Goal: Task Accomplishment & Management: Use online tool/utility

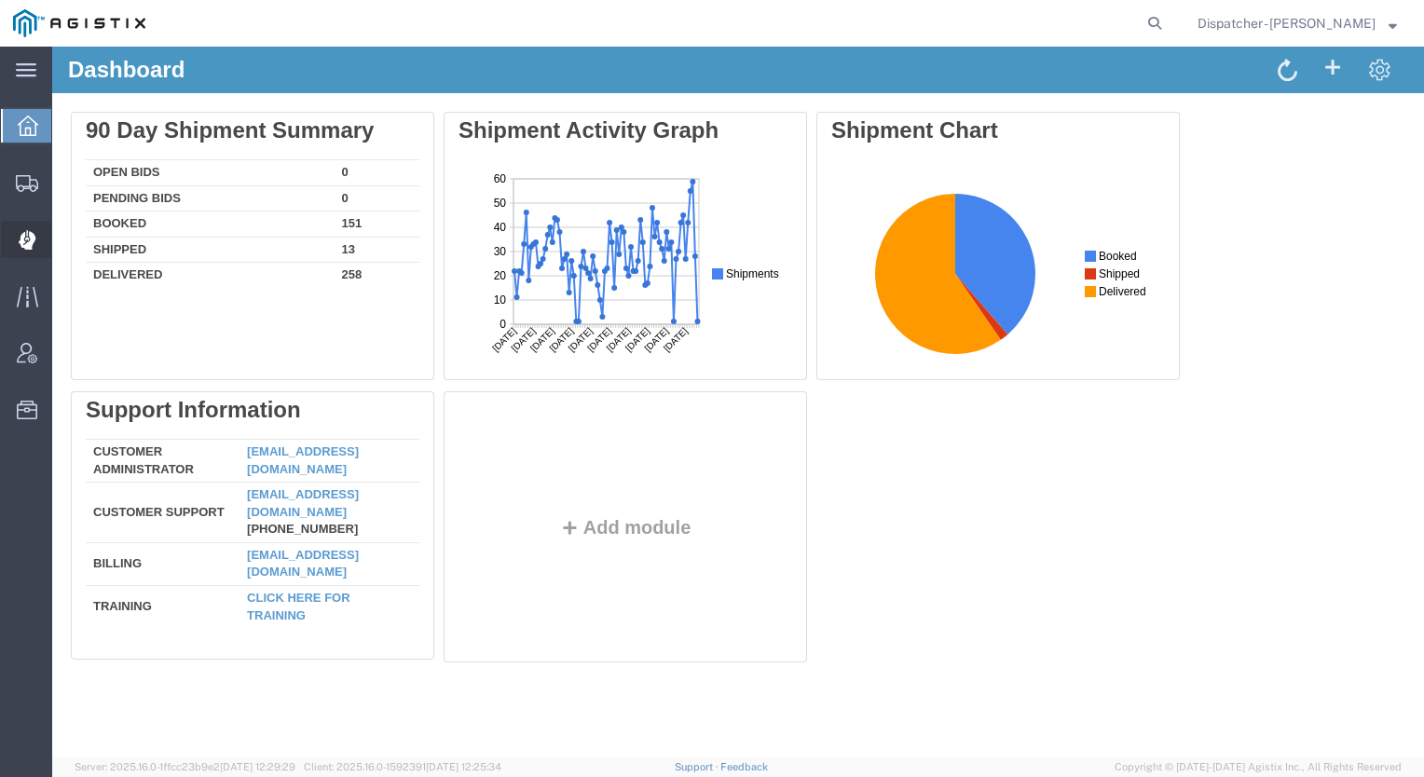
click at [63, 237] on span "Dispatch Manager" at bounding box center [57, 239] width 13 height 37
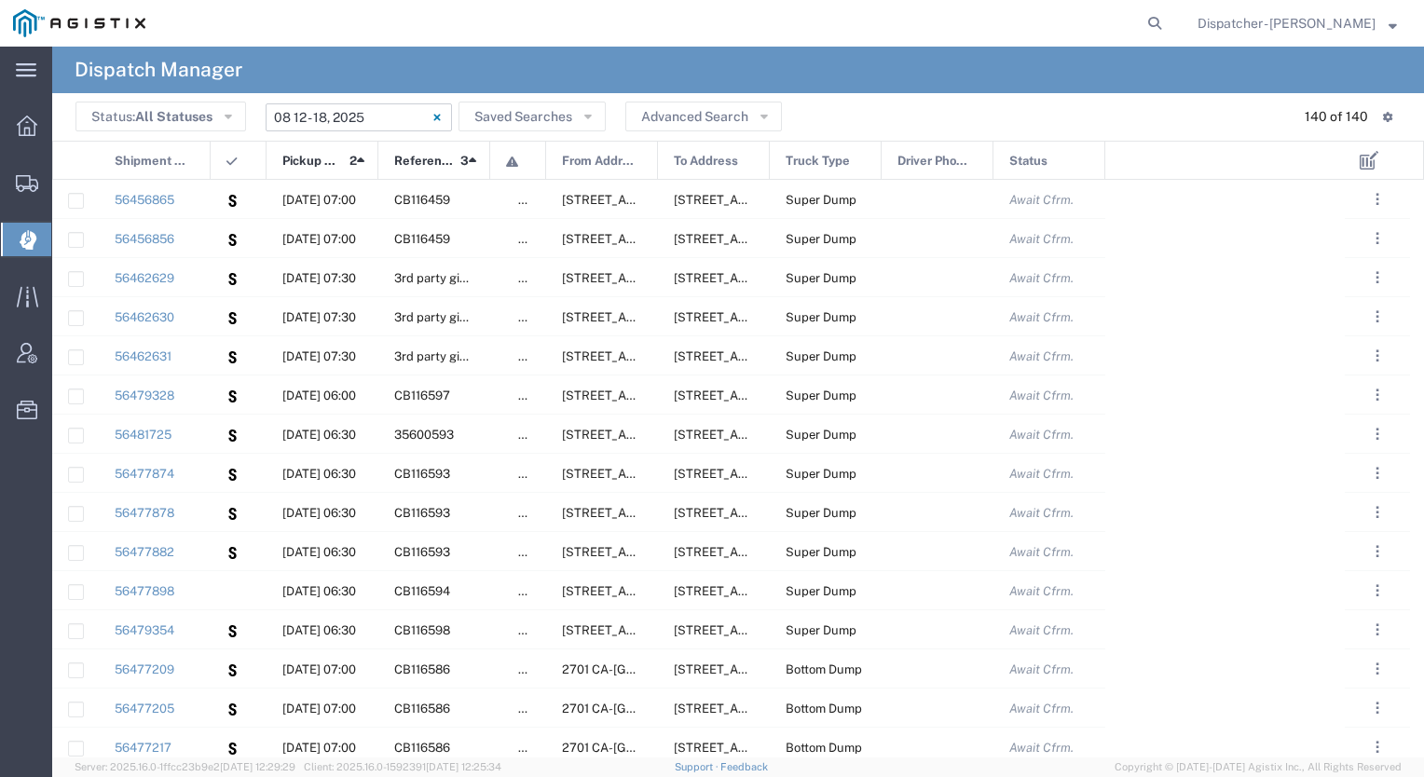
click at [379, 119] on input "[DATE] - [DATE]" at bounding box center [359, 117] width 186 height 28
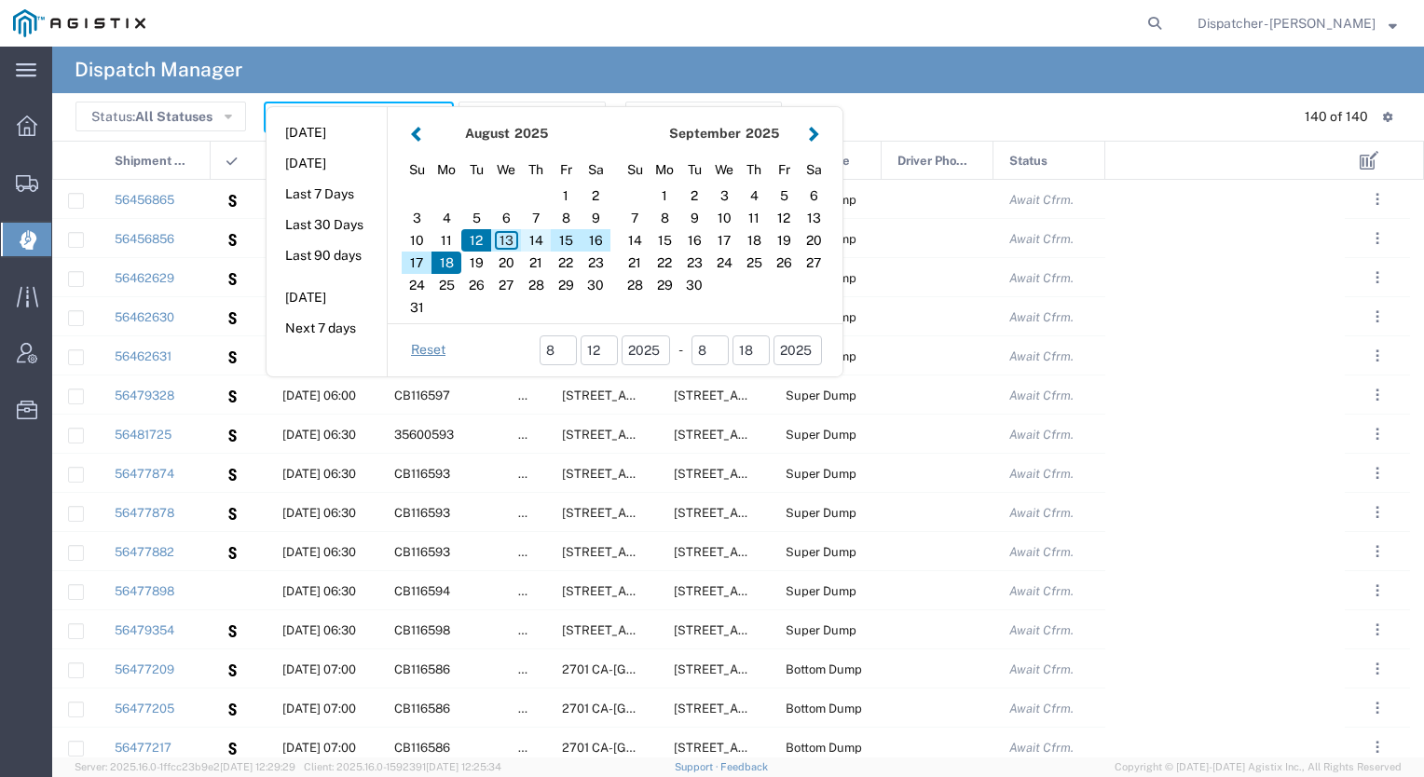
click at [540, 245] on div "14" at bounding box center [536, 240] width 30 height 22
type input "[DATE]"
type input "[DATE] - [DATE]"
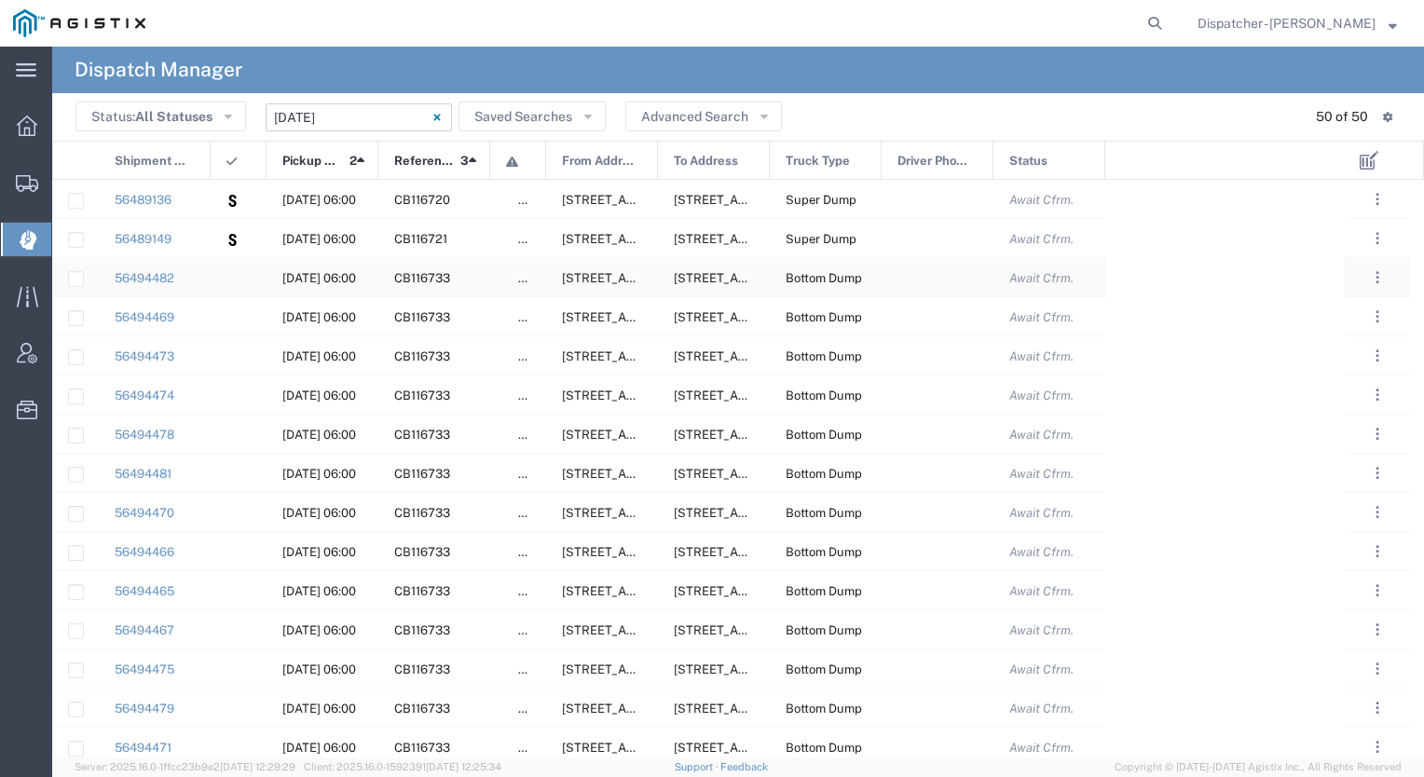
click at [213, 285] on div at bounding box center [239, 277] width 56 height 38
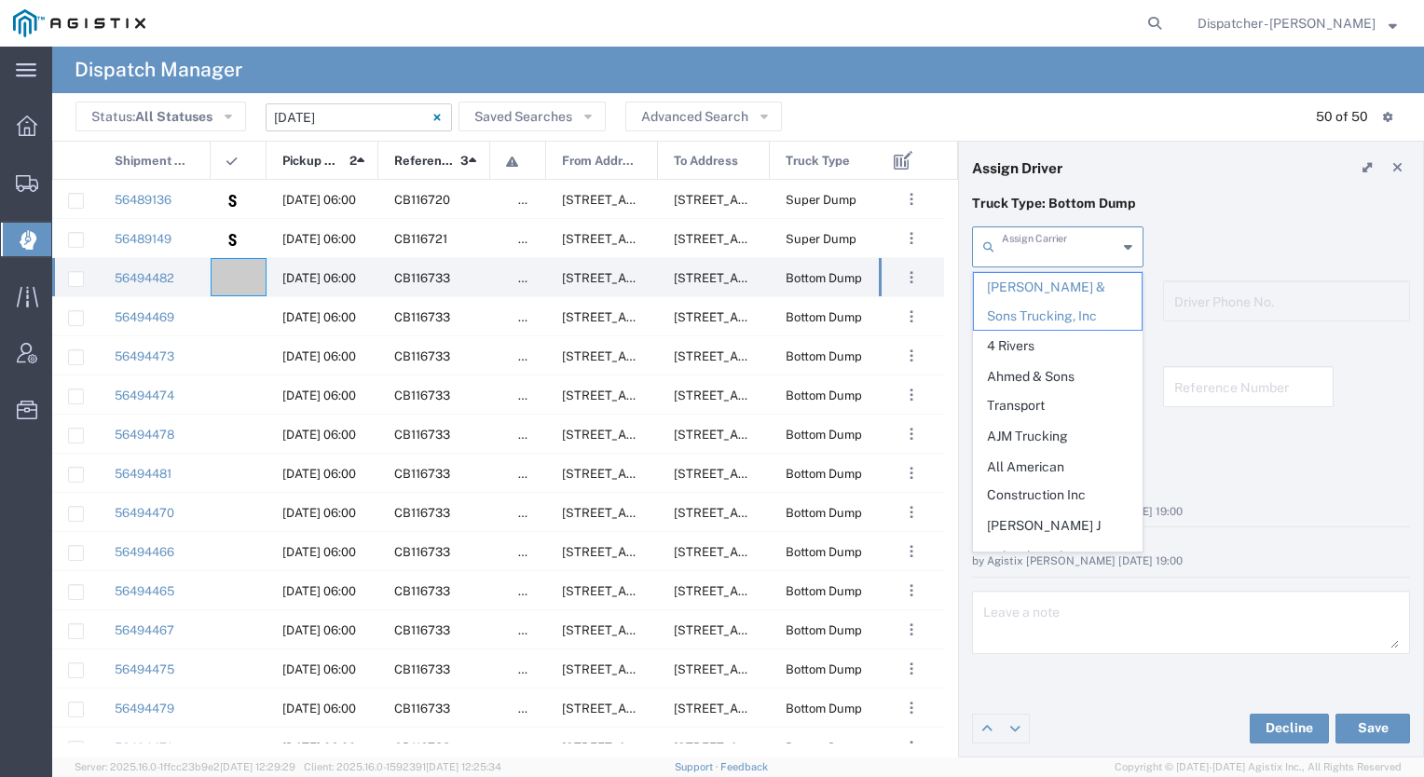
click at [1030, 245] on input "text" at bounding box center [1060, 245] width 116 height 33
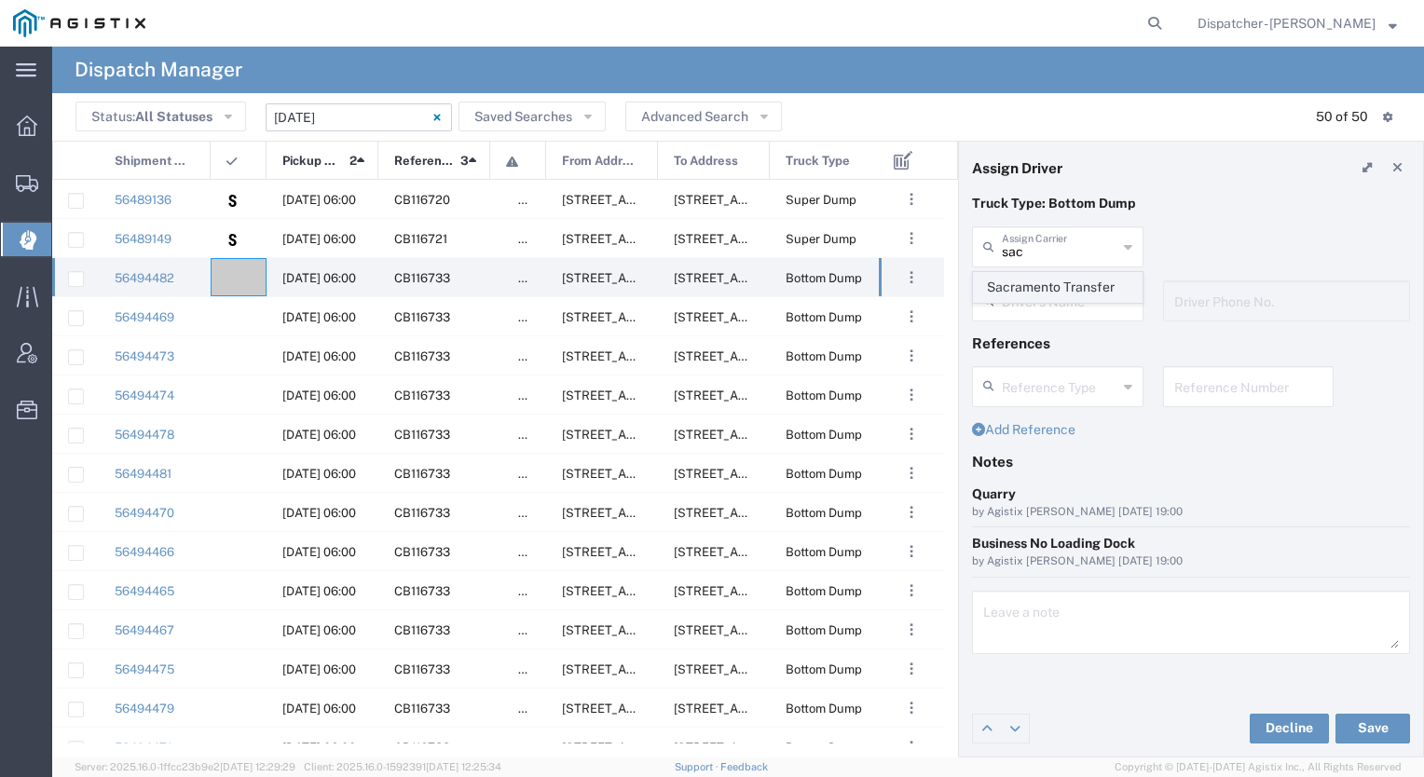
click at [1048, 276] on span "Sacramento Transfer" at bounding box center [1058, 287] width 168 height 29
click at [1366, 730] on button "Save" at bounding box center [1373, 729] width 75 height 30
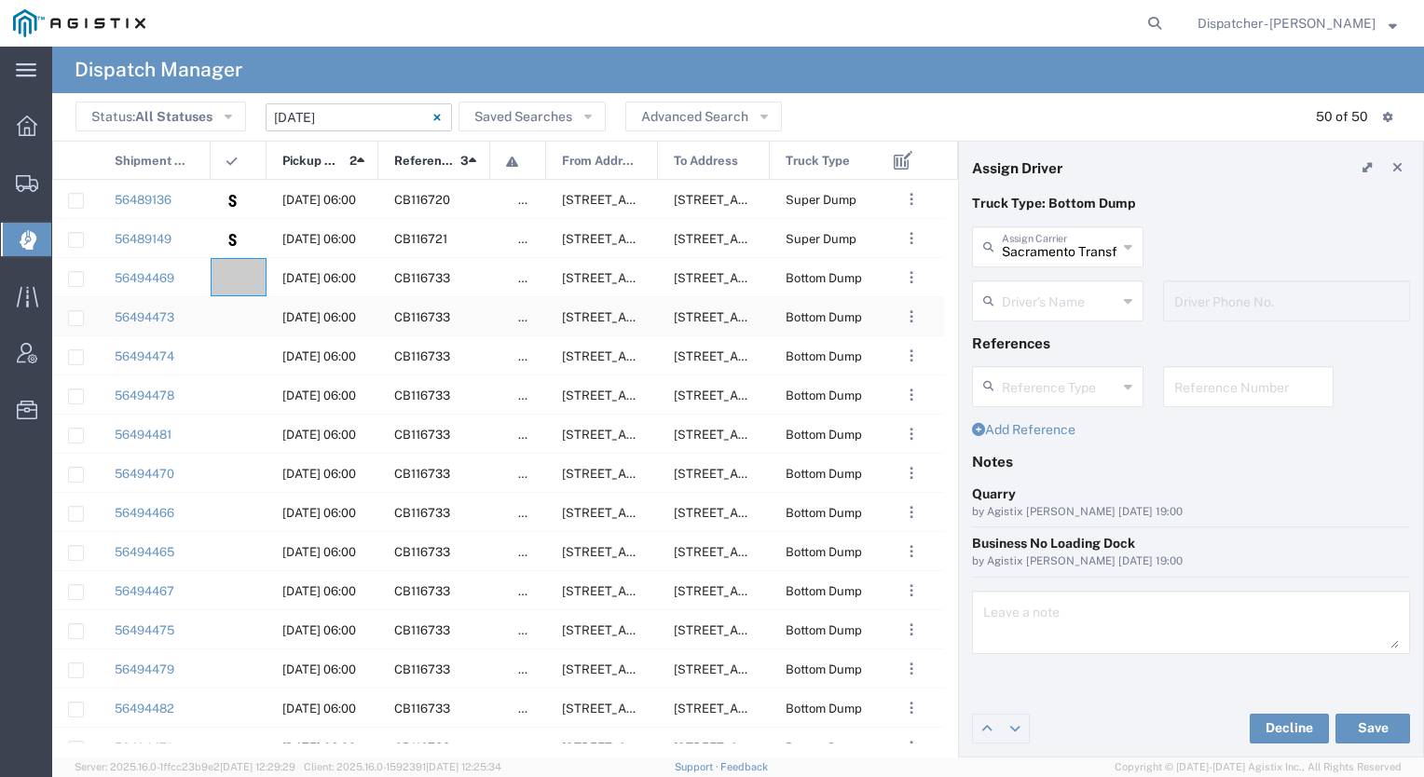
click at [240, 316] on div at bounding box center [239, 316] width 56 height 38
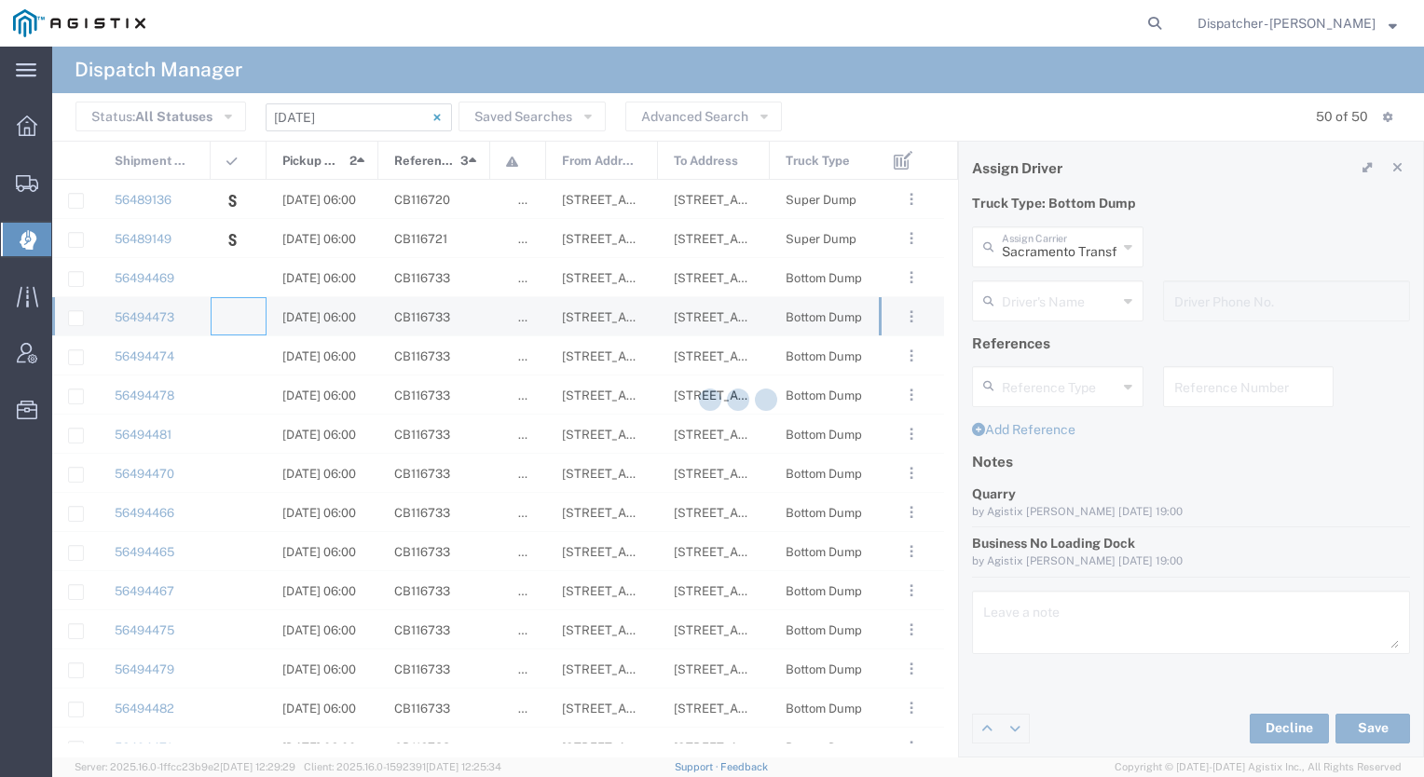
type input "[PERSON_NAME] & Sons Trucking, Inc"
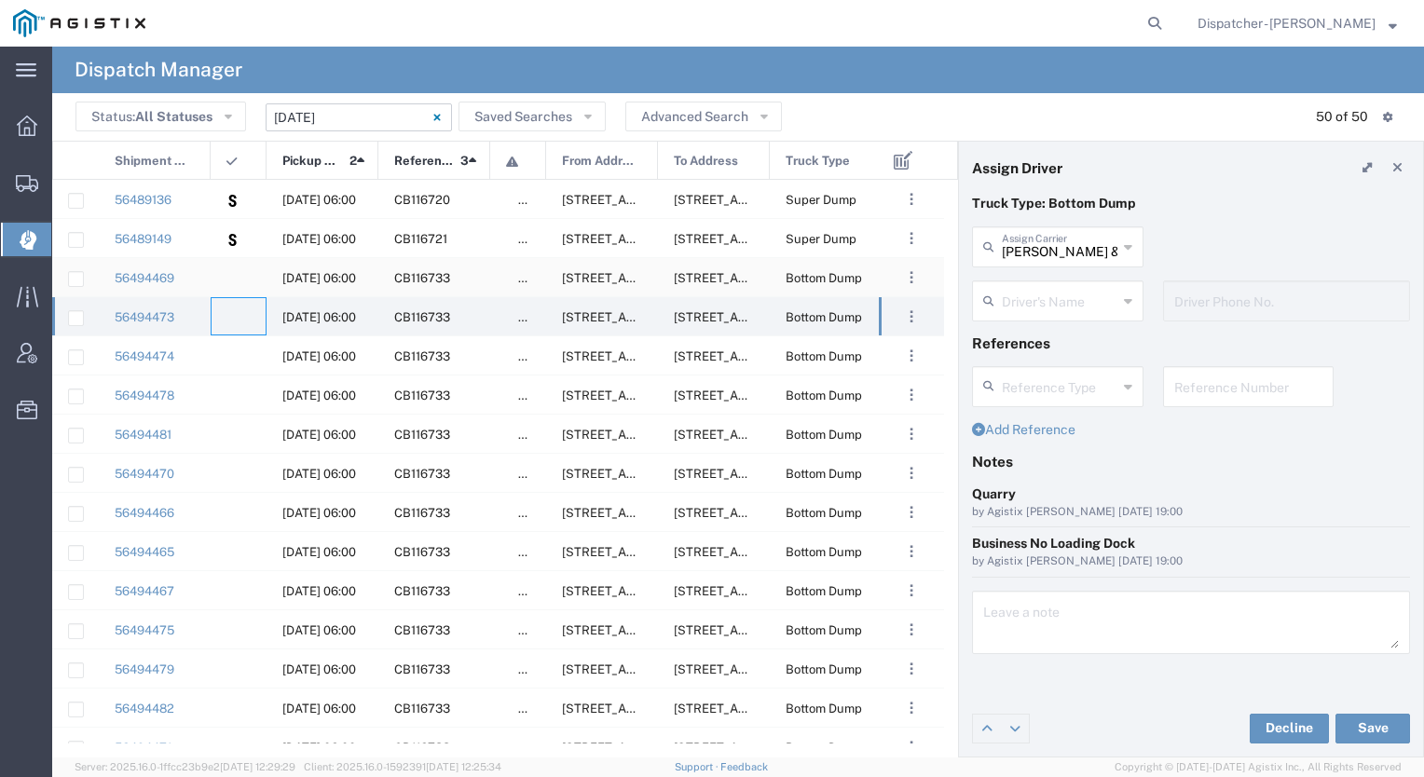
click at [235, 282] on agx-ag-table-icon-cell at bounding box center [233, 278] width 12 height 14
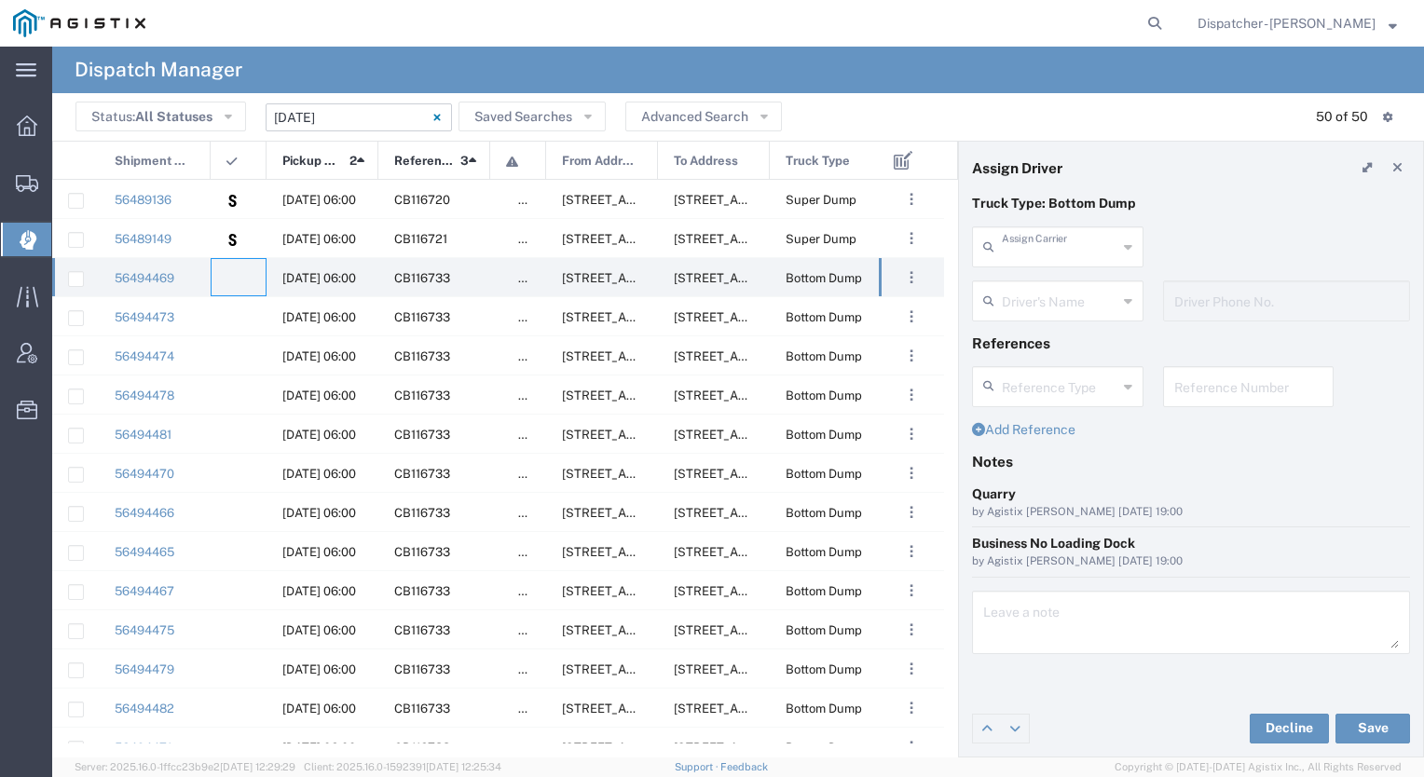
click at [1066, 245] on input "text" at bounding box center [1060, 245] width 116 height 33
click at [1066, 284] on span "Sacramento Transfer" at bounding box center [1058, 287] width 168 height 29
click at [1365, 722] on button "Save" at bounding box center [1373, 729] width 75 height 30
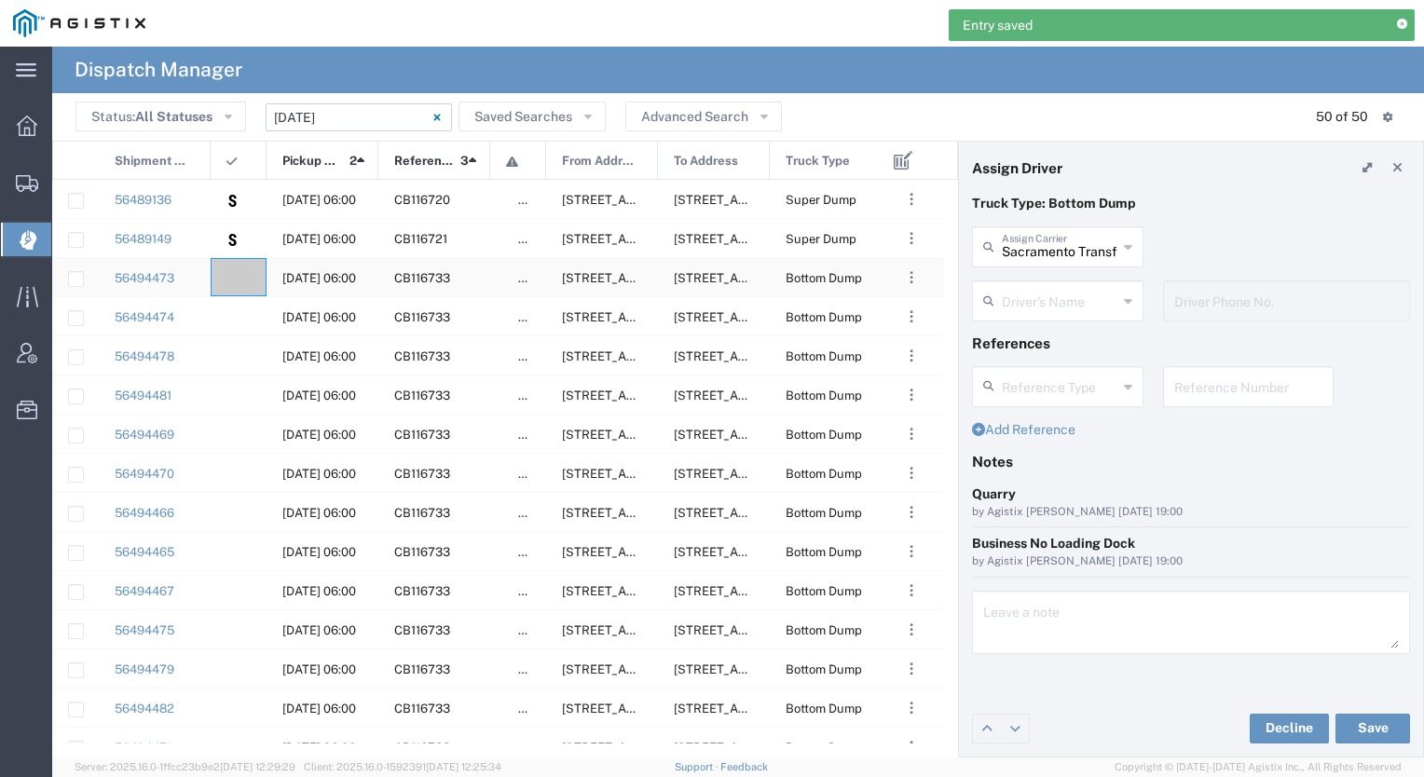
click at [240, 274] on div at bounding box center [239, 277] width 56 height 38
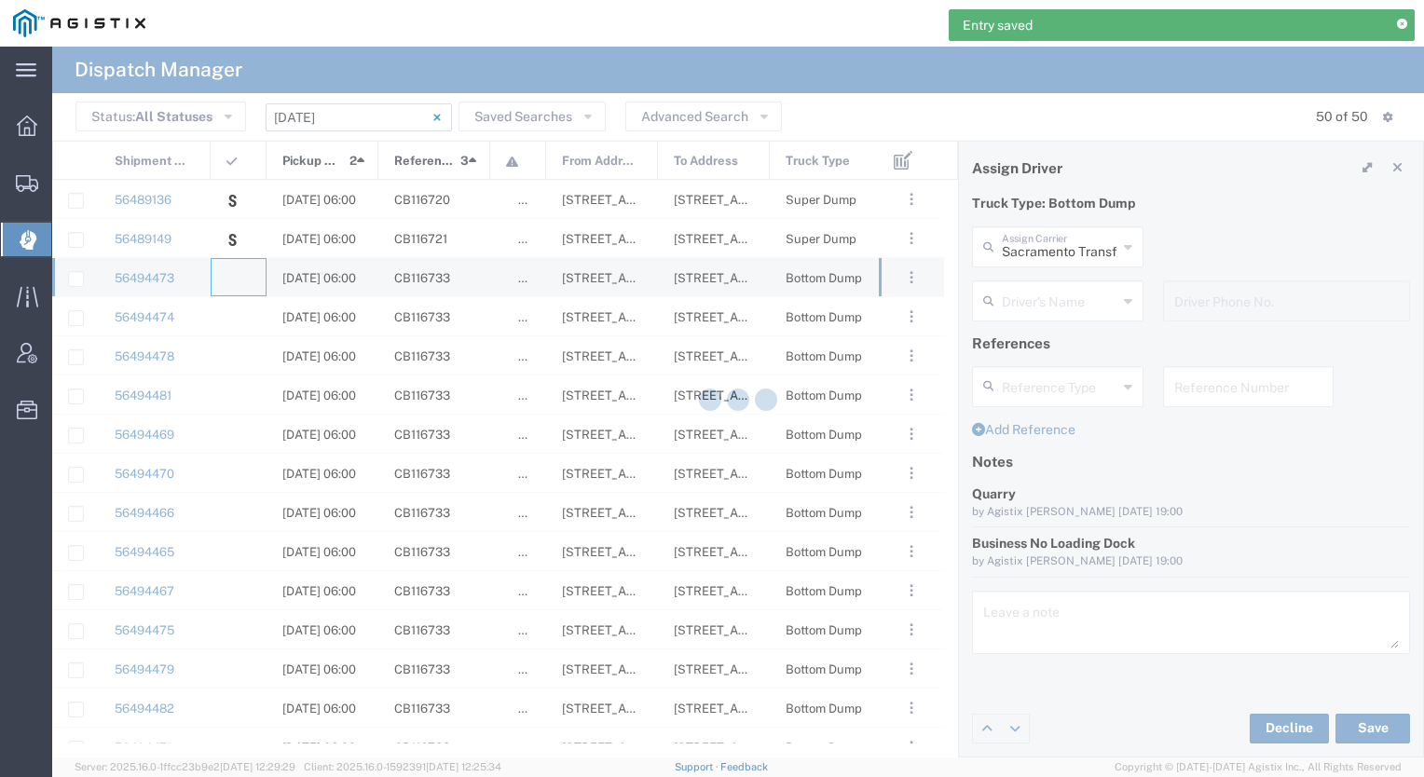
type input "[PERSON_NAME] & Sons Trucking, Inc"
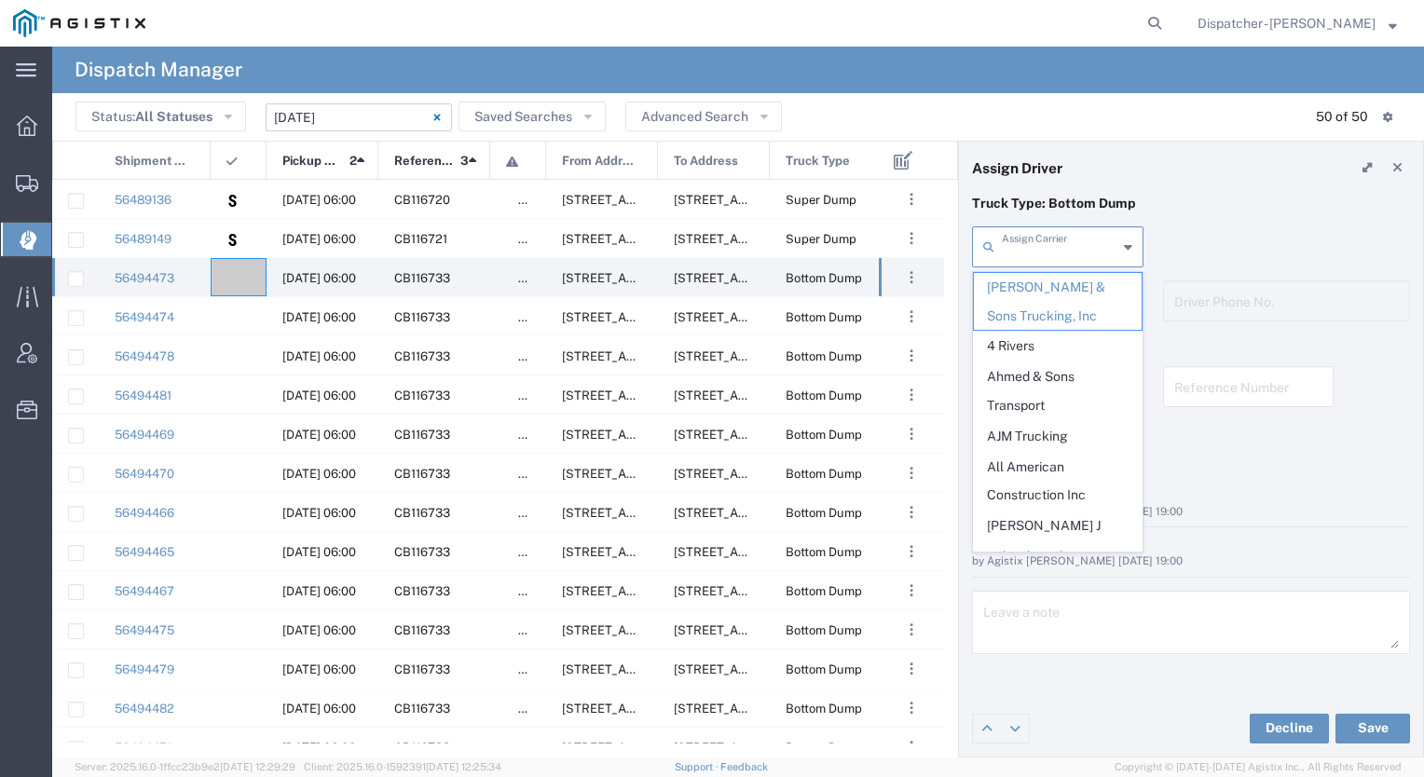
click at [1025, 250] on input "text" at bounding box center [1060, 245] width 116 height 33
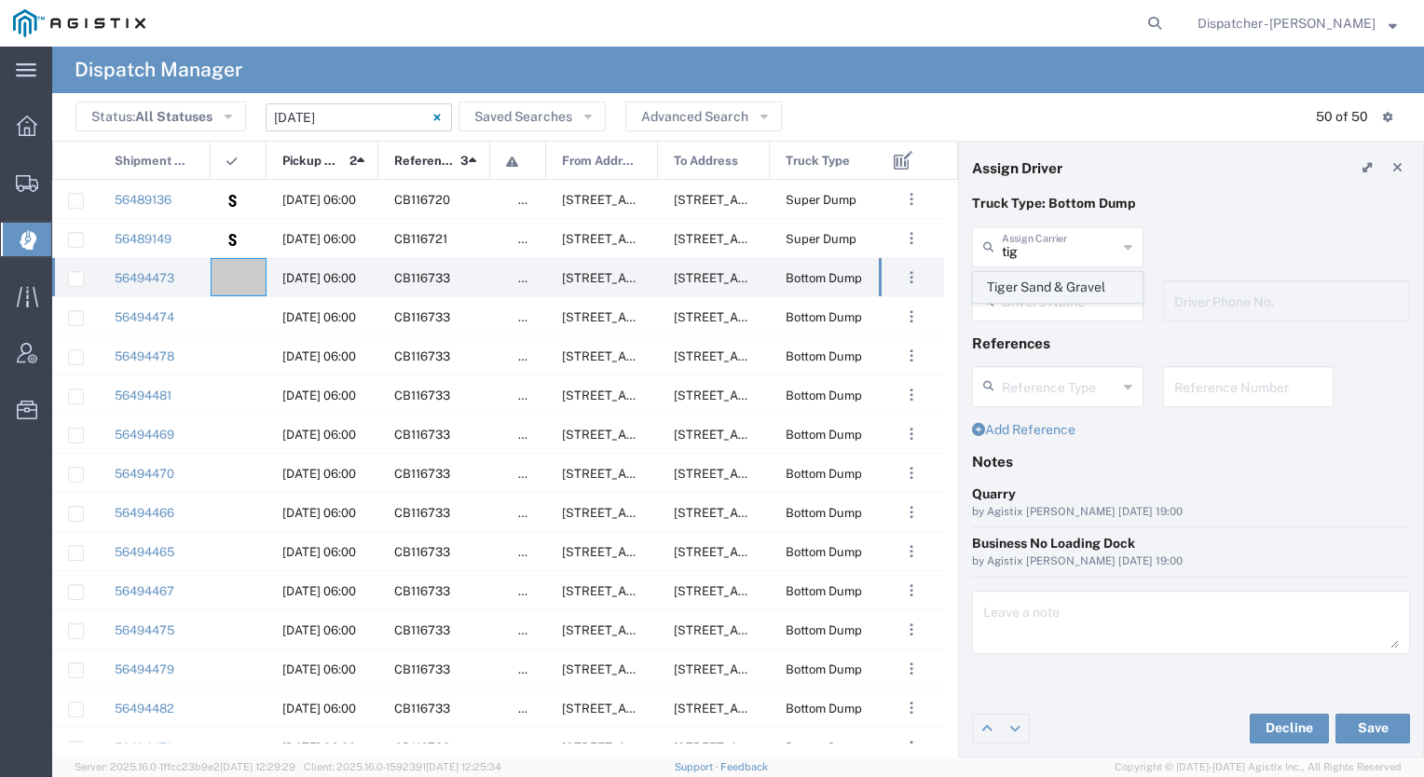
click at [1049, 290] on span "Tiger Sand & Gravel" at bounding box center [1058, 287] width 168 height 29
type input "Tiger Sand & Gravel"
click at [1039, 303] on input "text" at bounding box center [1060, 299] width 116 height 33
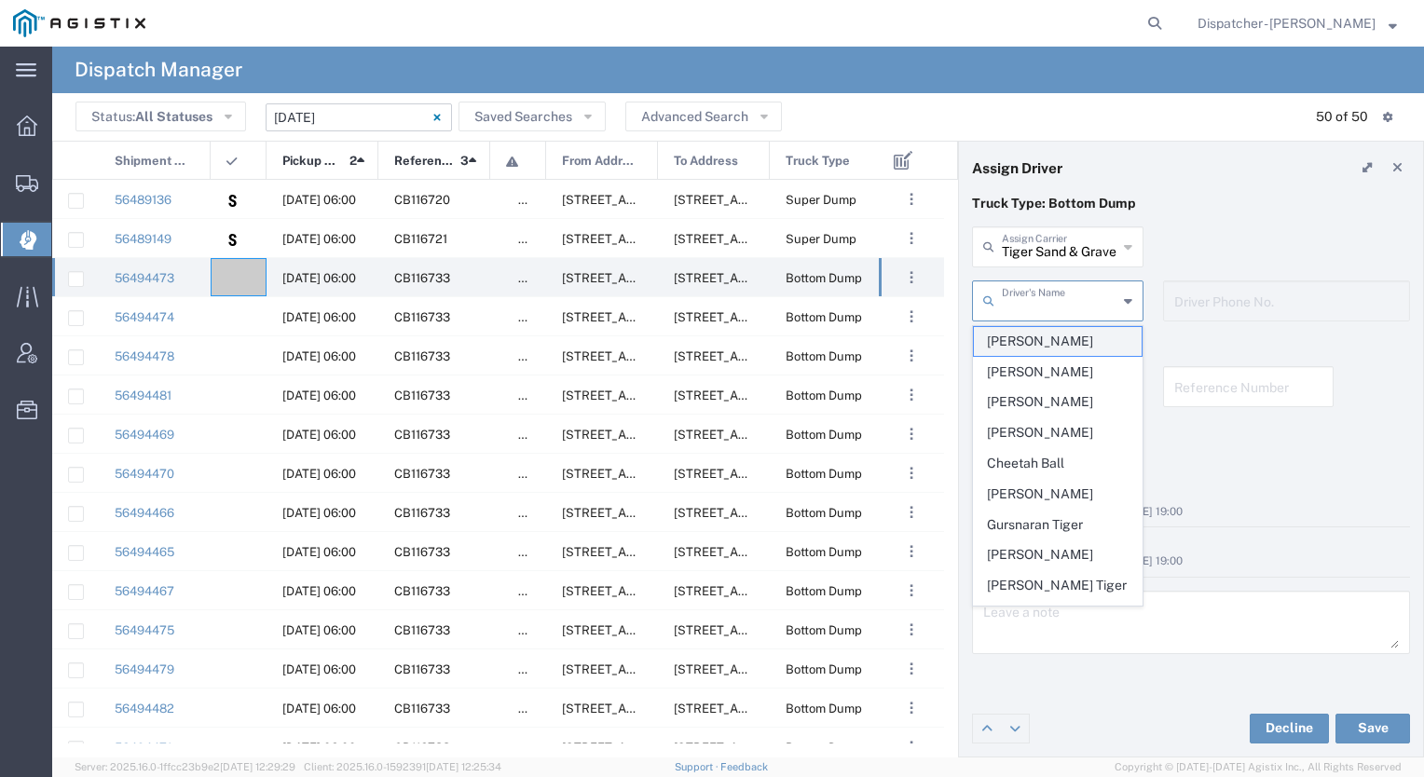
click at [1028, 342] on span "[PERSON_NAME]" at bounding box center [1058, 341] width 168 height 29
type input "[PERSON_NAME]"
type input "9167189049"
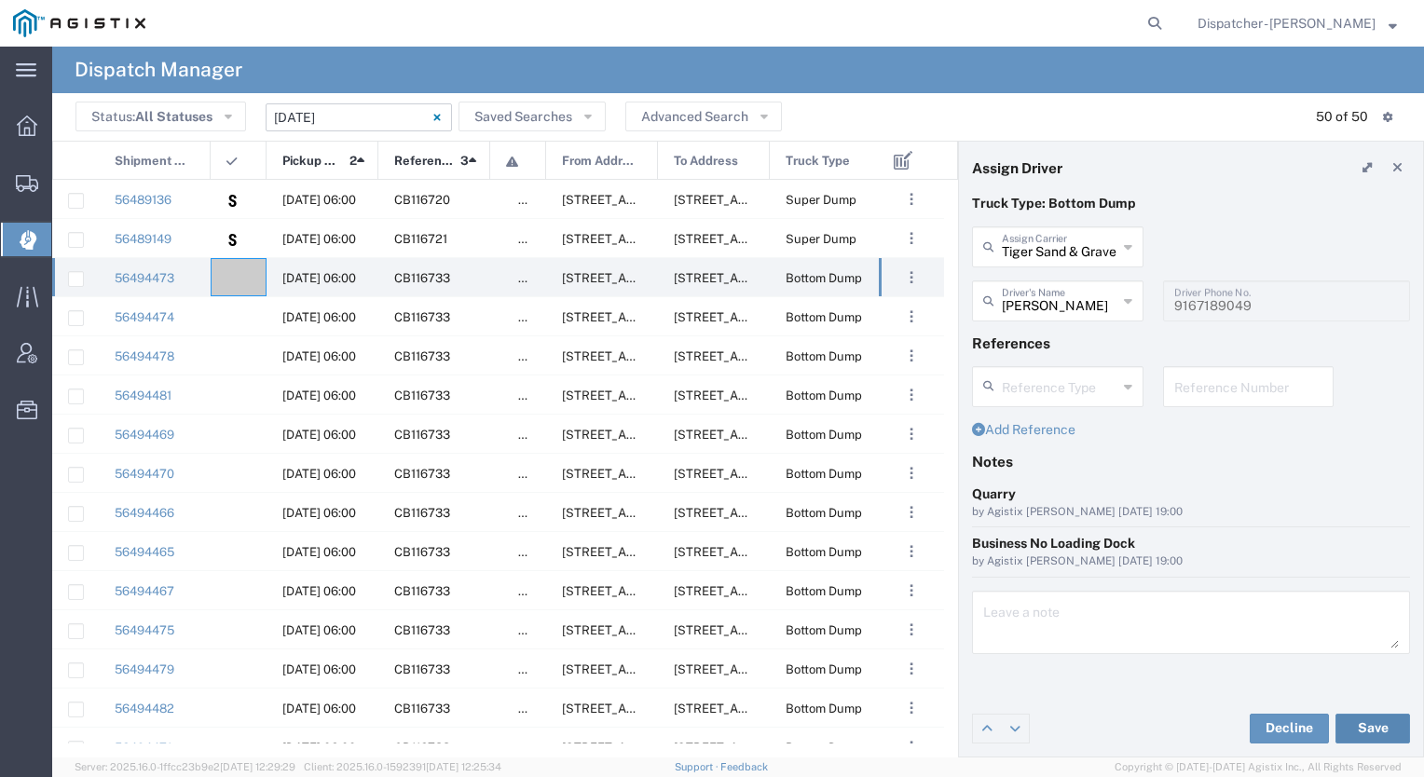
click at [1367, 729] on button "Save" at bounding box center [1373, 729] width 75 height 30
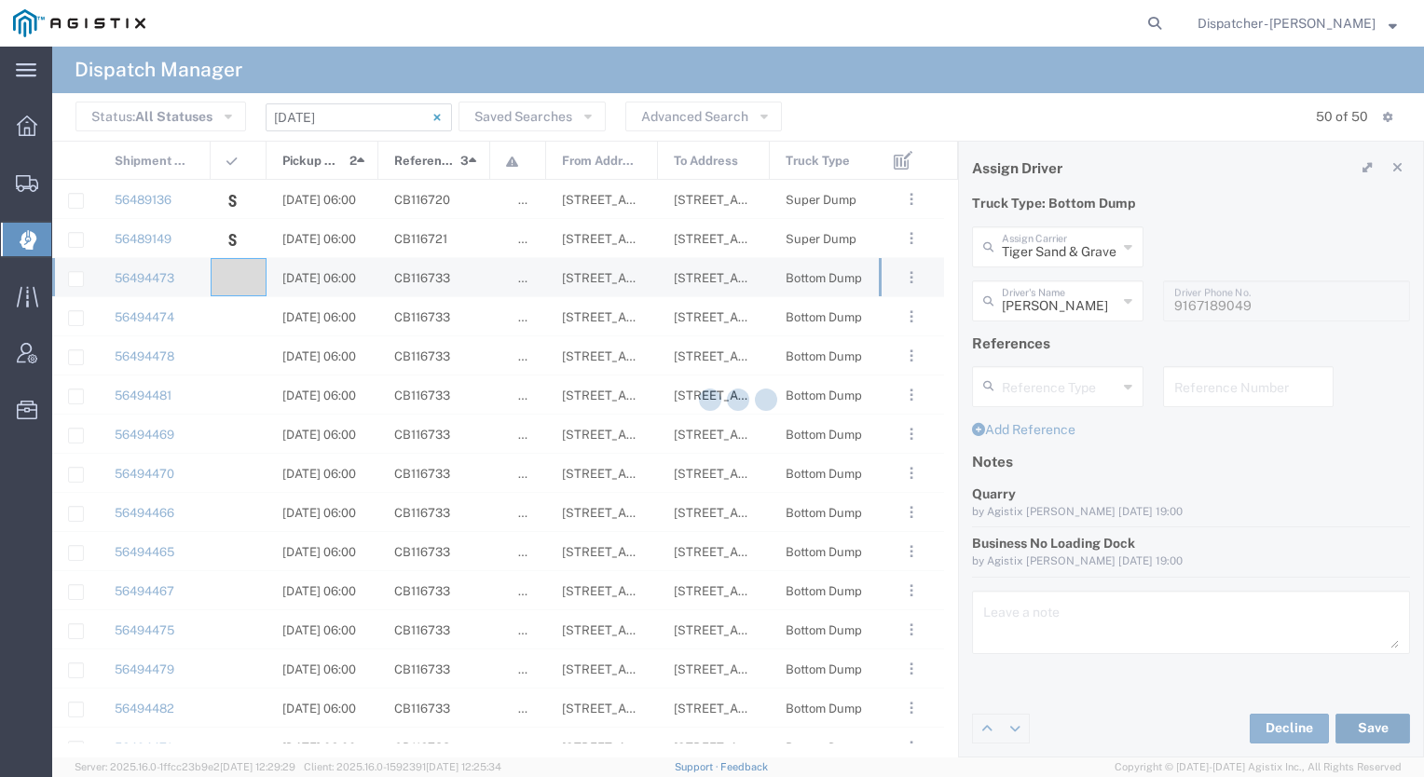
type input "[PERSON_NAME]"
type input "Tiger Sand & Gravel"
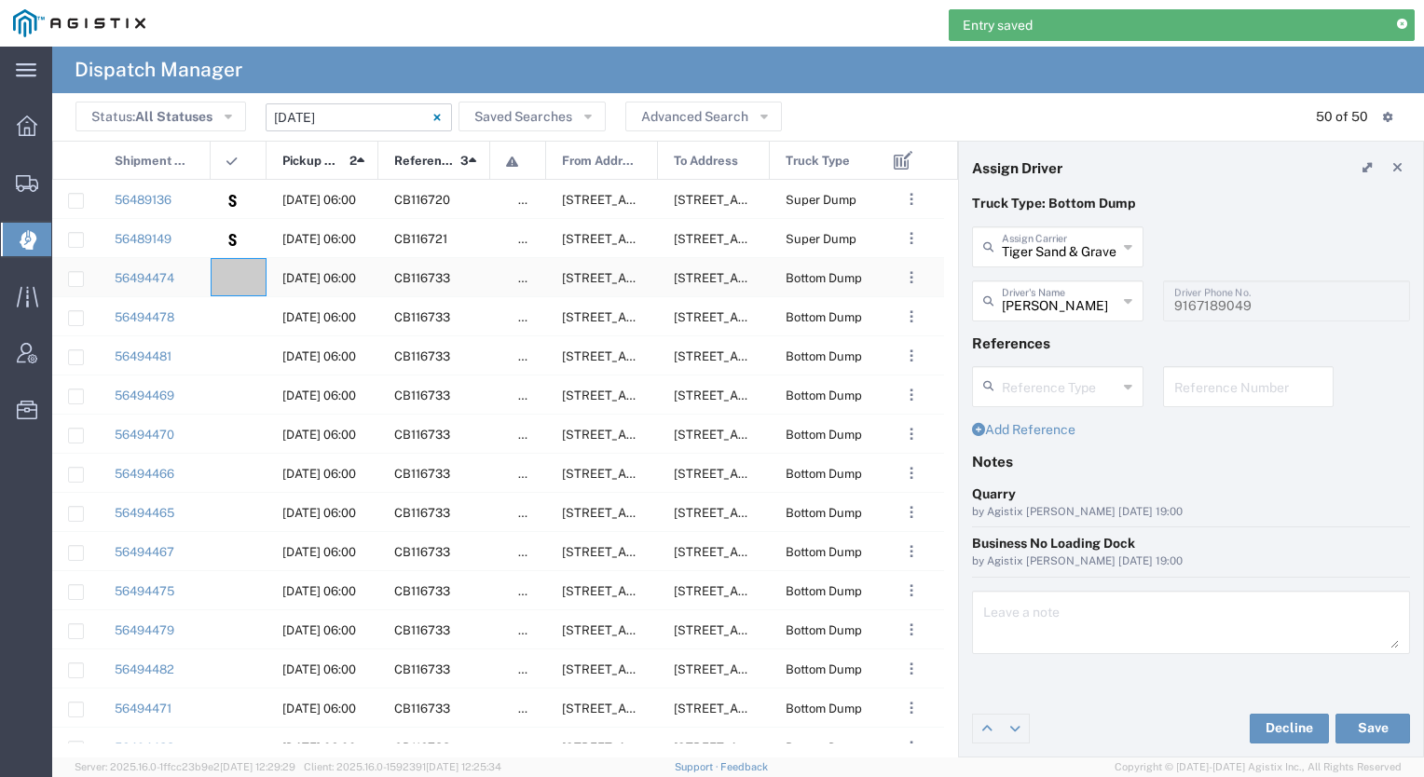
click at [236, 284] on agx-ag-table-icon-cell at bounding box center [233, 278] width 12 height 14
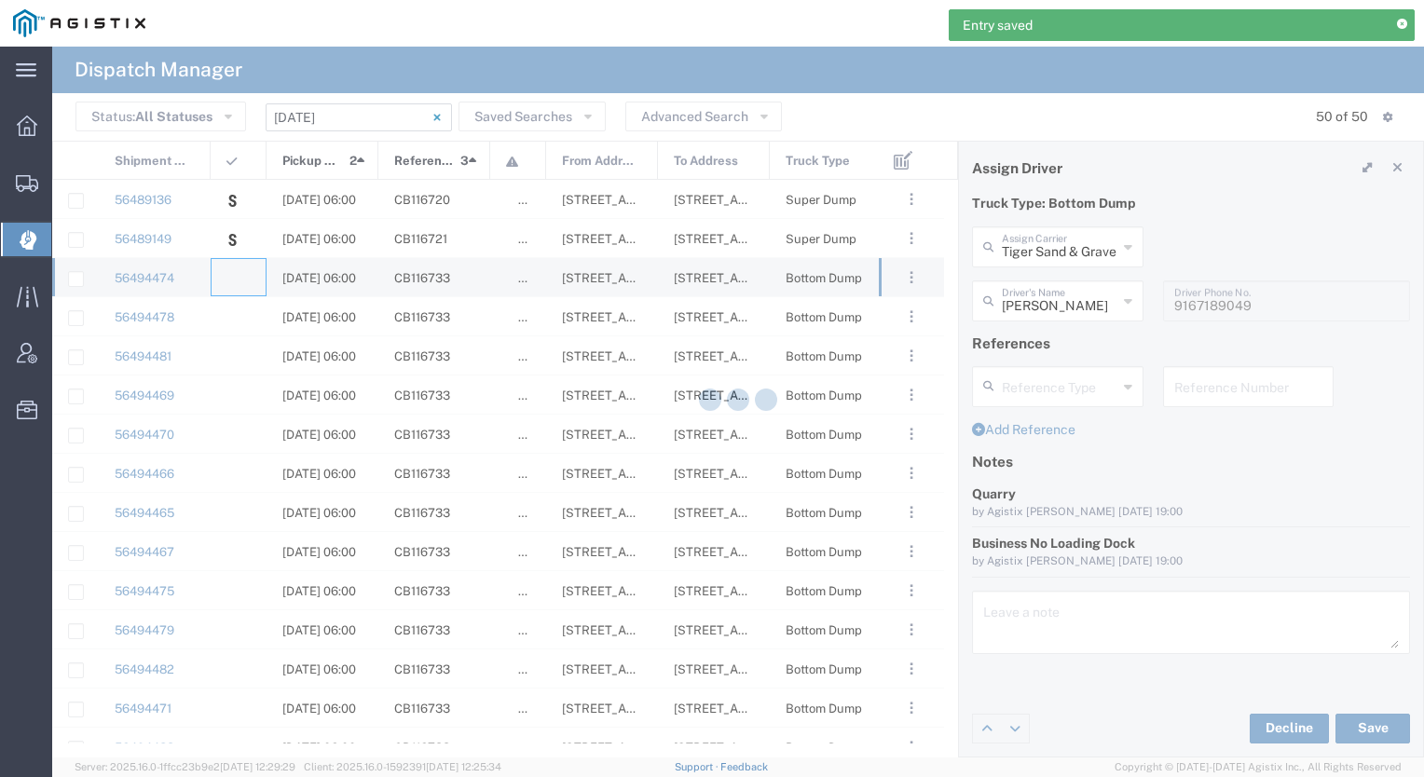
type input "[PERSON_NAME] & Sons Trucking, Inc"
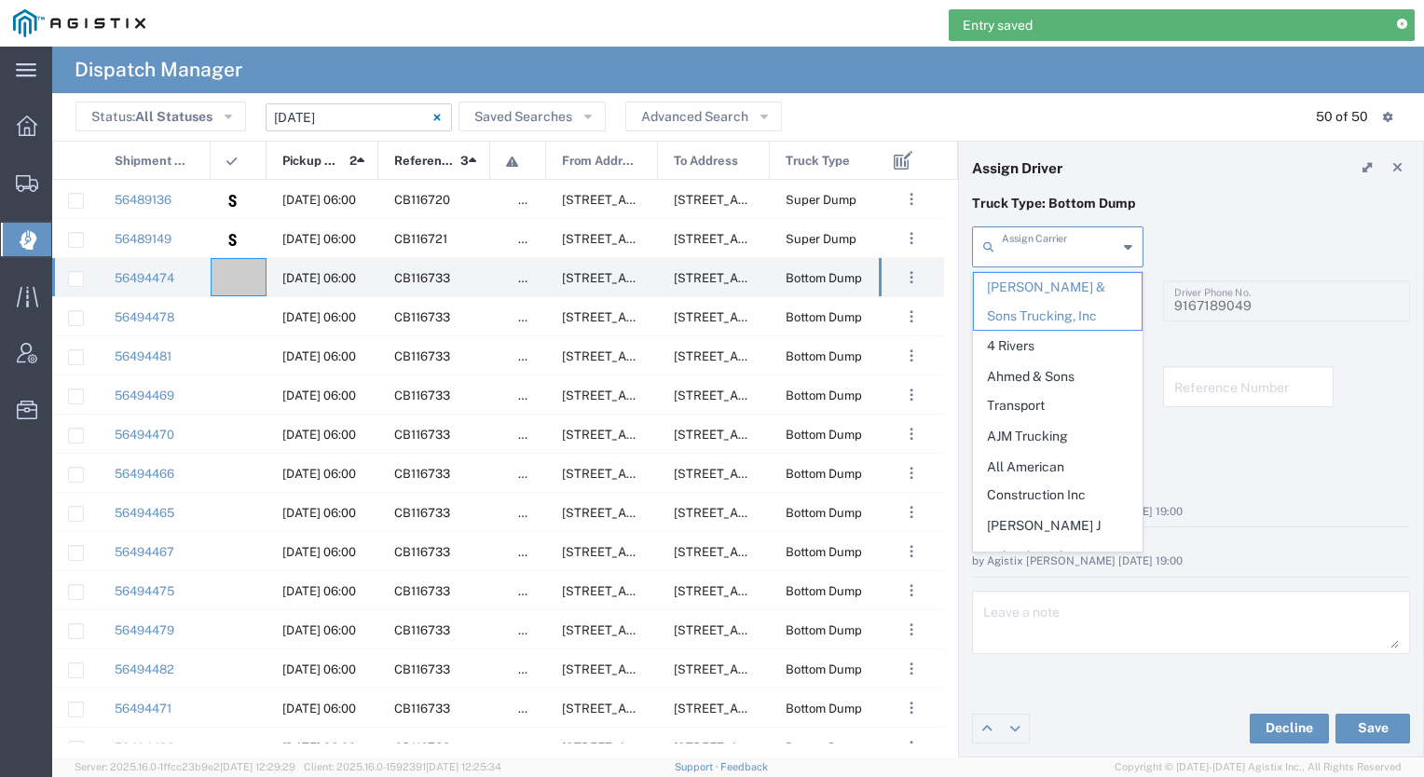
click at [1084, 254] on input "text" at bounding box center [1060, 245] width 116 height 33
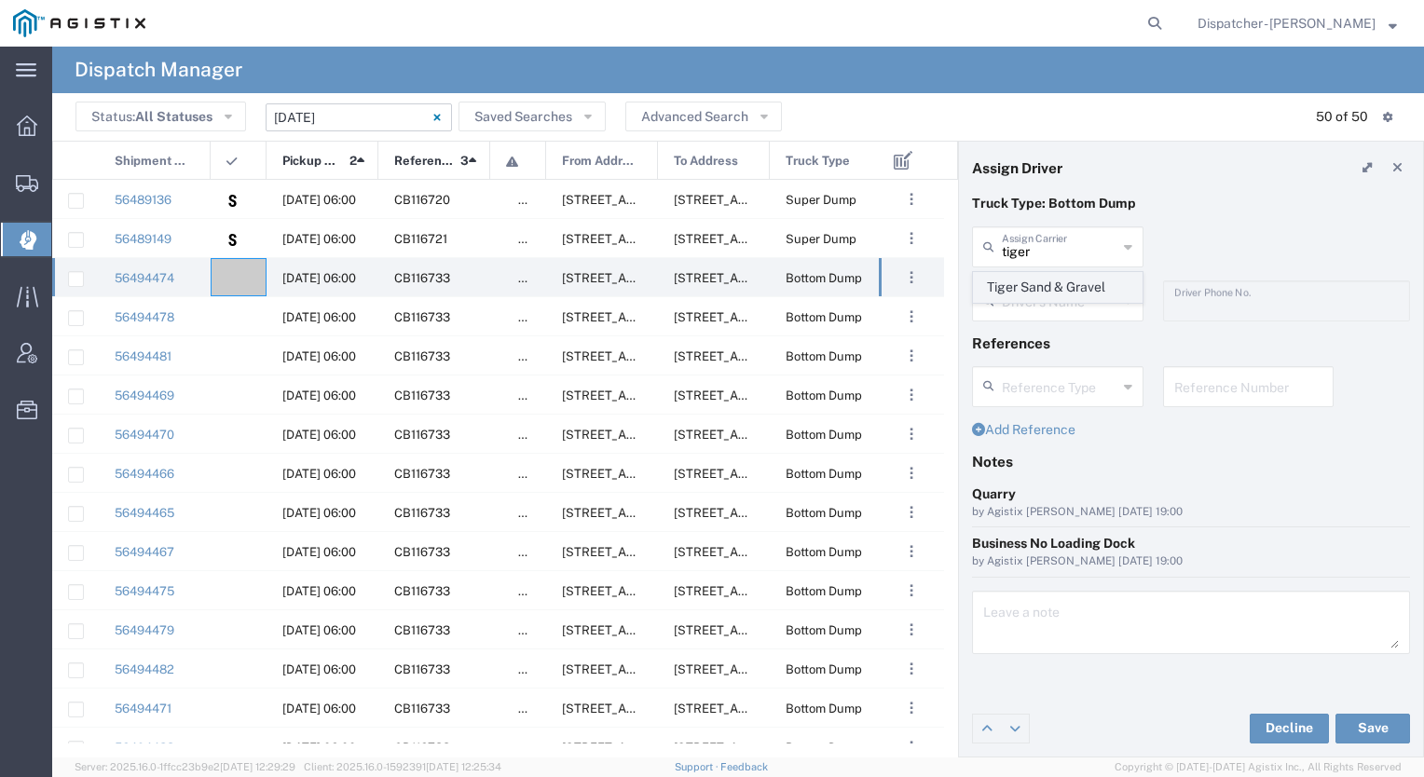
click at [1052, 285] on span "Tiger Sand & Gravel" at bounding box center [1058, 287] width 168 height 29
type input "Tiger Sand & Gravel"
click at [1052, 285] on input "text" at bounding box center [1060, 299] width 116 height 33
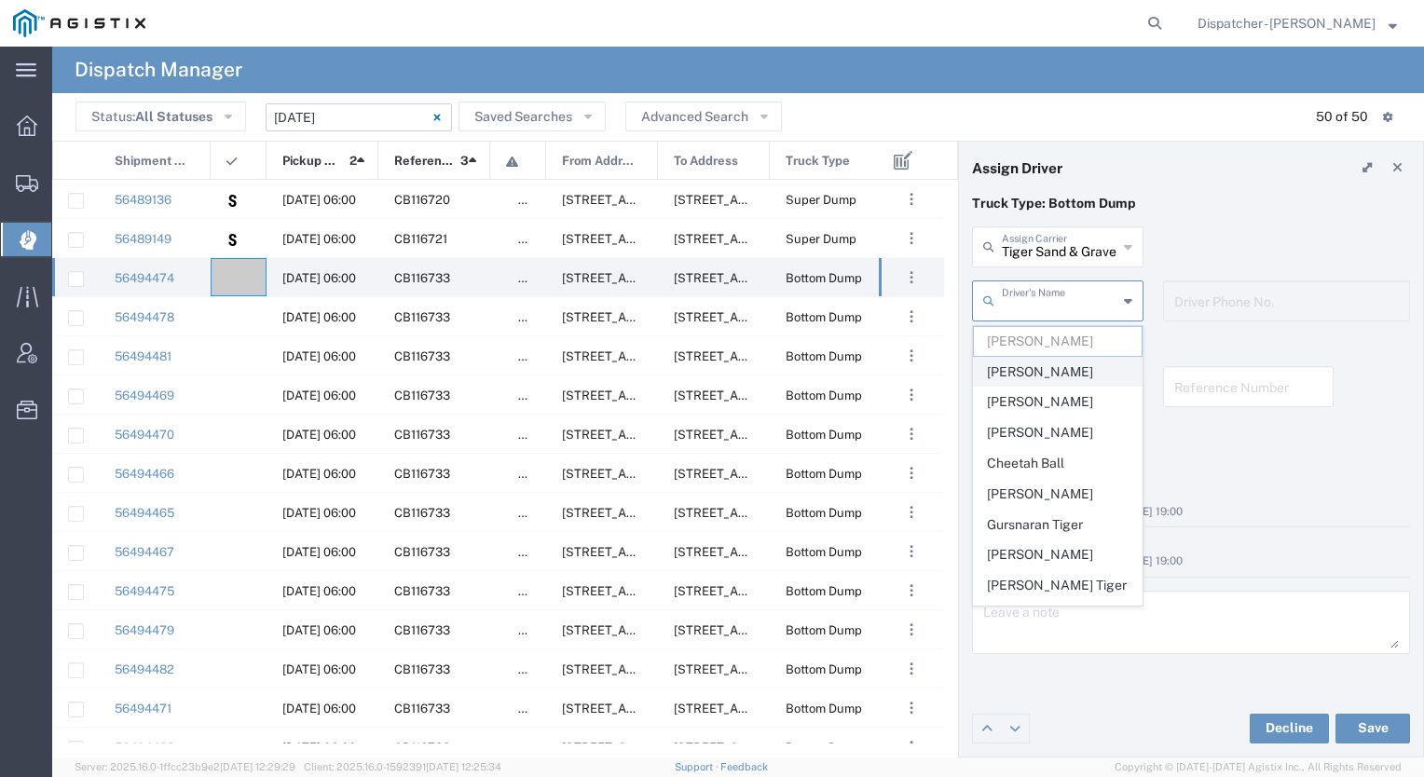
click at [1017, 373] on span "[PERSON_NAME]" at bounding box center [1058, 372] width 168 height 29
type input "[PERSON_NAME]"
type input "[PHONE_NUMBER]"
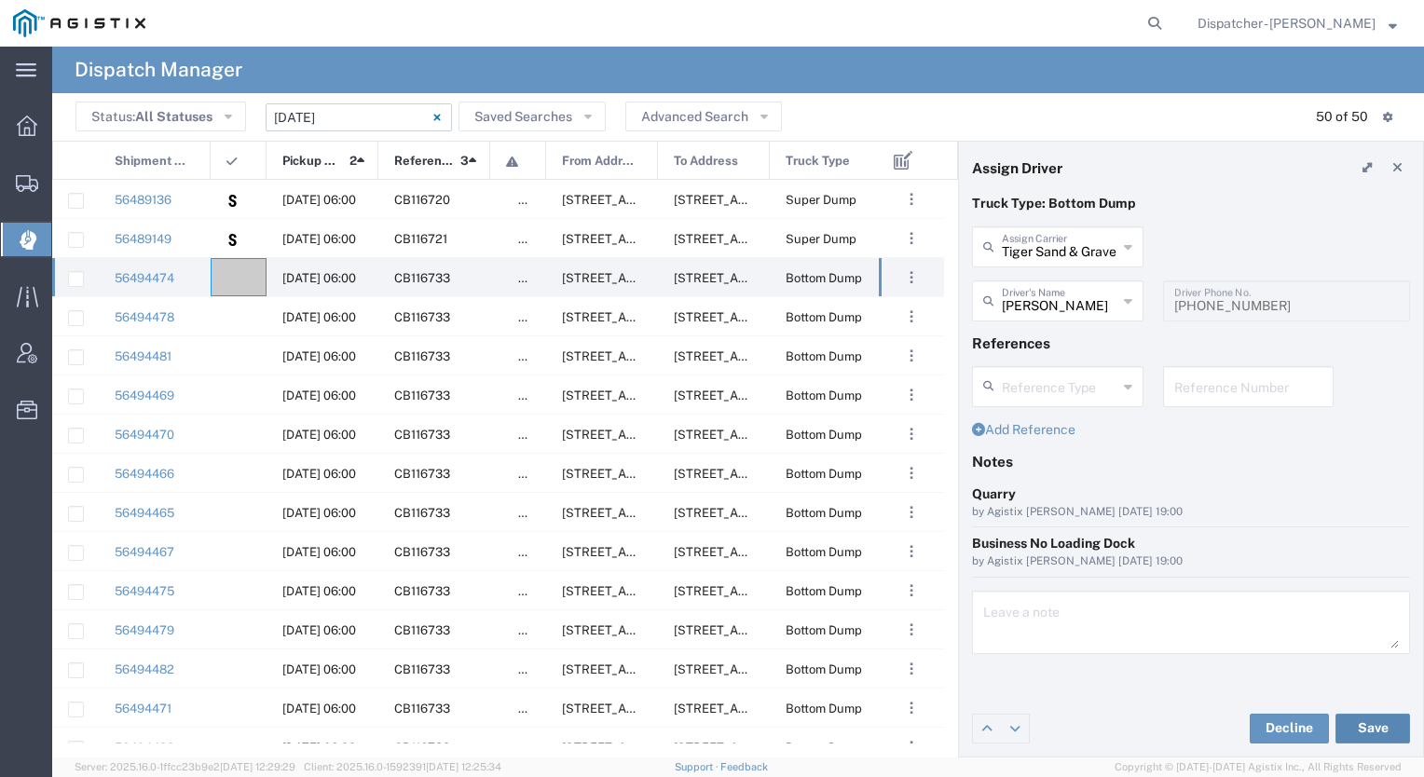
click at [1365, 728] on button "Save" at bounding box center [1373, 729] width 75 height 30
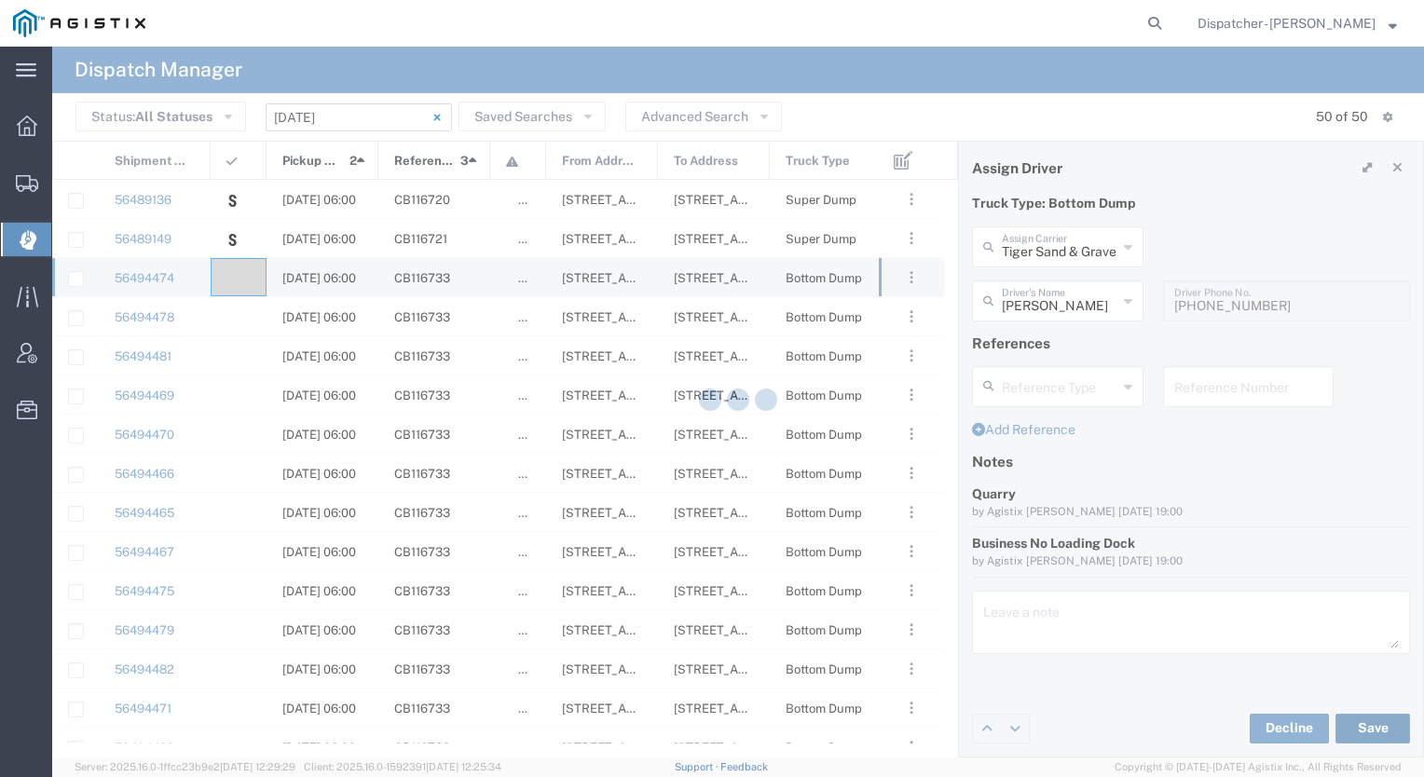
type input "[PERSON_NAME]"
type input "Tiger Sand & Gravel"
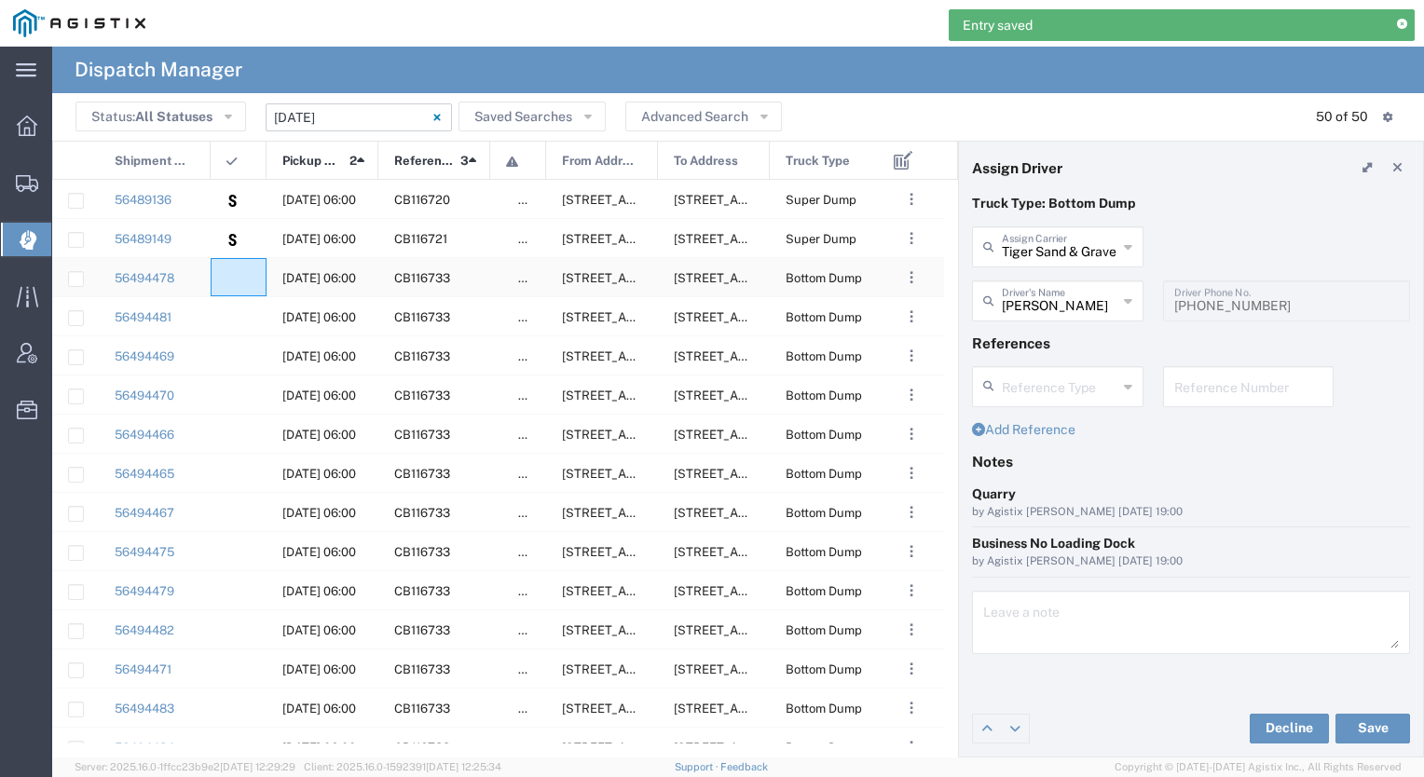
click at [243, 281] on div at bounding box center [239, 277] width 56 height 38
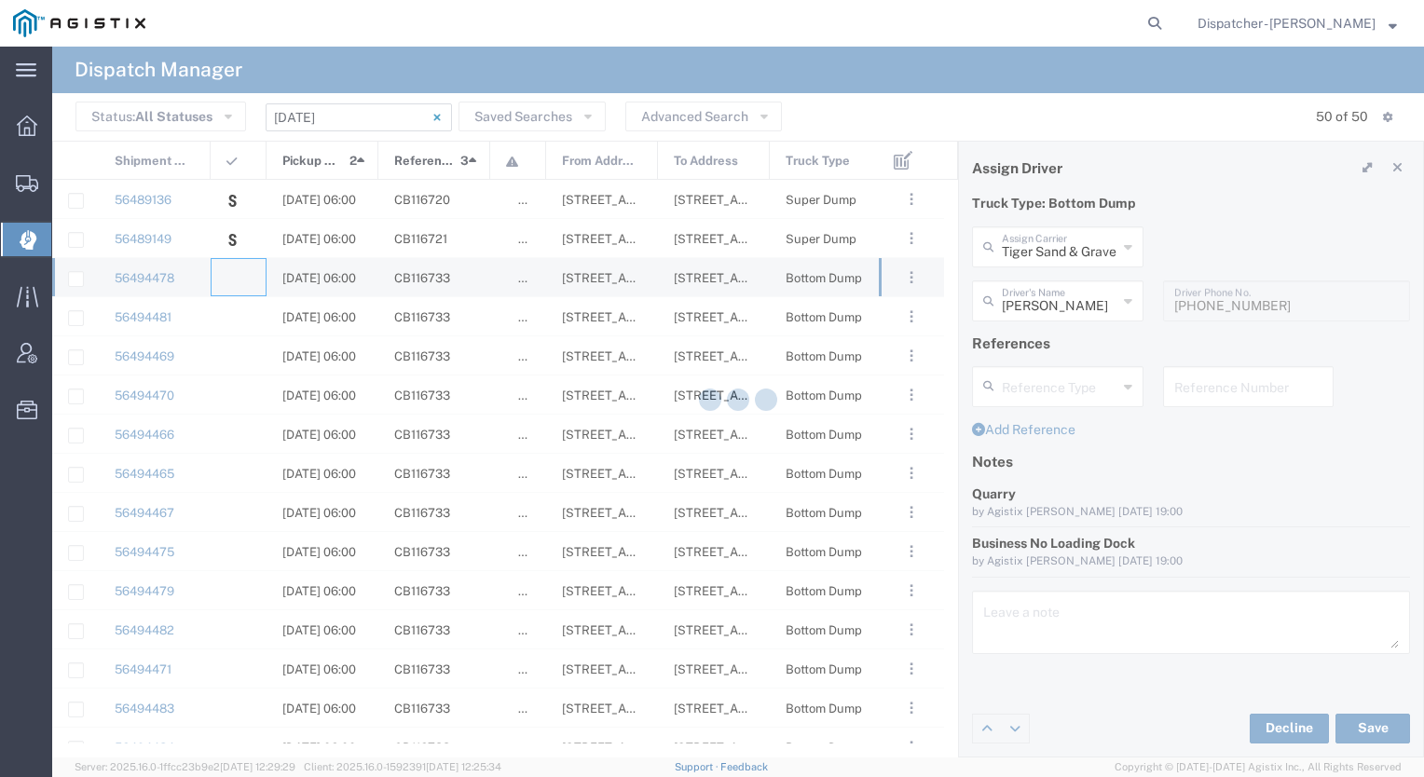
type input "[PERSON_NAME] & Sons Trucking, Inc"
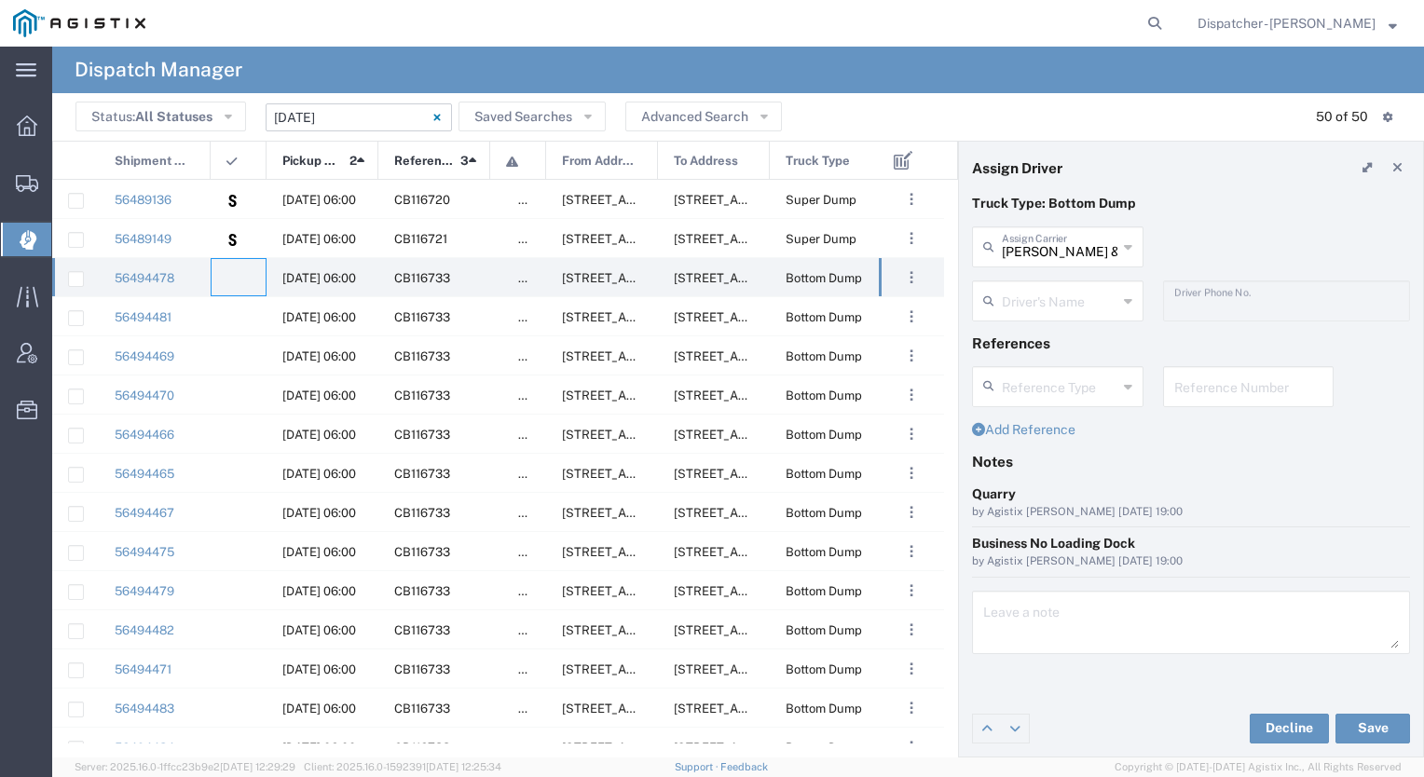
click at [1043, 222] on div "Truck Type: Bottom Dump" at bounding box center [1192, 210] width 458 height 33
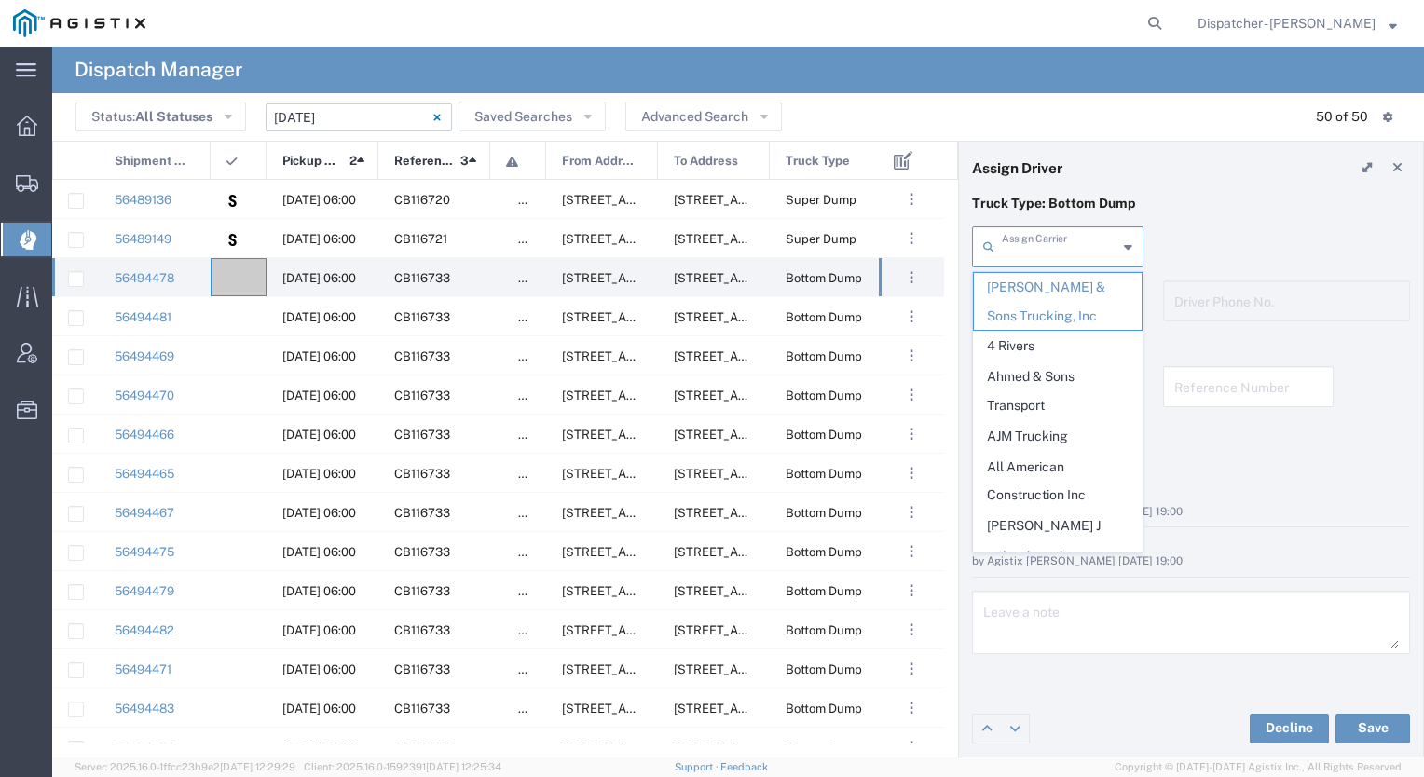
click at [1039, 240] on input "text" at bounding box center [1060, 245] width 116 height 33
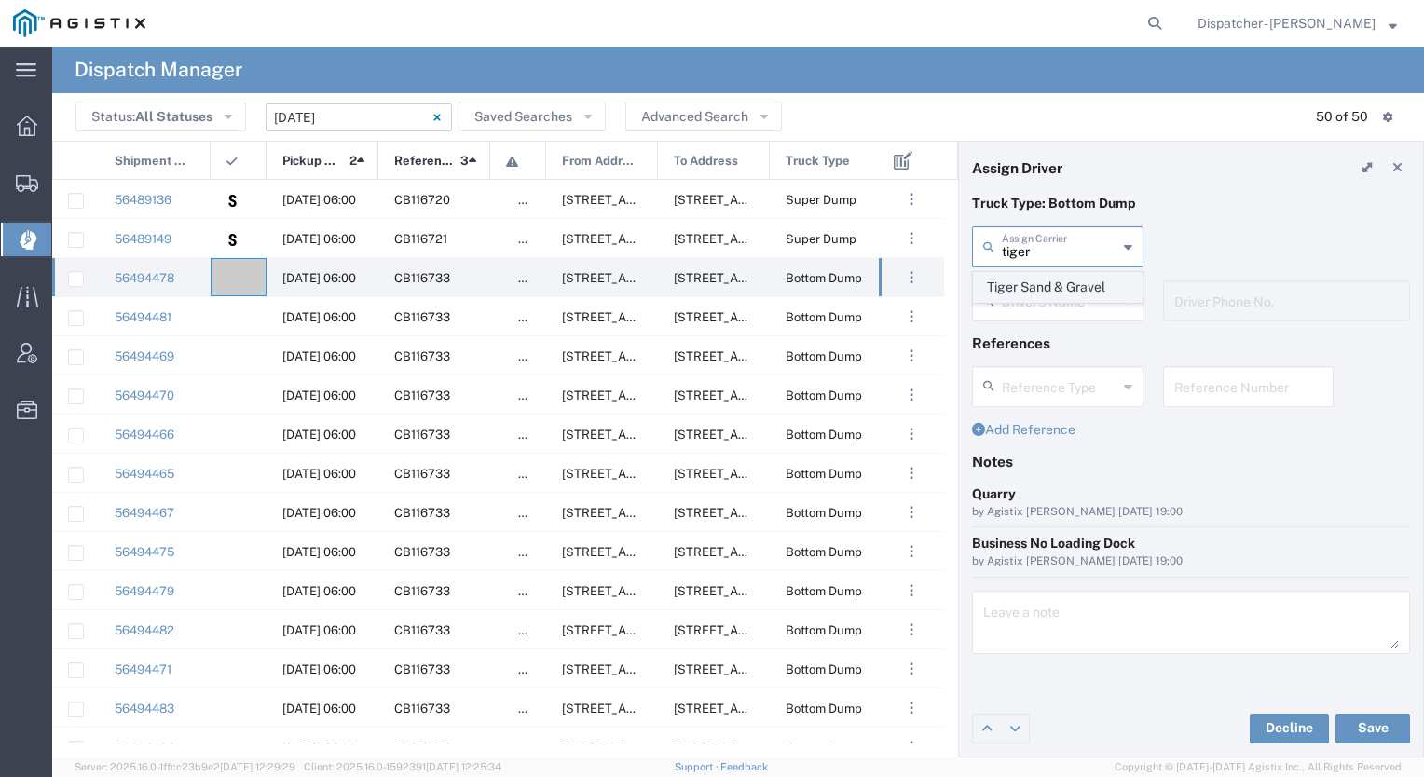
click at [1016, 282] on span "Tiger Sand & Gravel" at bounding box center [1058, 287] width 168 height 29
type input "Tiger Sand & Gravel"
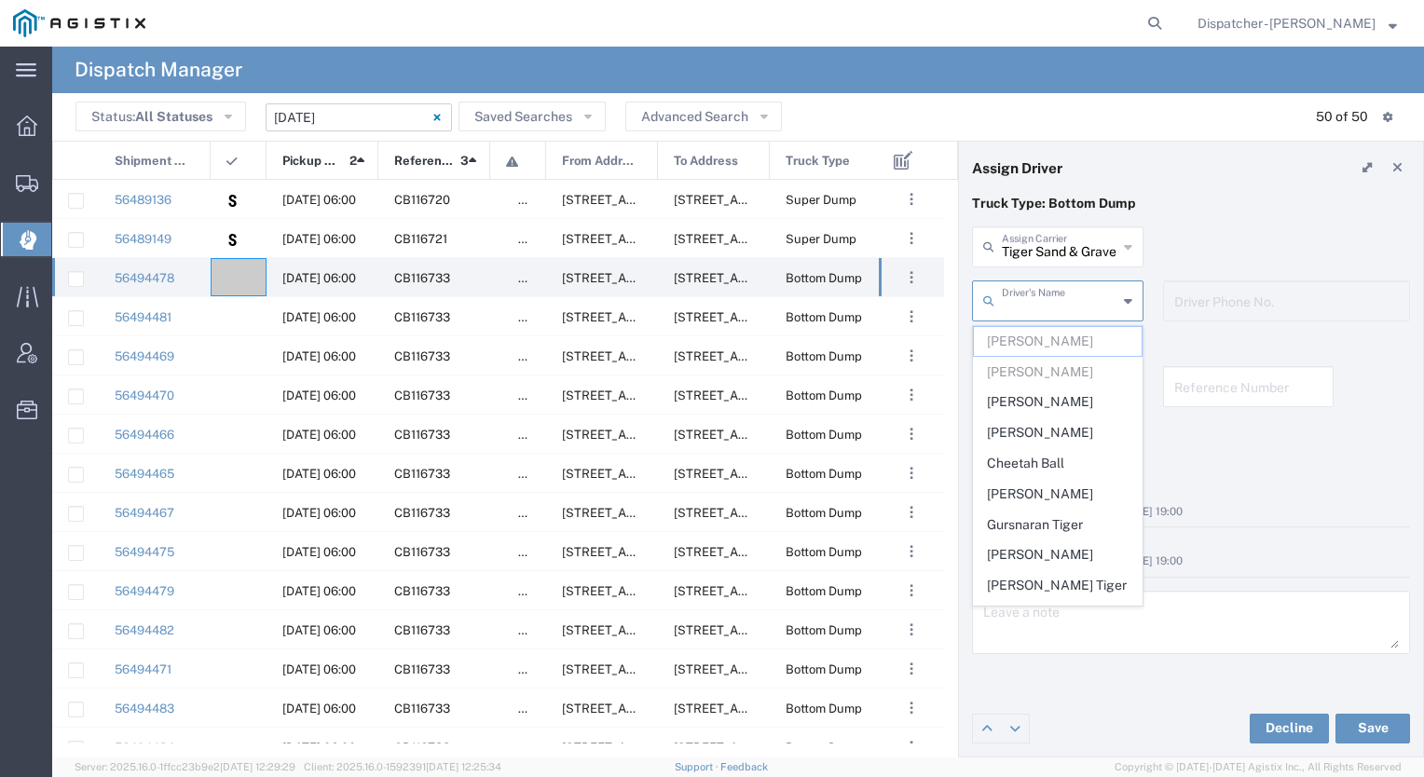
click at [1011, 300] on input "text" at bounding box center [1060, 299] width 116 height 33
click at [1027, 401] on span "[PERSON_NAME]" at bounding box center [1058, 402] width 168 height 29
type input "[PERSON_NAME]"
type input "9165400784"
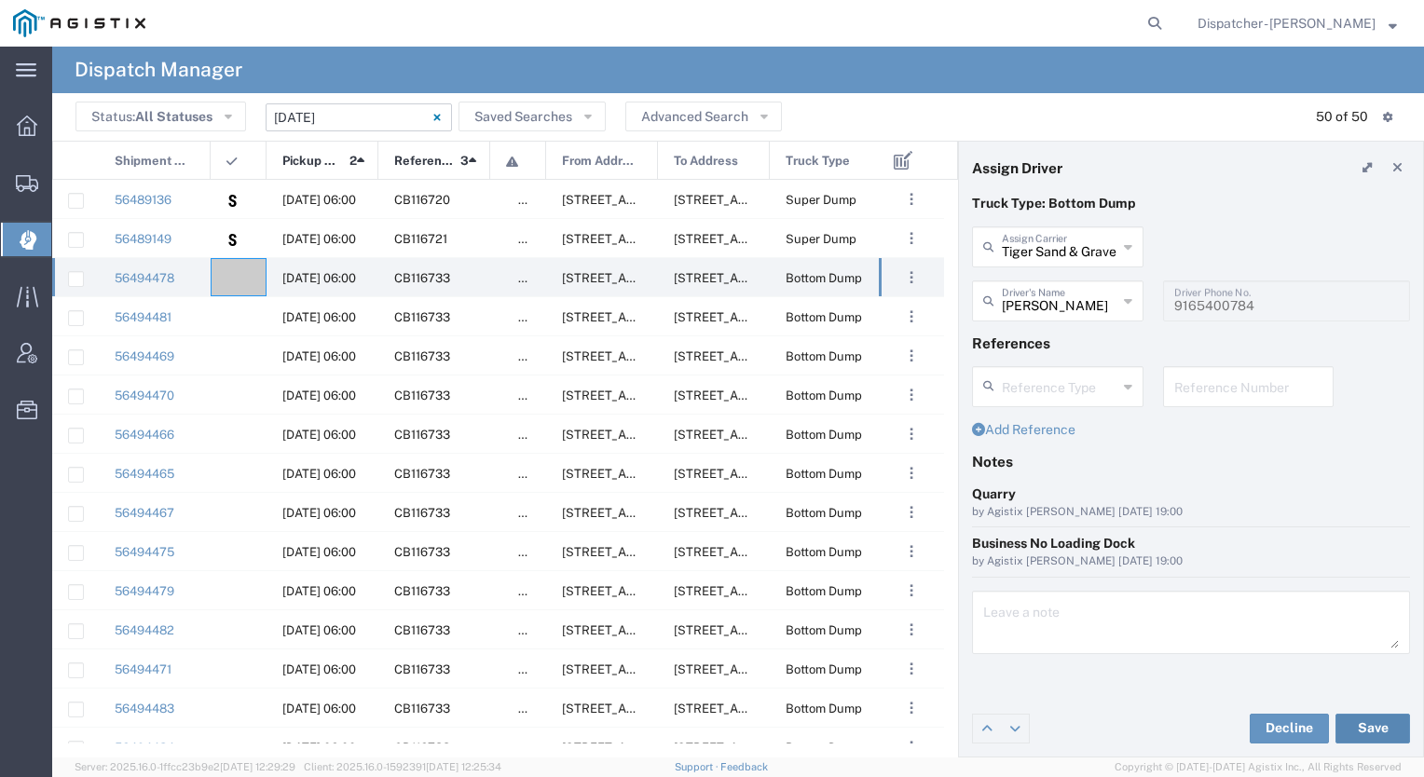
click at [1359, 728] on button "Save" at bounding box center [1373, 729] width 75 height 30
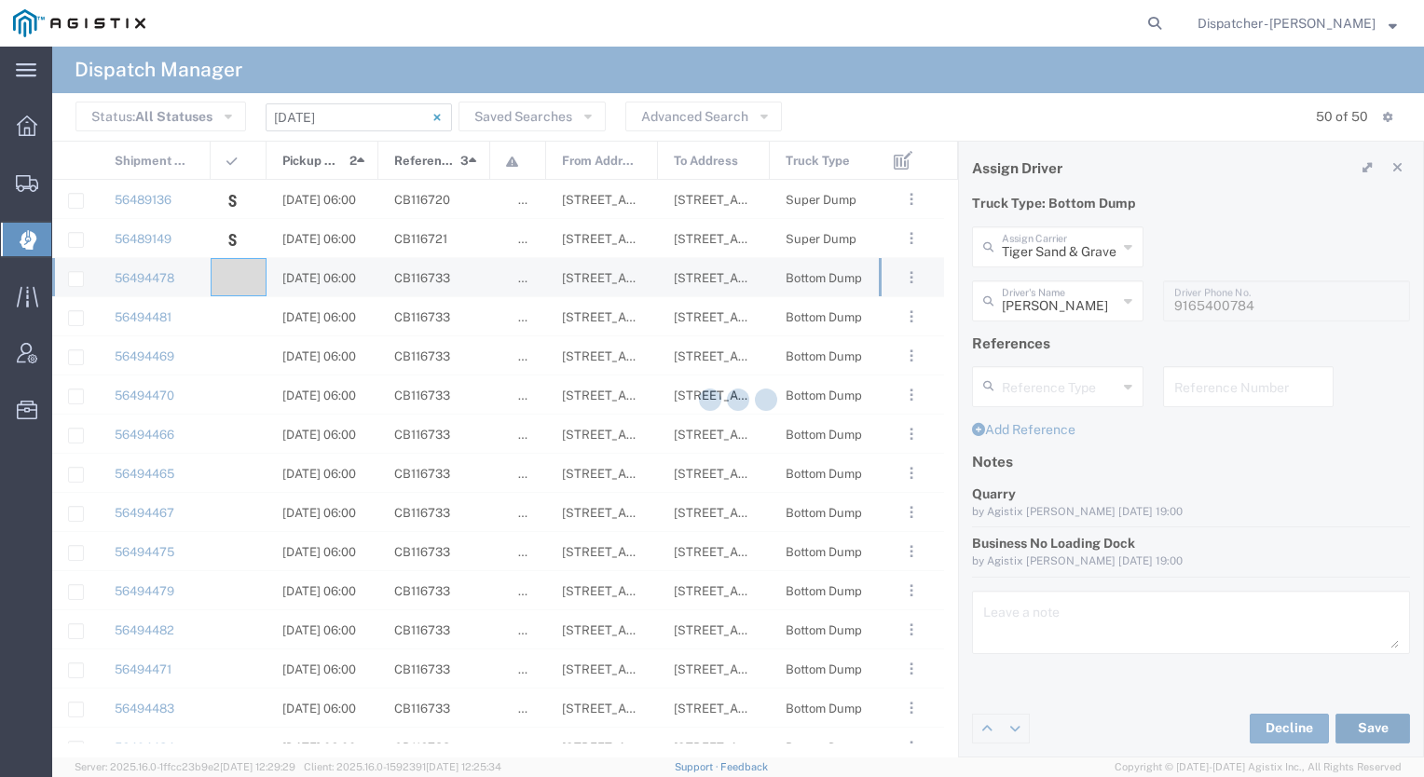
type input "[PERSON_NAME]"
type input "Tiger Sand & Gravel"
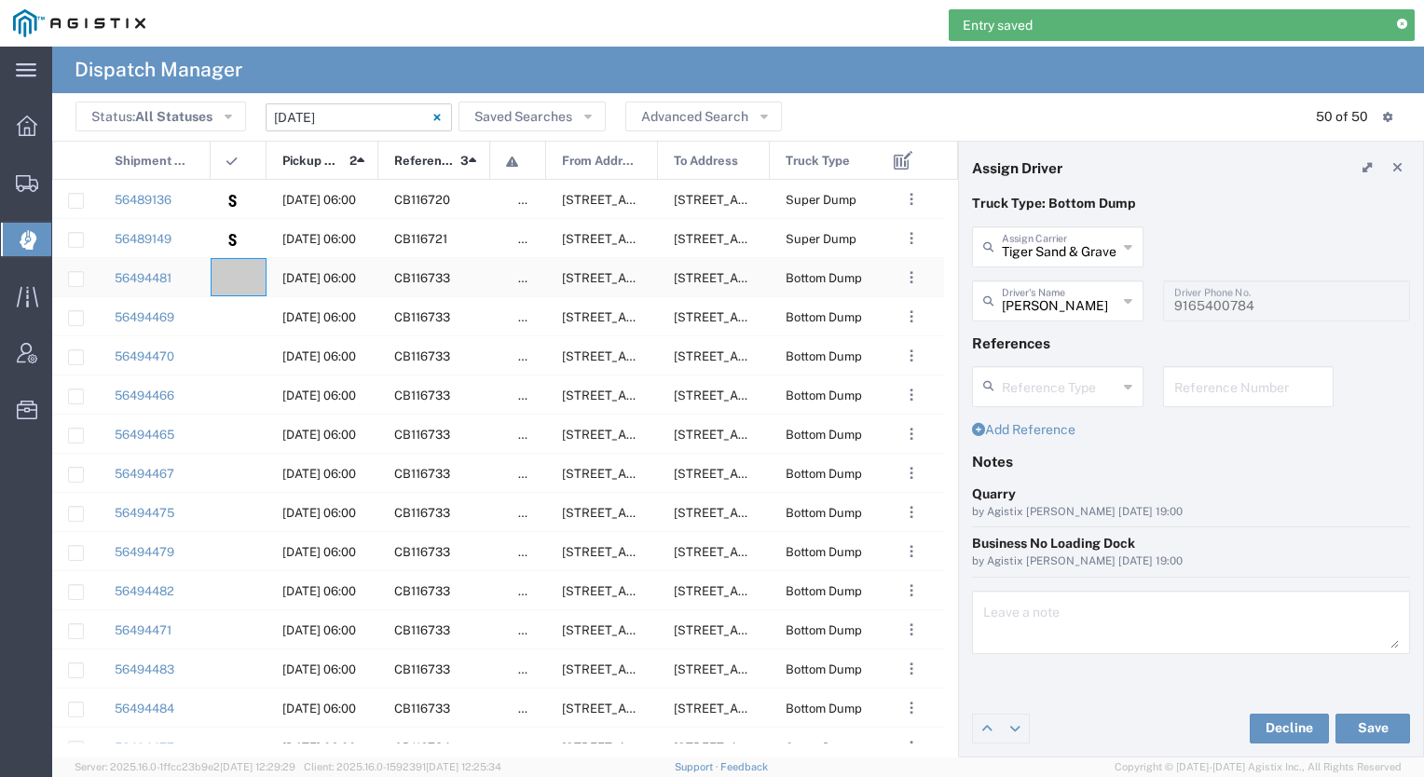
click at [235, 276] on agx-ag-table-icon-cell at bounding box center [233, 278] width 12 height 14
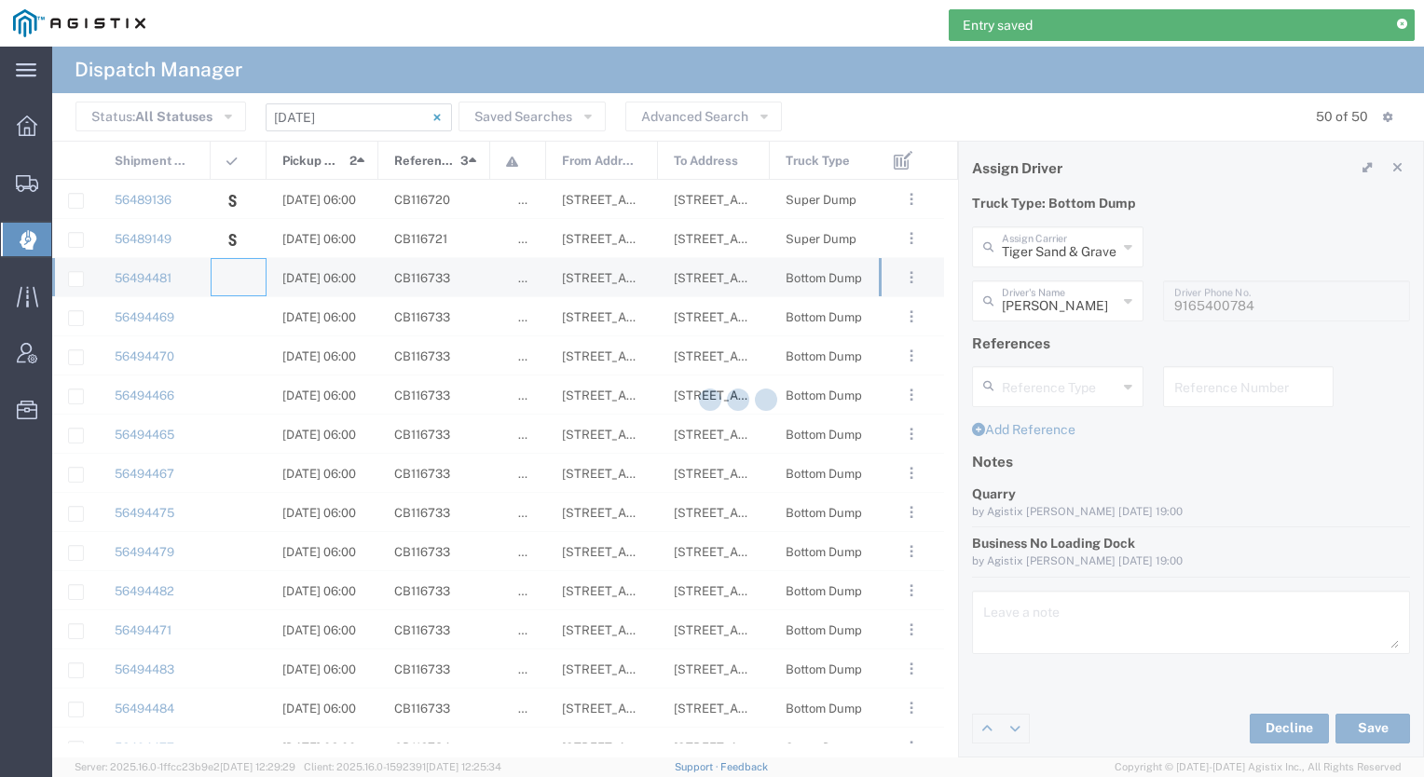
type input "[PERSON_NAME] & Sons Trucking, Inc"
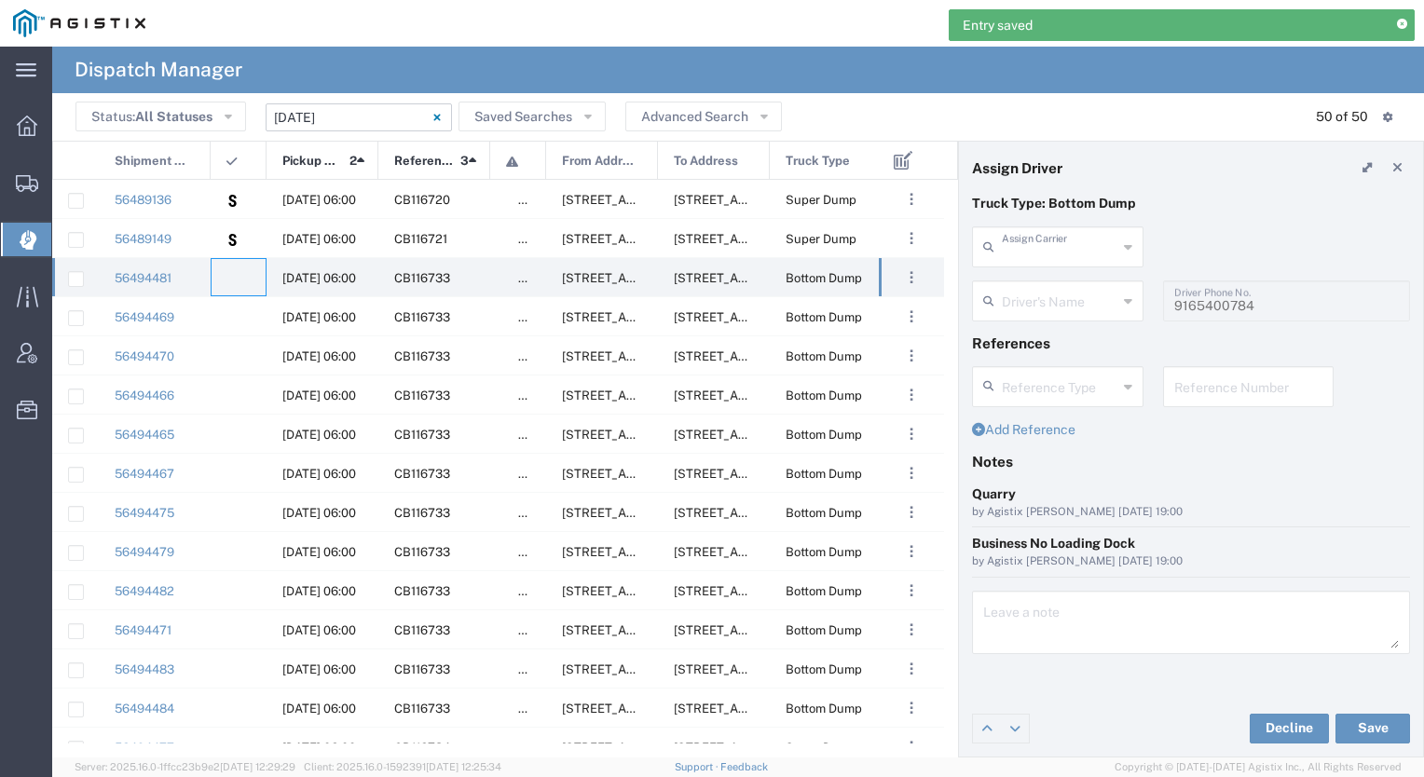
click at [1052, 237] on input "text" at bounding box center [1060, 245] width 116 height 33
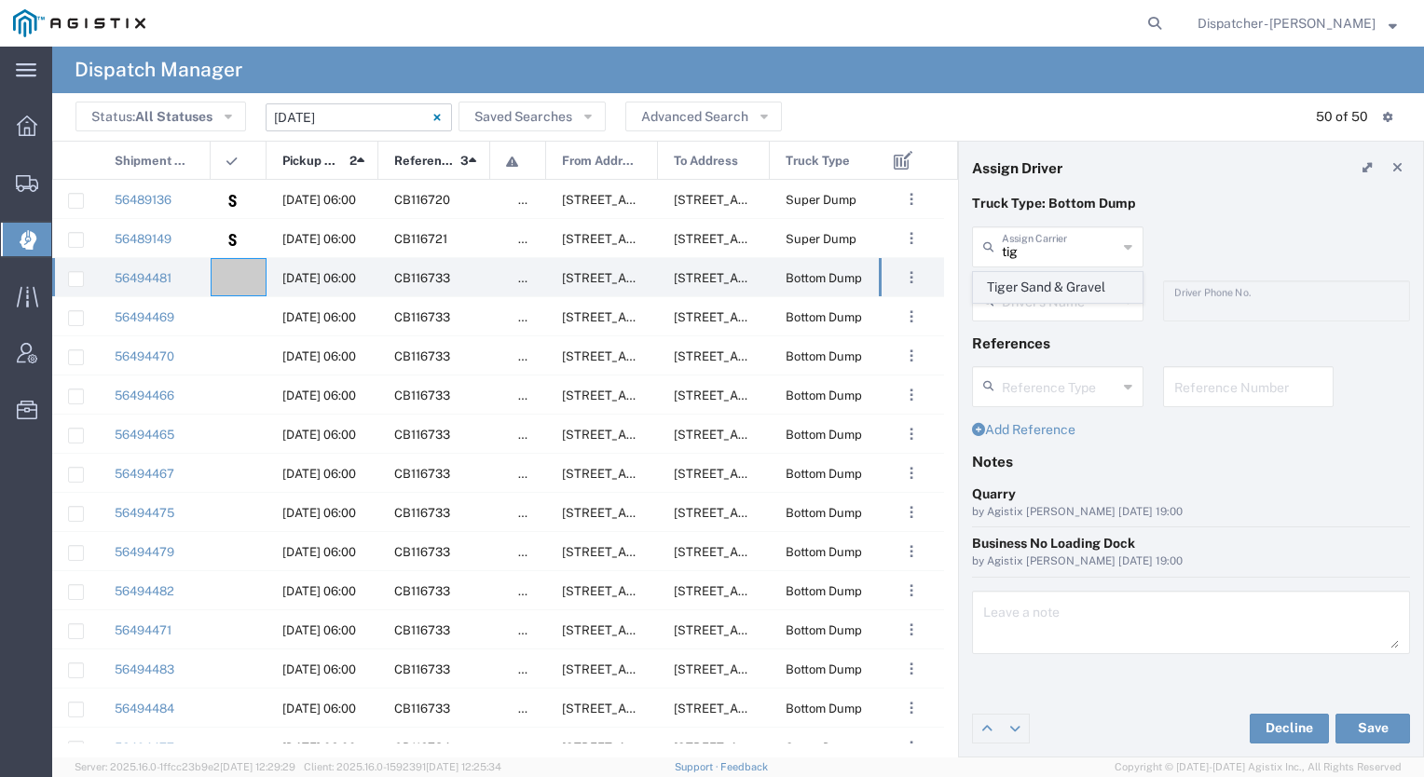
click at [1044, 278] on span "Tiger Sand & Gravel" at bounding box center [1058, 287] width 168 height 29
type input "Tiger Sand & Gravel"
click at [1029, 305] on input "text" at bounding box center [1060, 299] width 116 height 33
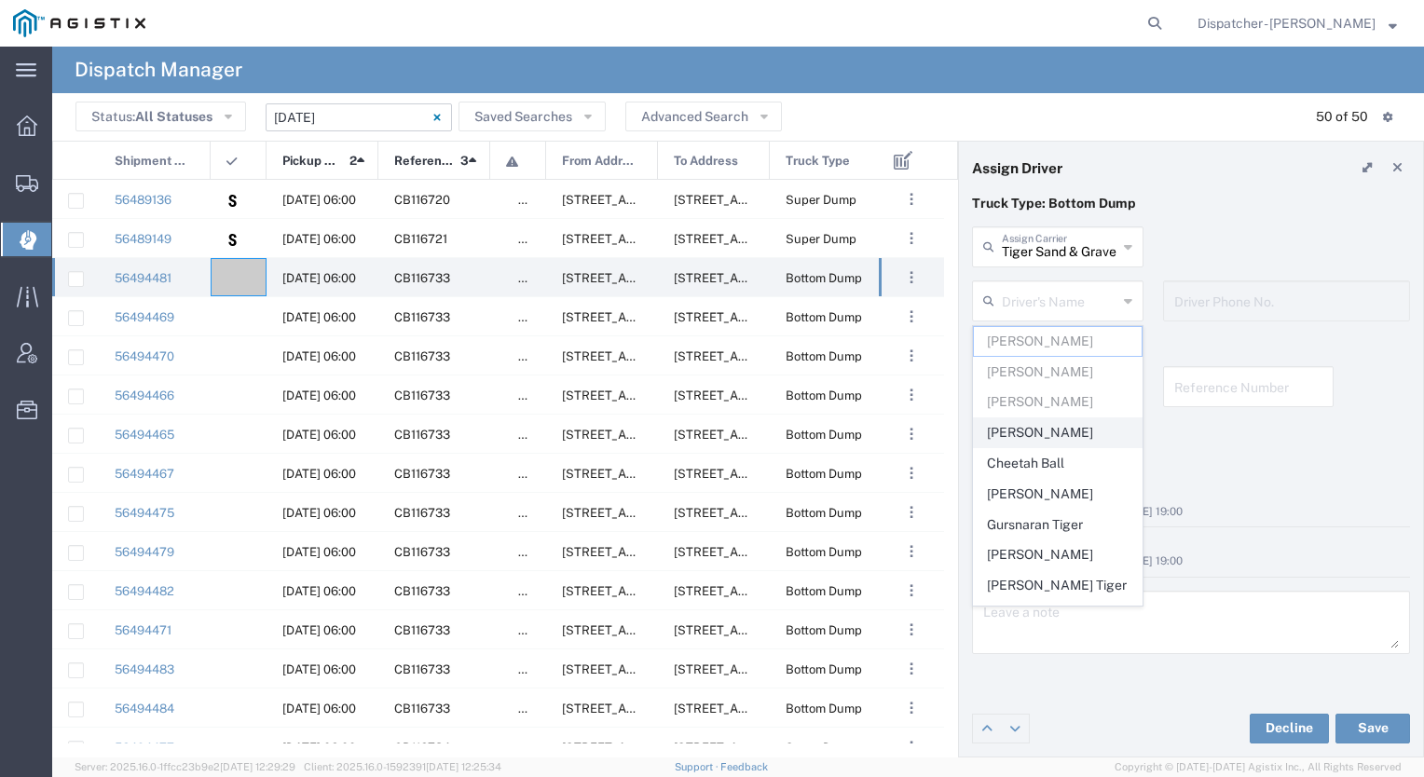
click at [1036, 445] on span "[PERSON_NAME]" at bounding box center [1058, 433] width 168 height 29
type input "[PERSON_NAME]"
type input "9165441040"
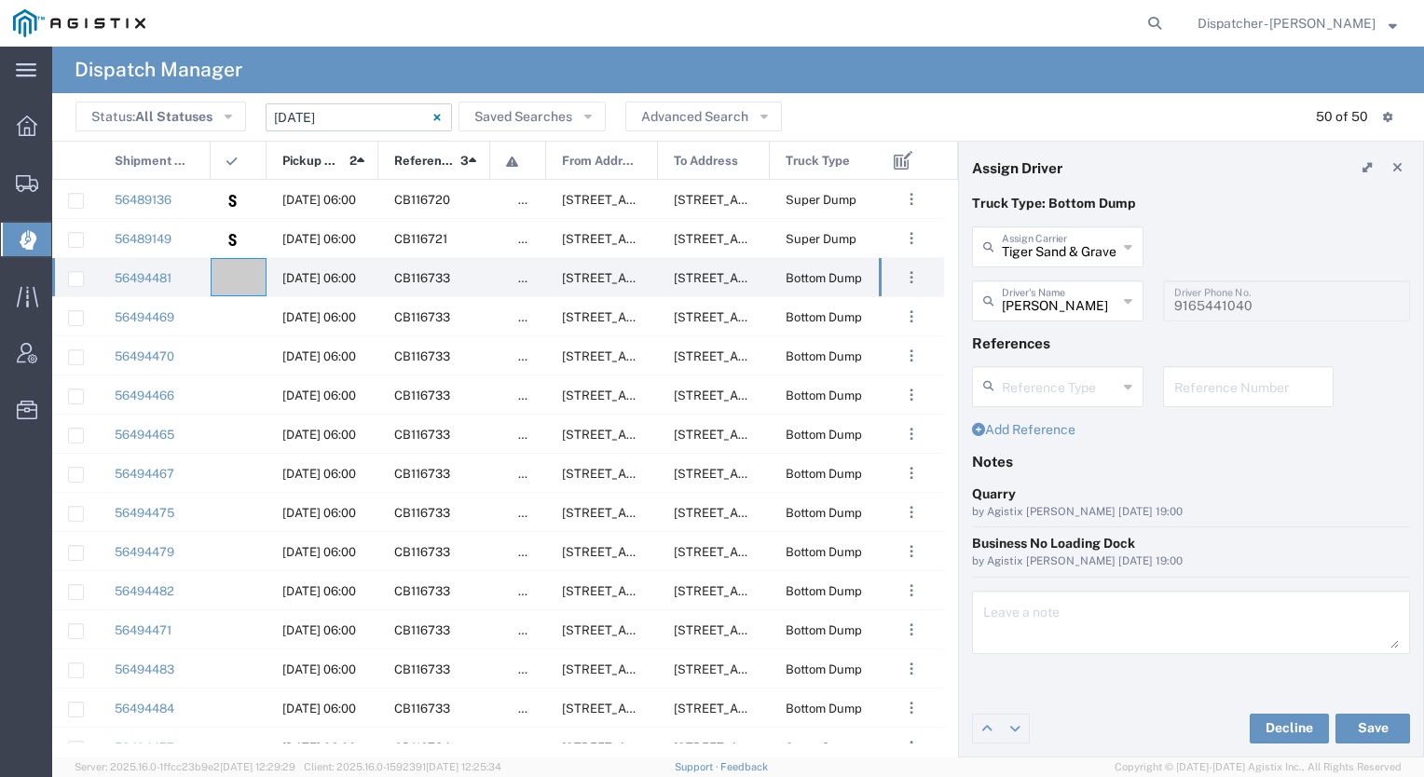
click at [1363, 746] on div "Decline Save" at bounding box center [1191, 729] width 464 height 56
click at [1371, 730] on button "Save" at bounding box center [1373, 729] width 75 height 30
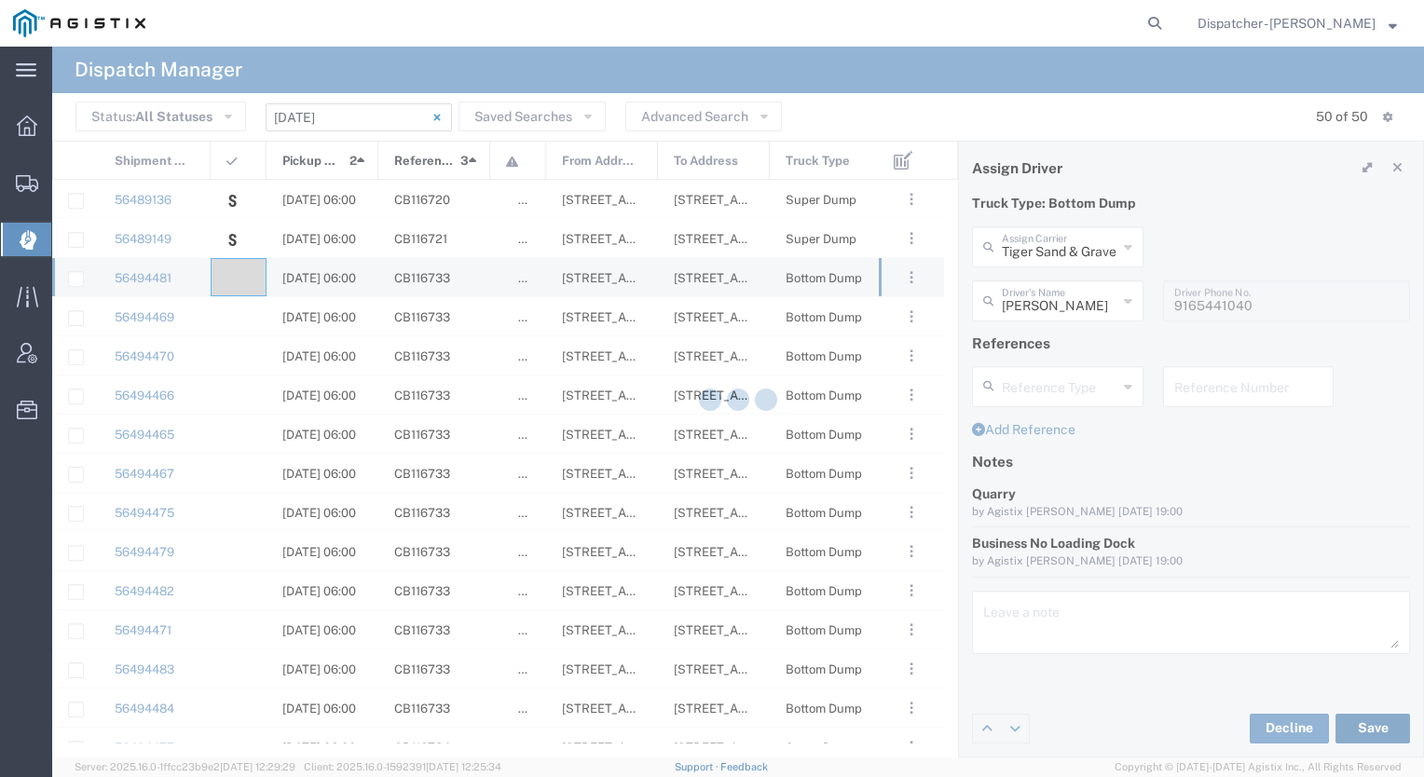
type input "[PERSON_NAME]"
type input "Tiger Sand & Gravel"
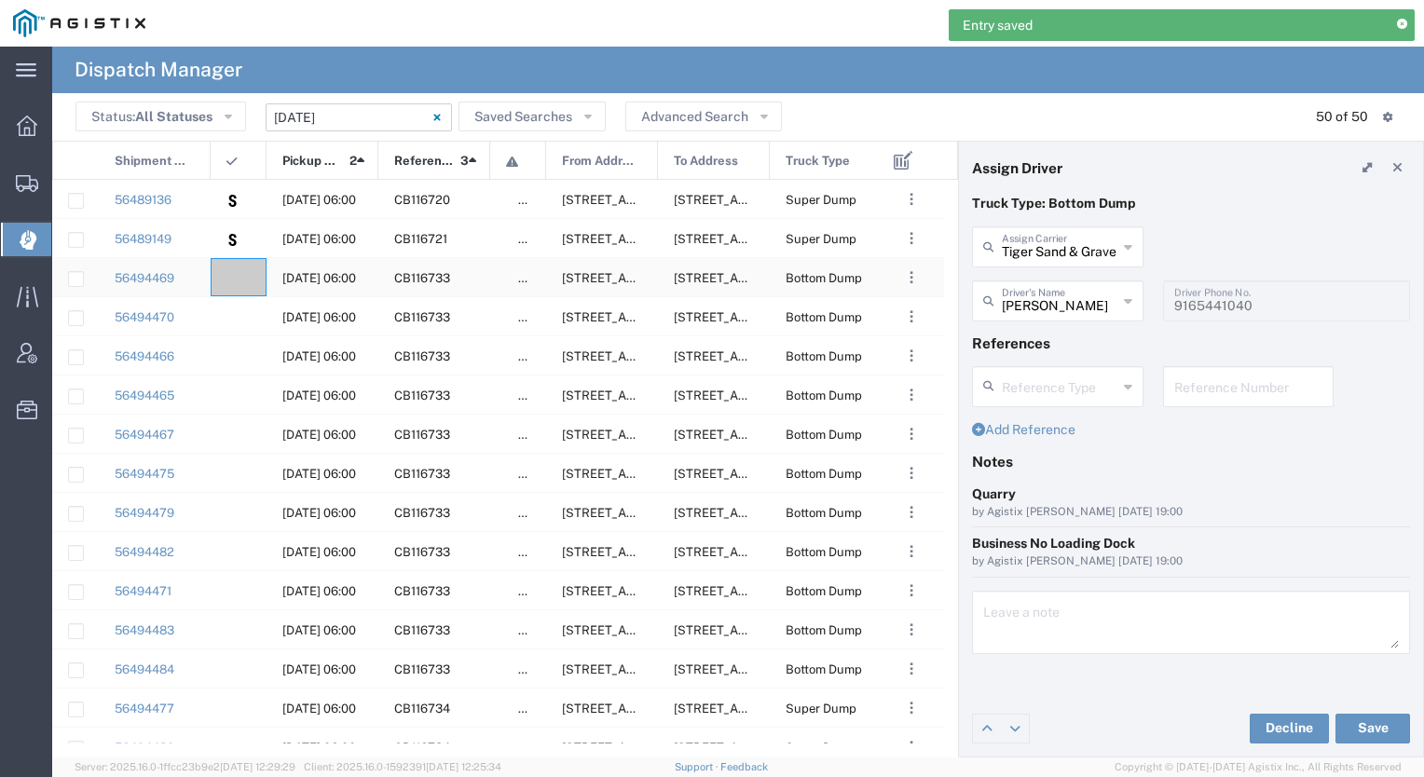
click at [250, 271] on div at bounding box center [239, 277] width 56 height 38
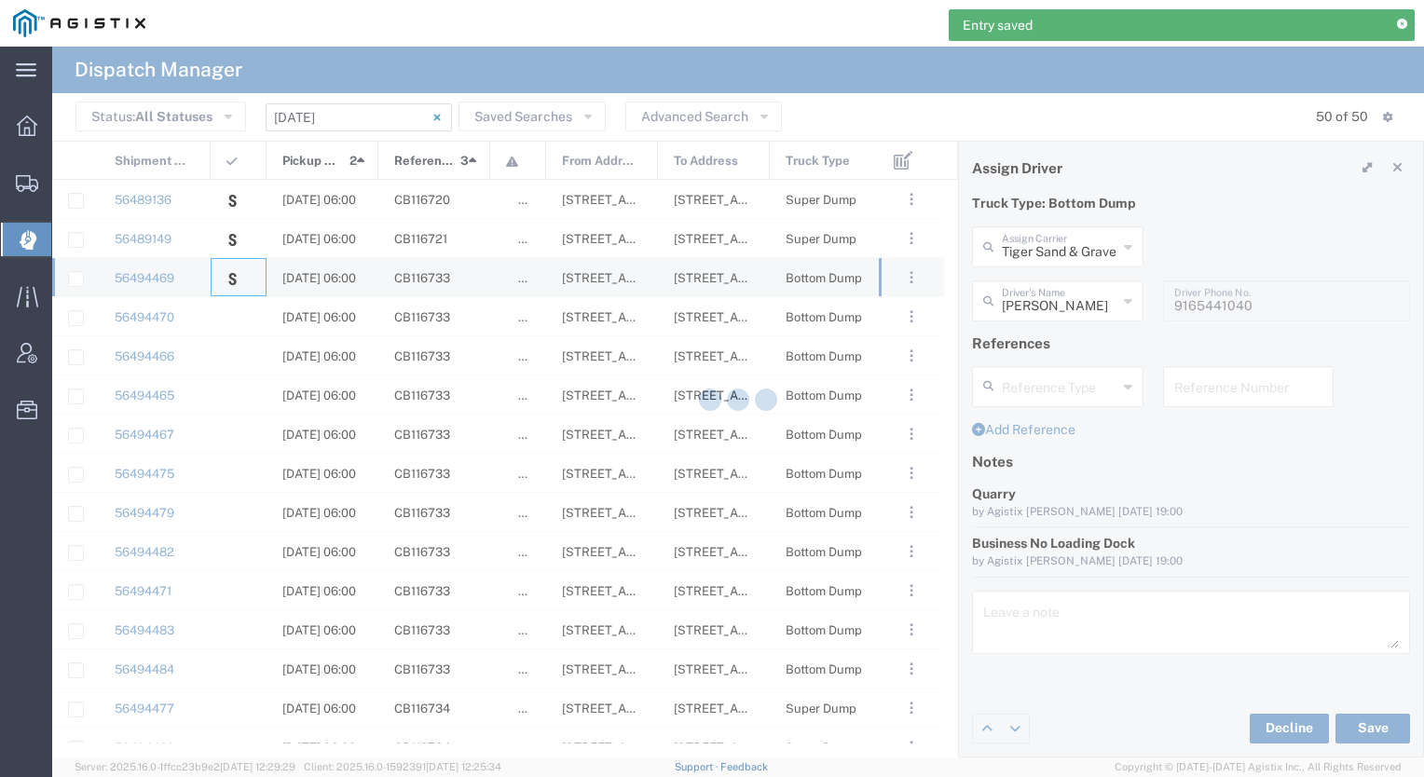
type input "Sacramento Transfer"
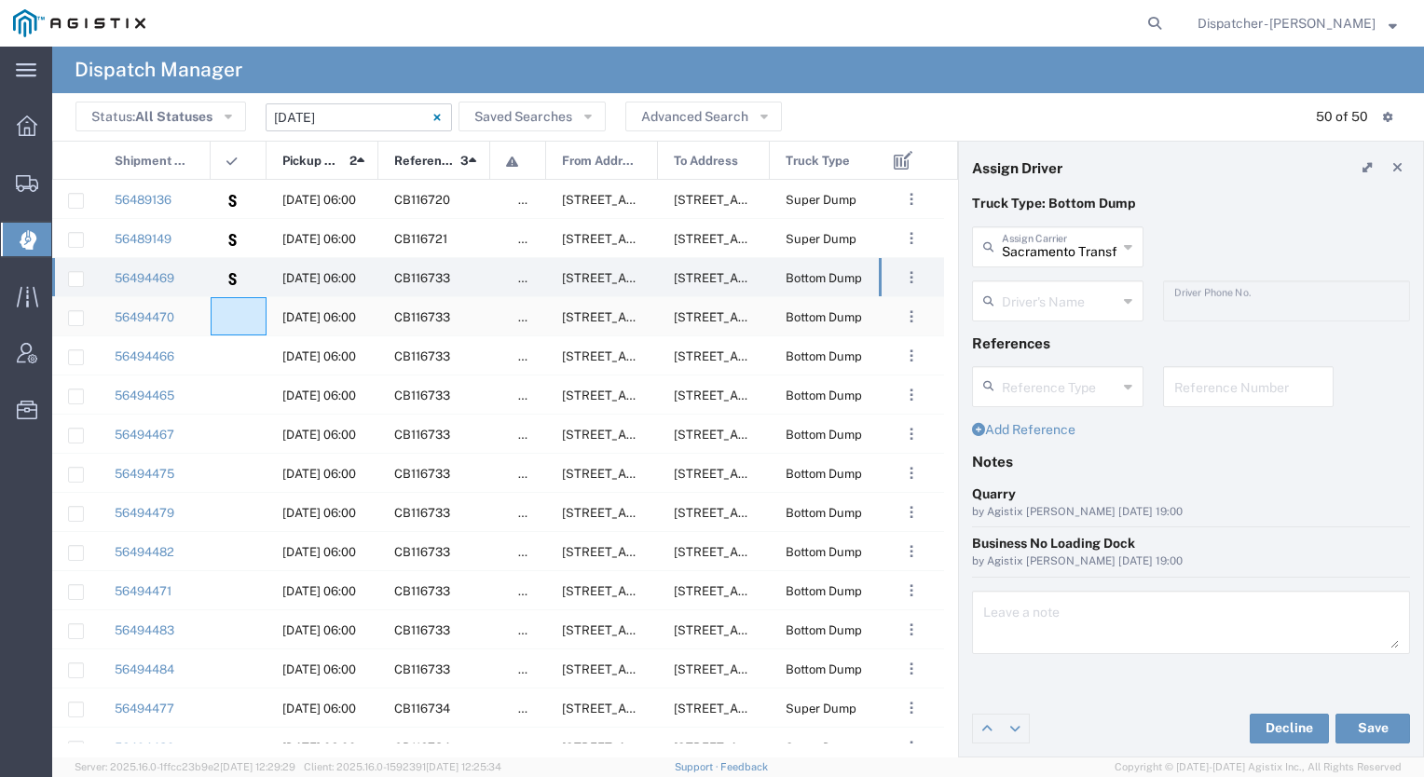
click at [252, 315] on div at bounding box center [239, 316] width 56 height 38
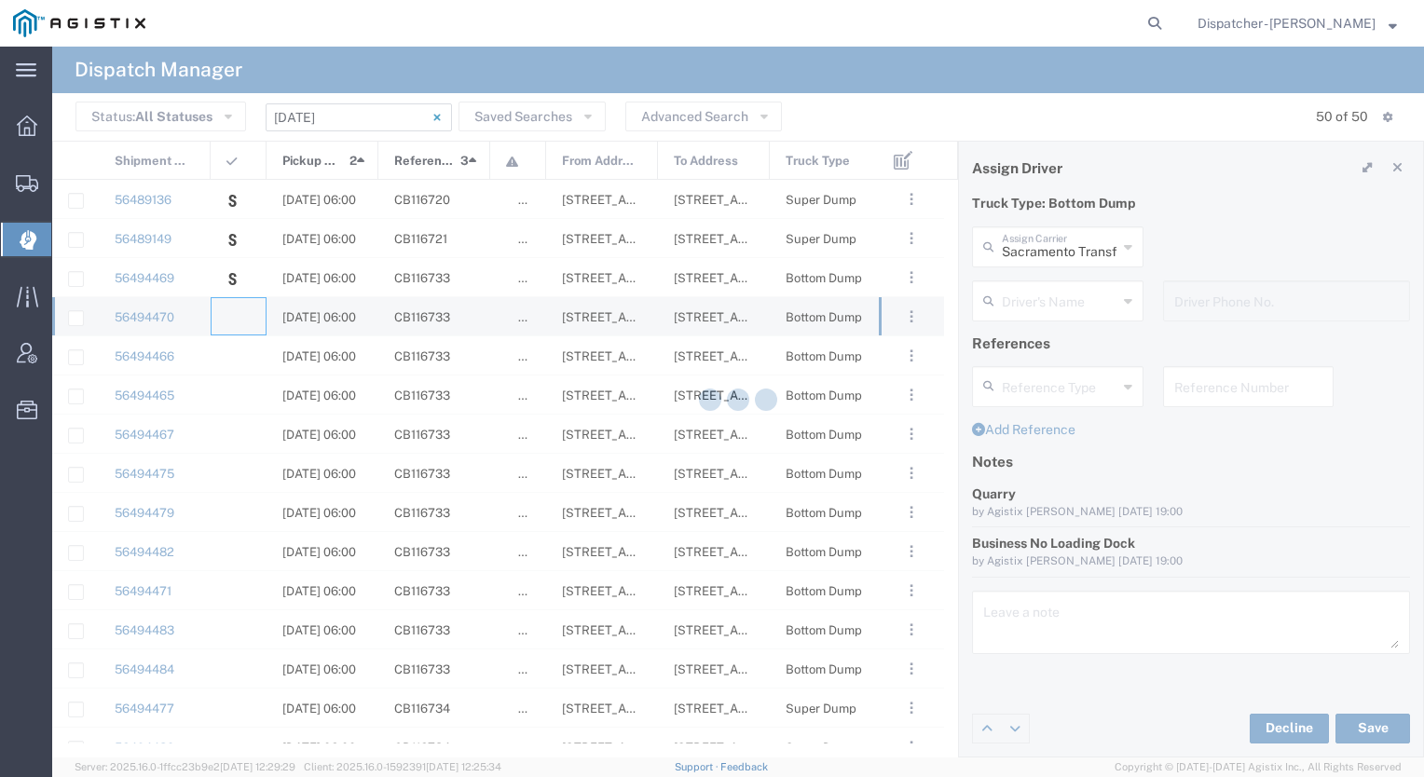
type input "[PERSON_NAME] & Sons Trucking, Inc"
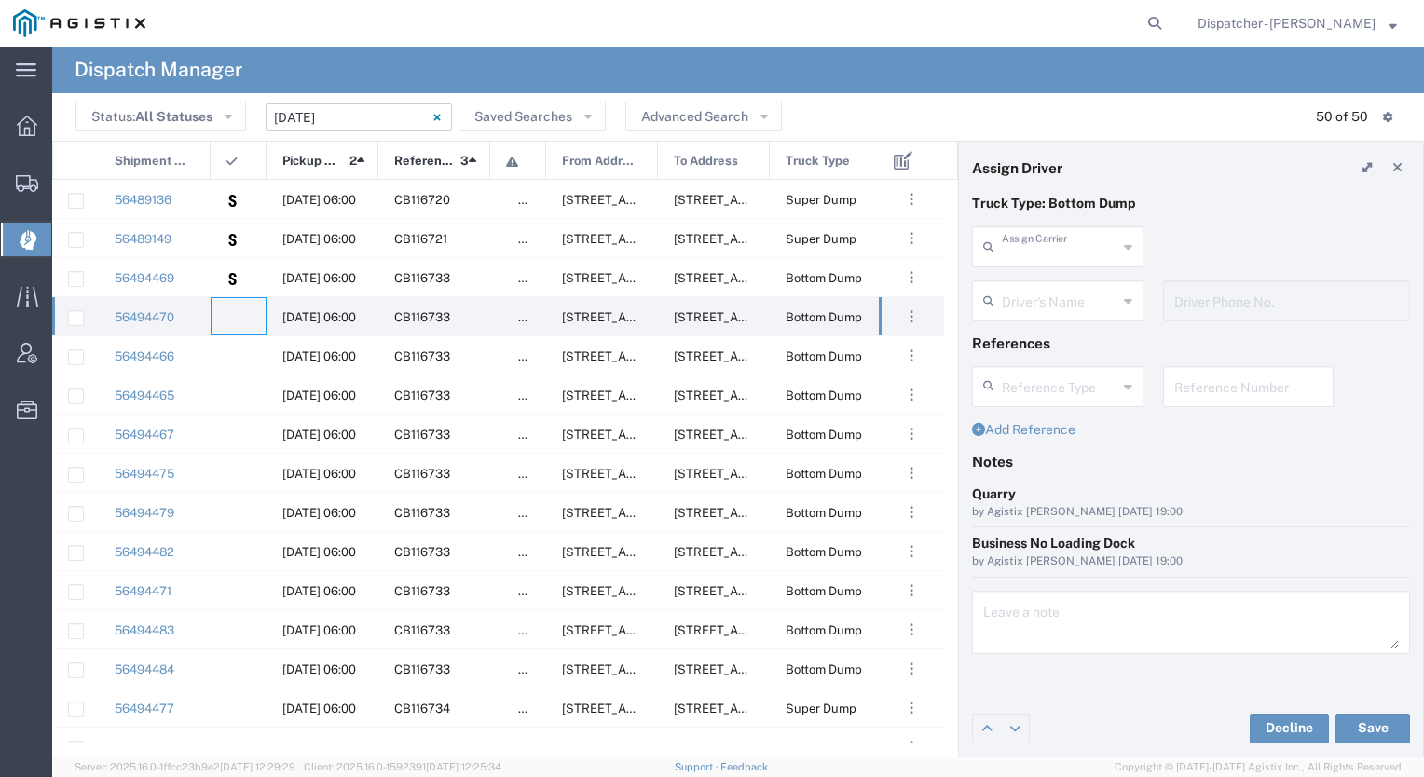
click at [1027, 255] on input "text" at bounding box center [1060, 245] width 116 height 33
click at [988, 295] on span "Tiger Sand & Gravel" at bounding box center [1058, 287] width 168 height 29
type input "Tiger Sand & Gravel"
click at [999, 307] on icon at bounding box center [993, 301] width 19 height 30
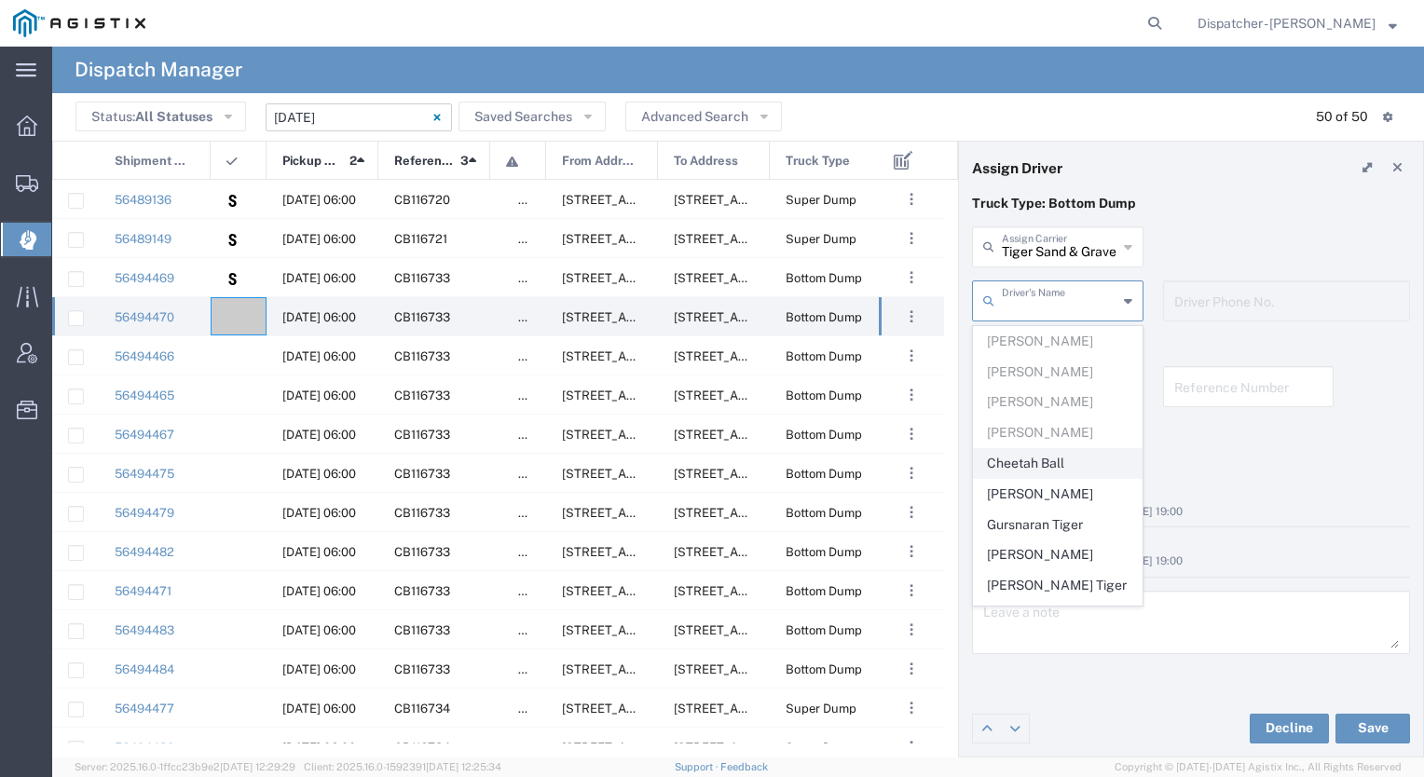
click at [1019, 453] on span "Cheetah Ball" at bounding box center [1058, 463] width 168 height 29
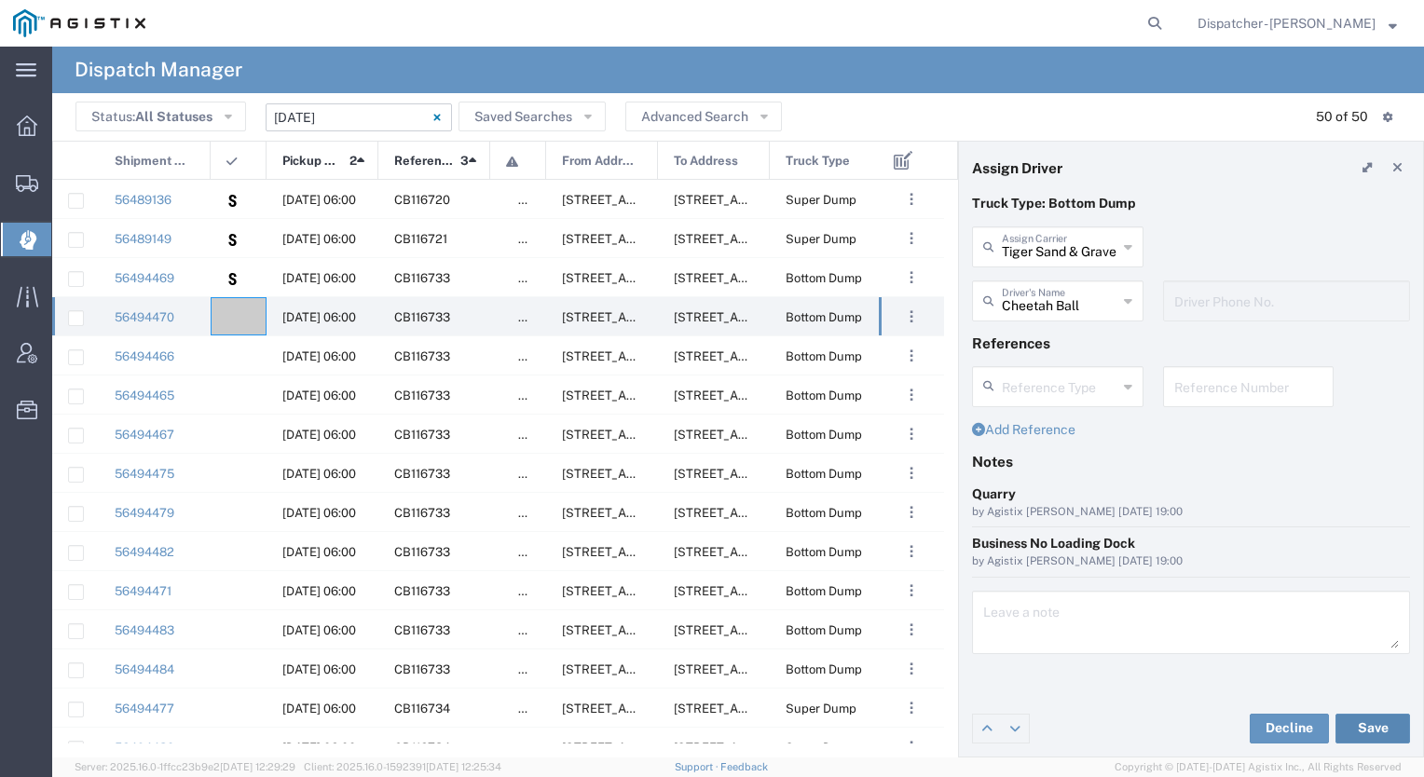
click at [1365, 723] on button "Save" at bounding box center [1373, 729] width 75 height 30
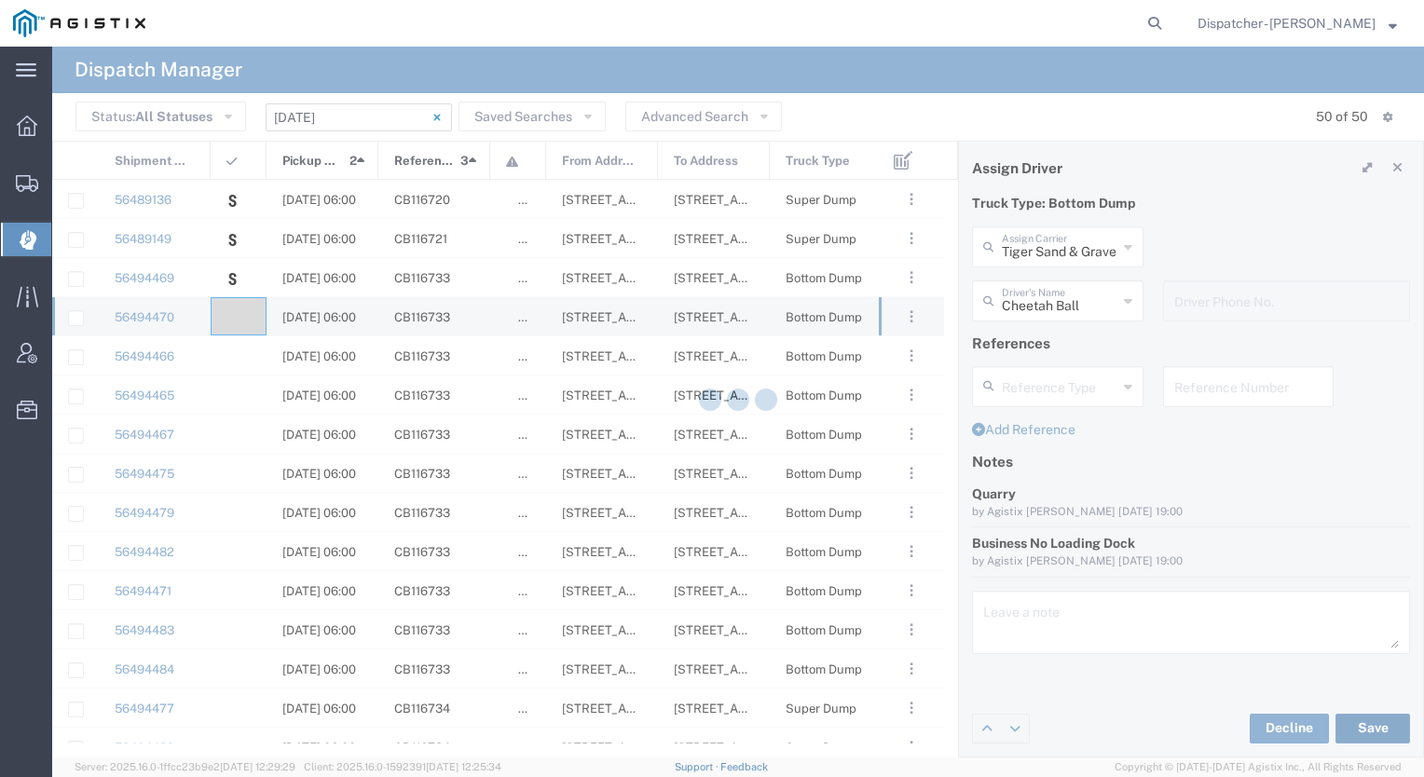
type input "Cheetah Ball"
type input "Tiger Sand & Gravel"
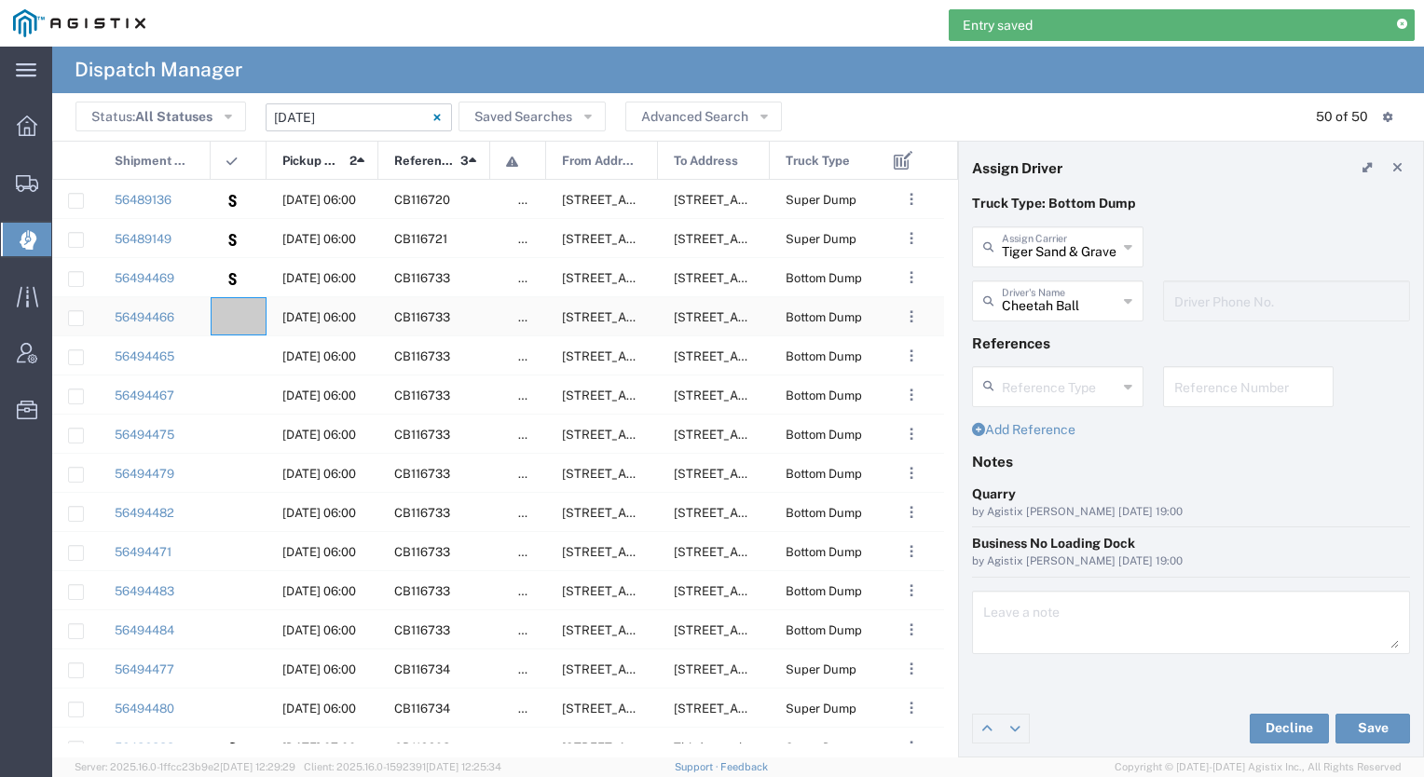
click at [237, 309] on div at bounding box center [239, 316] width 56 height 38
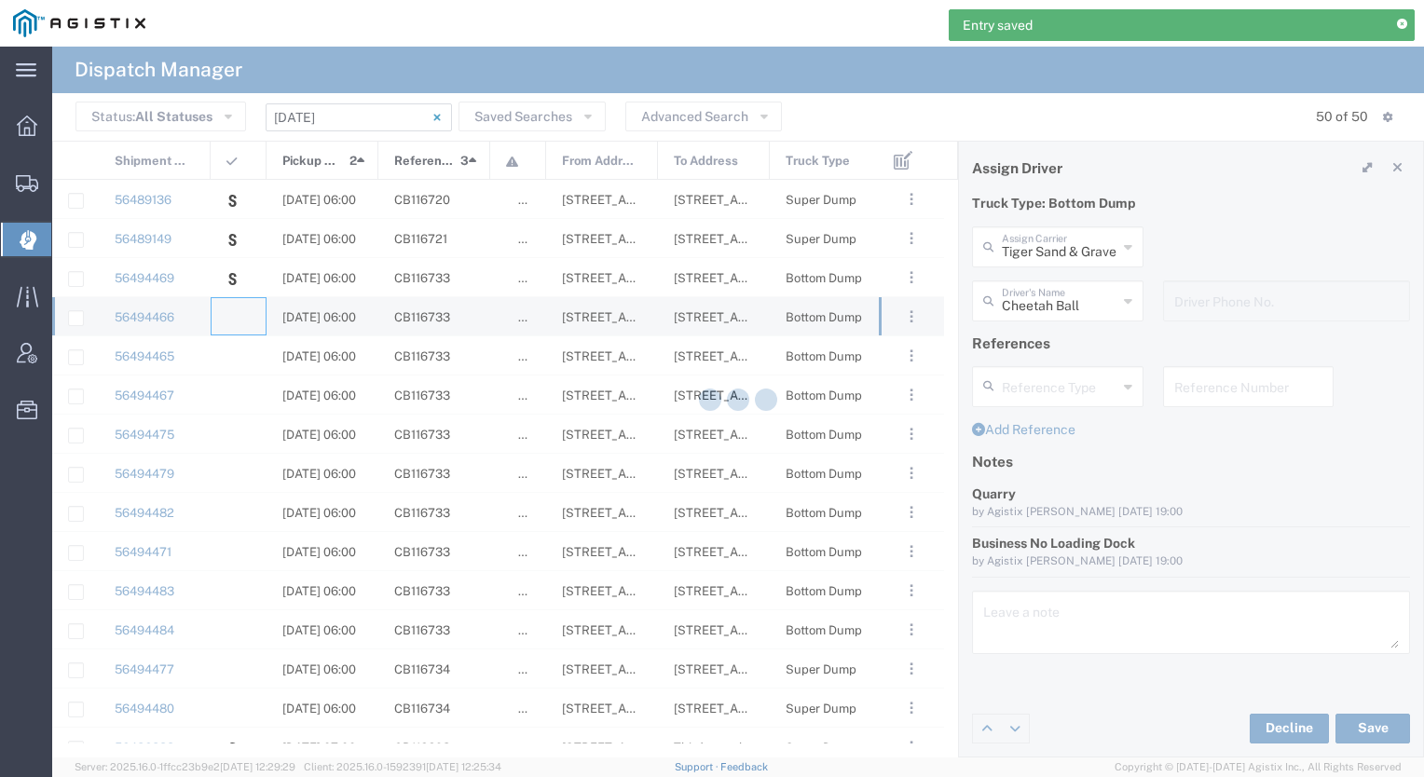
type input "[PERSON_NAME] & Sons Trucking, Inc"
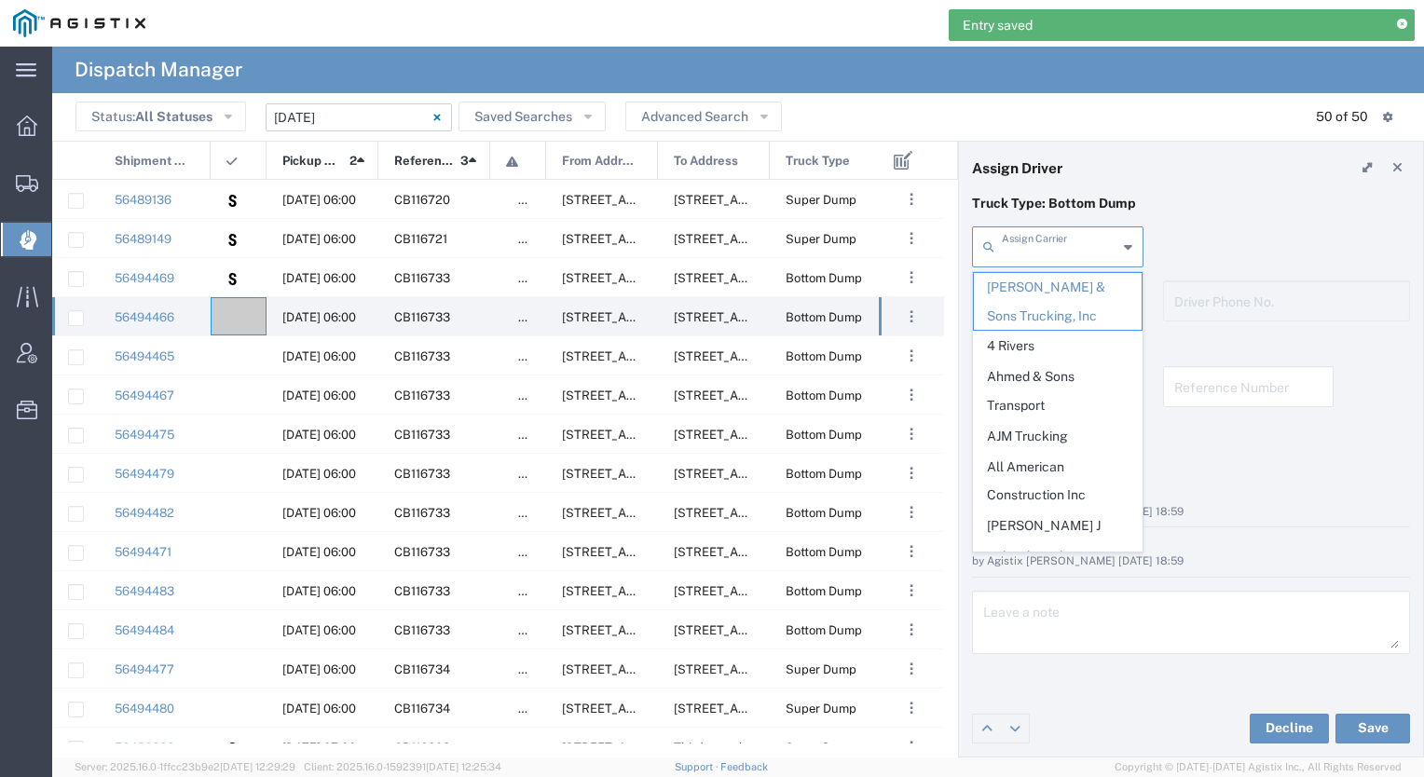
click at [1015, 241] on input "text" at bounding box center [1060, 245] width 116 height 33
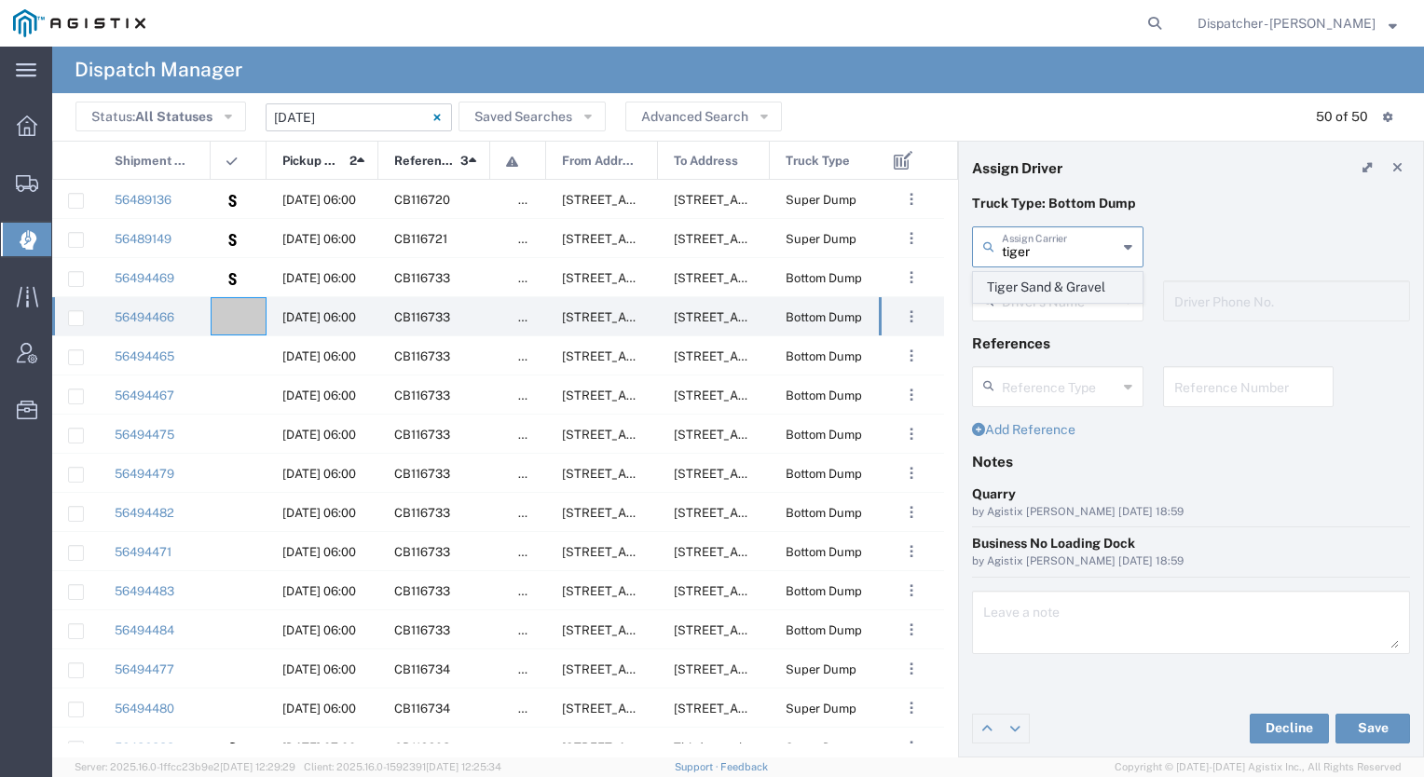
click at [998, 281] on span "Tiger Sand & Gravel" at bounding box center [1058, 287] width 168 height 29
type input "Tiger Sand & Gravel"
click at [998, 281] on div "Driver's Name" at bounding box center [1058, 301] width 172 height 41
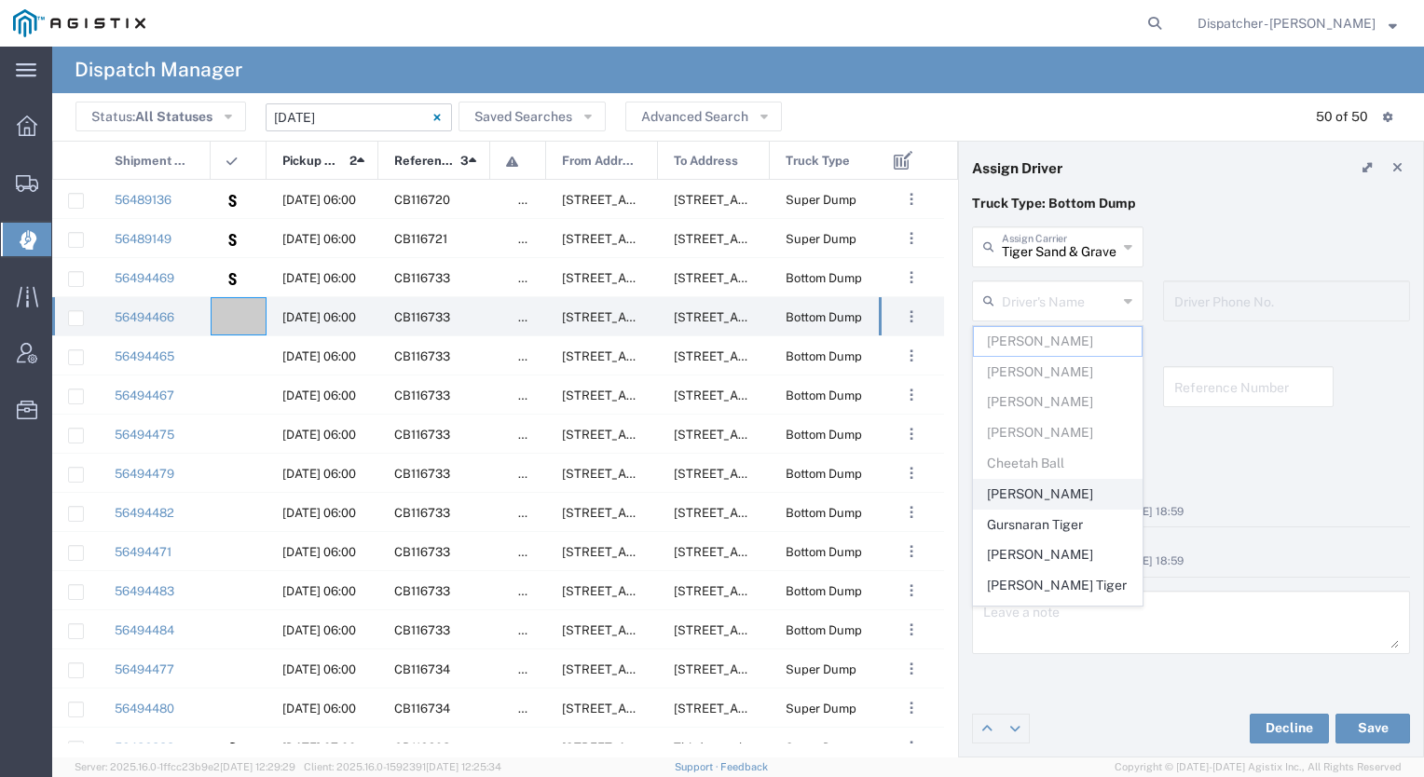
click at [1051, 483] on span "[PERSON_NAME]" at bounding box center [1058, 494] width 168 height 29
type input "[PERSON_NAME]"
type input "9164902048"
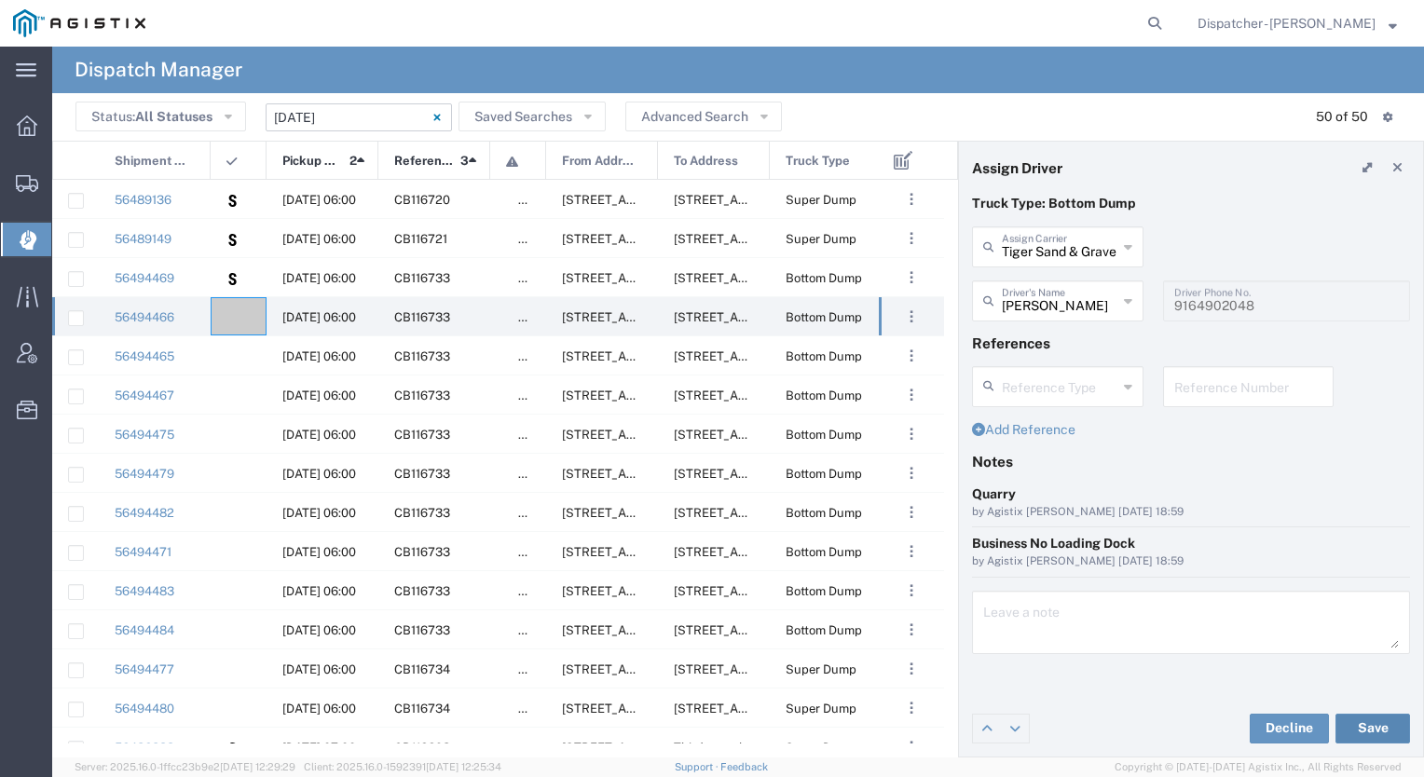
click at [1380, 721] on button "Save" at bounding box center [1373, 729] width 75 height 30
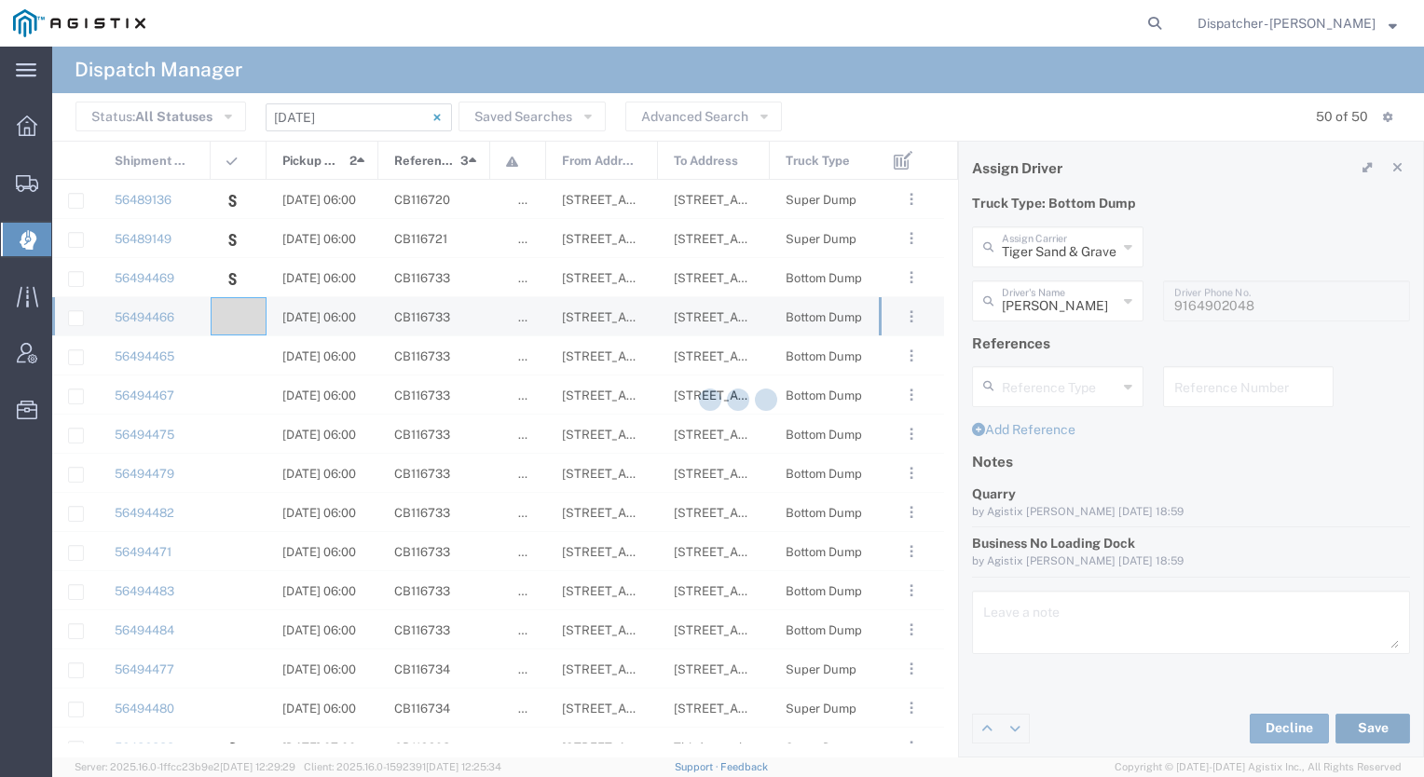
type input "[PERSON_NAME]"
type input "Tiger Sand & Gravel"
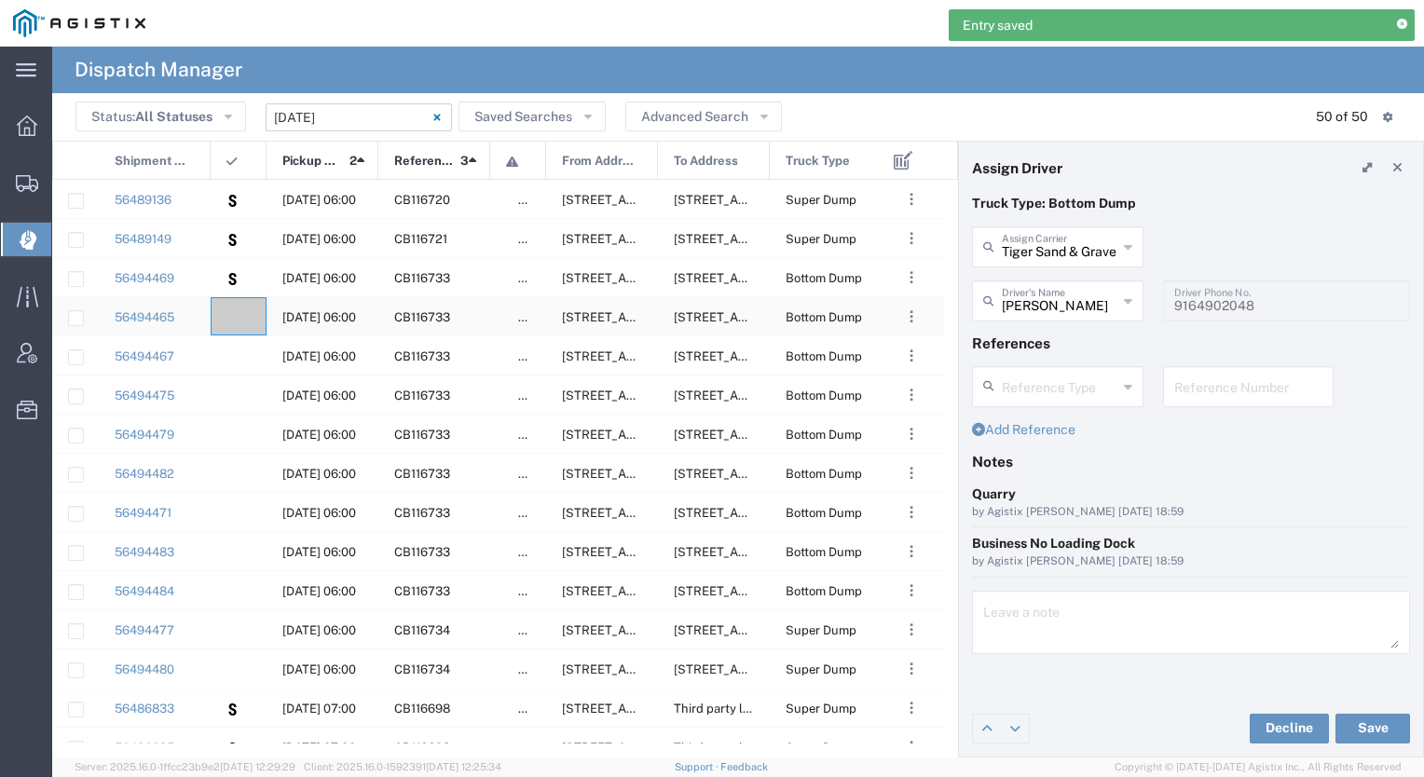
click at [238, 315] on agx-ag-table-icon-cell at bounding box center [233, 317] width 12 height 14
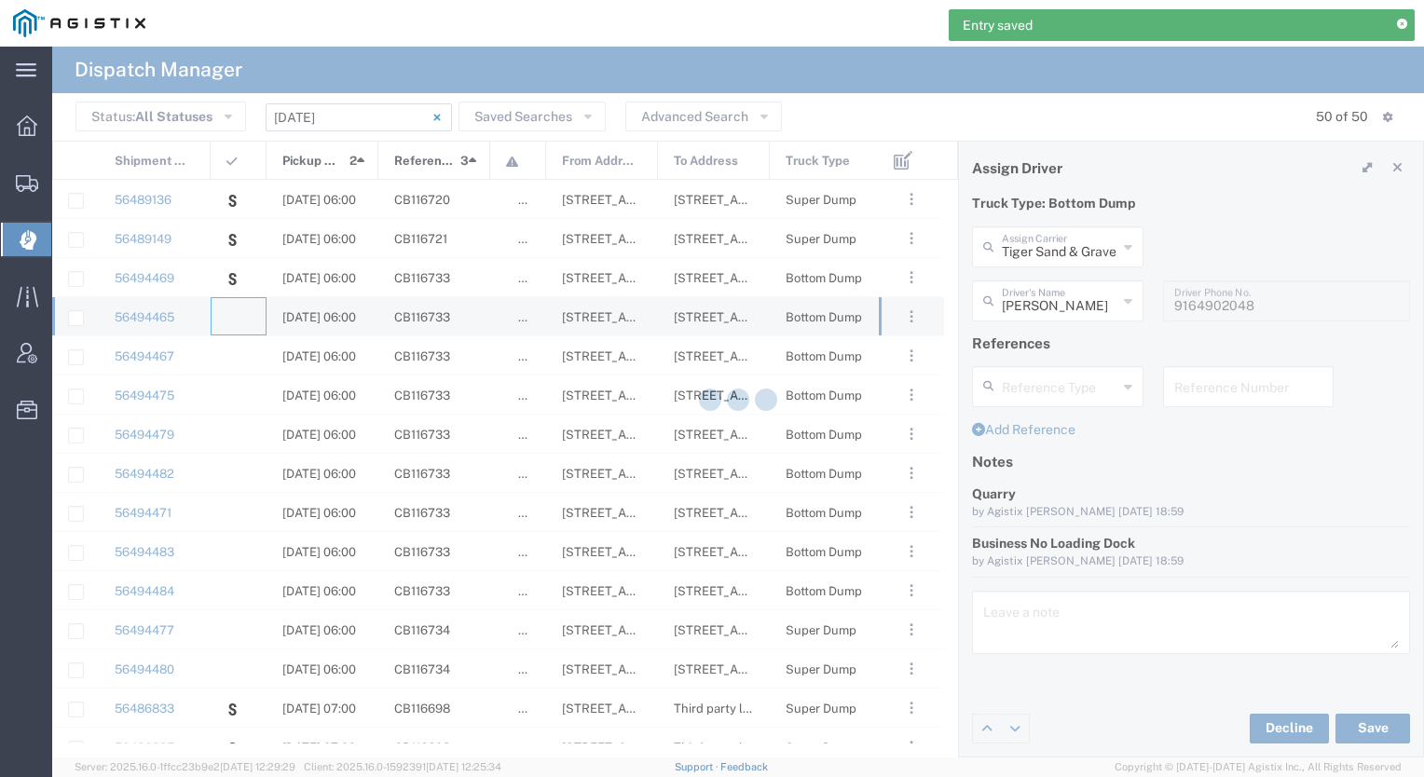
type input "[PERSON_NAME] & Sons Trucking, Inc"
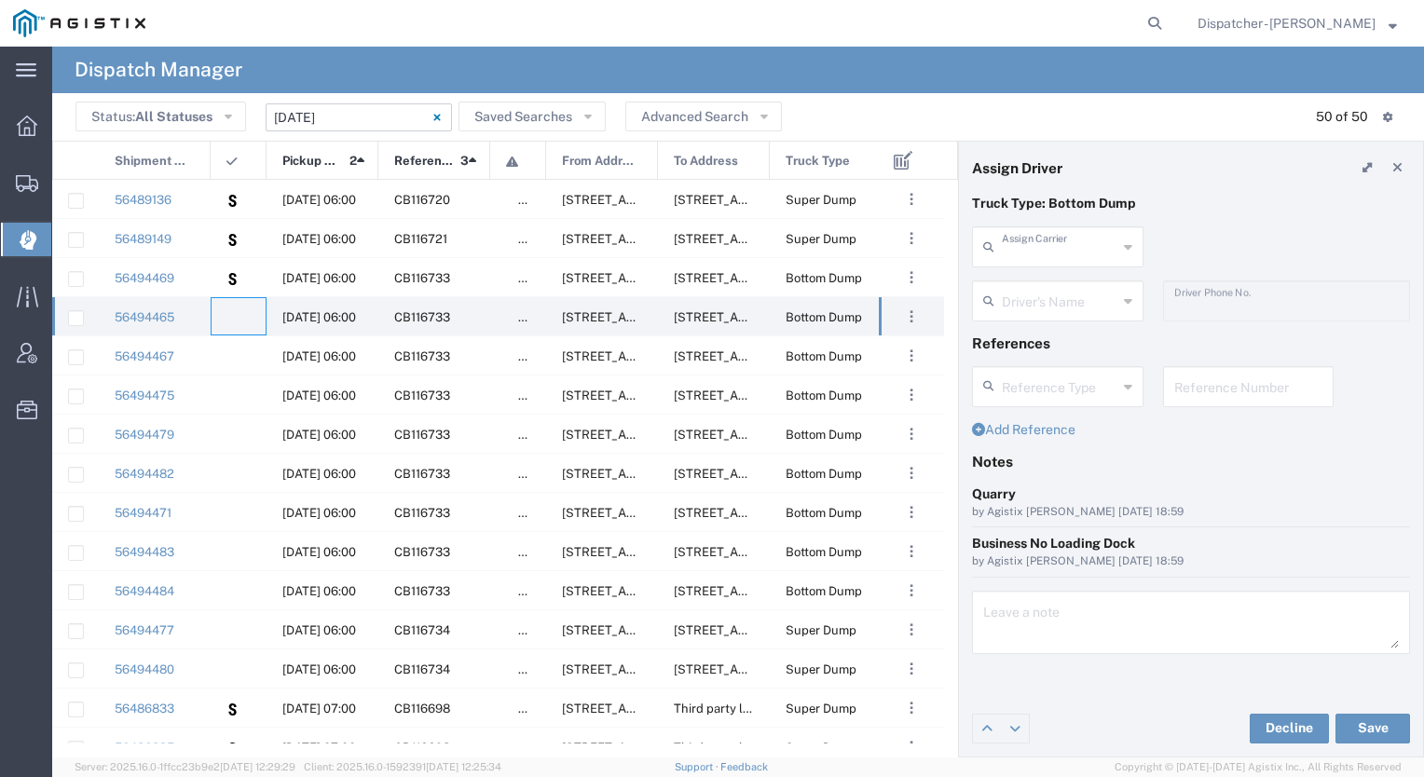
click at [1035, 243] on input "text" at bounding box center [1060, 245] width 116 height 33
click at [1033, 274] on span "Tiger Sand & Gravel" at bounding box center [1058, 287] width 168 height 29
type input "Tiger Sand & Gravel"
click at [1035, 296] on input "text" at bounding box center [1060, 299] width 116 height 33
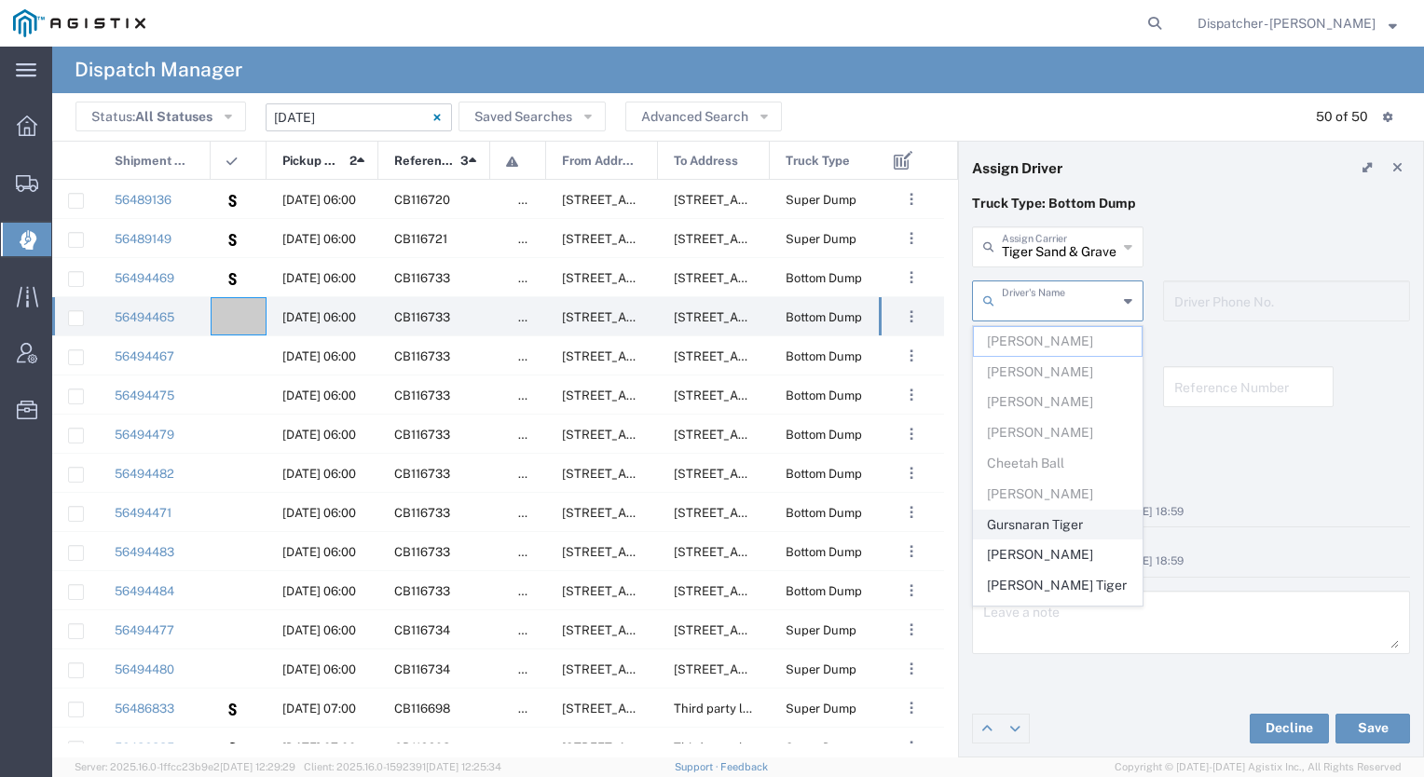
click at [1068, 524] on span "Gursnaran Tiger" at bounding box center [1058, 525] width 168 height 29
type input "Gursnaran Tiger"
type input "[PHONE_NUMBER]"
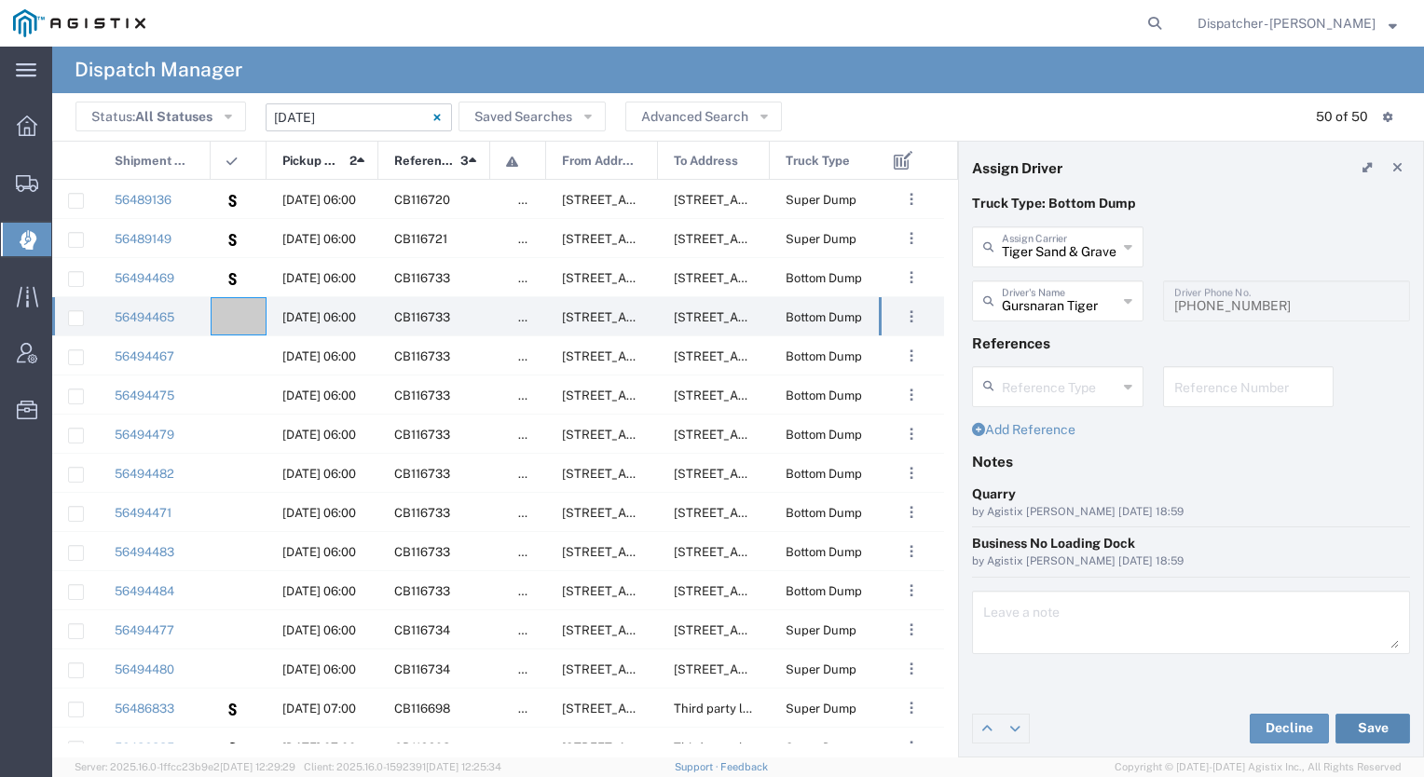
click at [1372, 724] on button "Save" at bounding box center [1373, 729] width 75 height 30
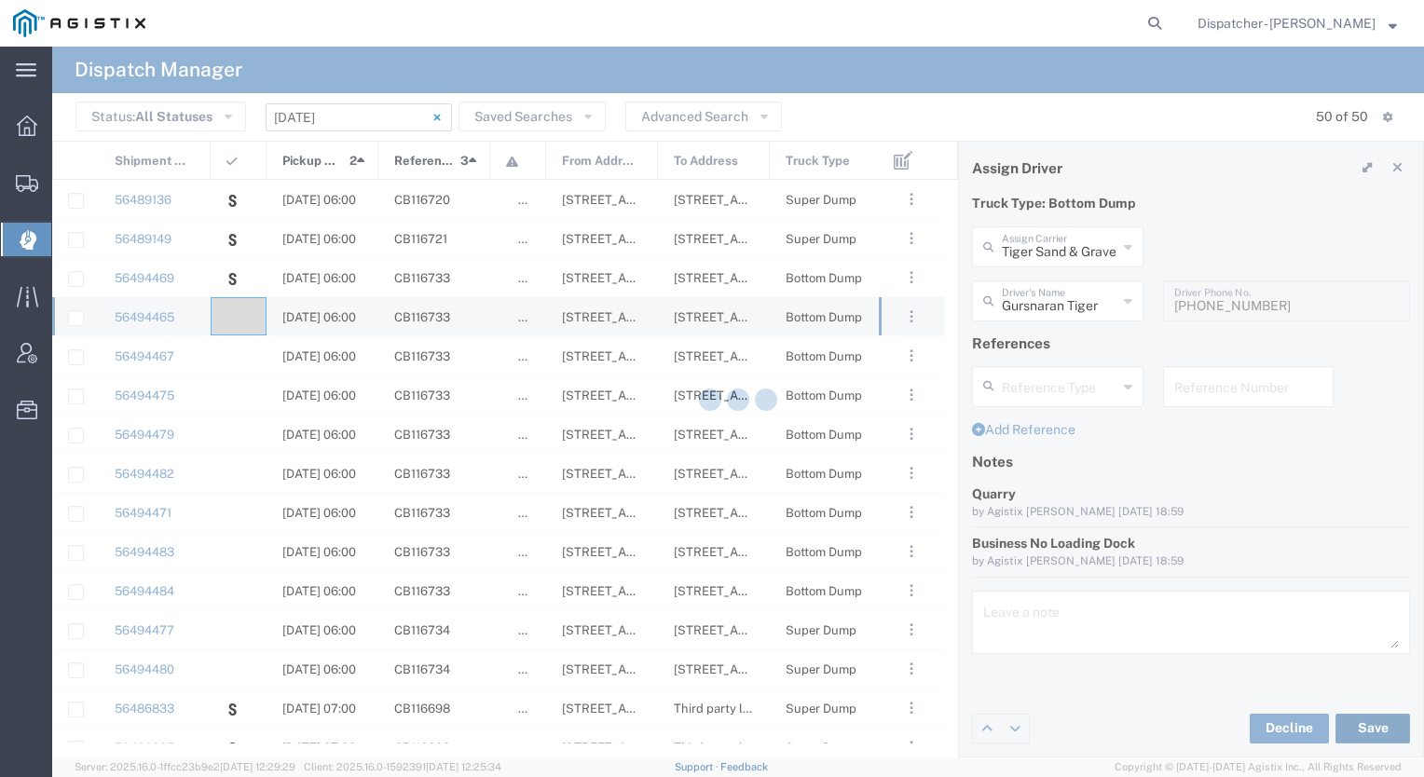
type input "Gursnaran Tiger"
type input "Tiger Sand & Gravel"
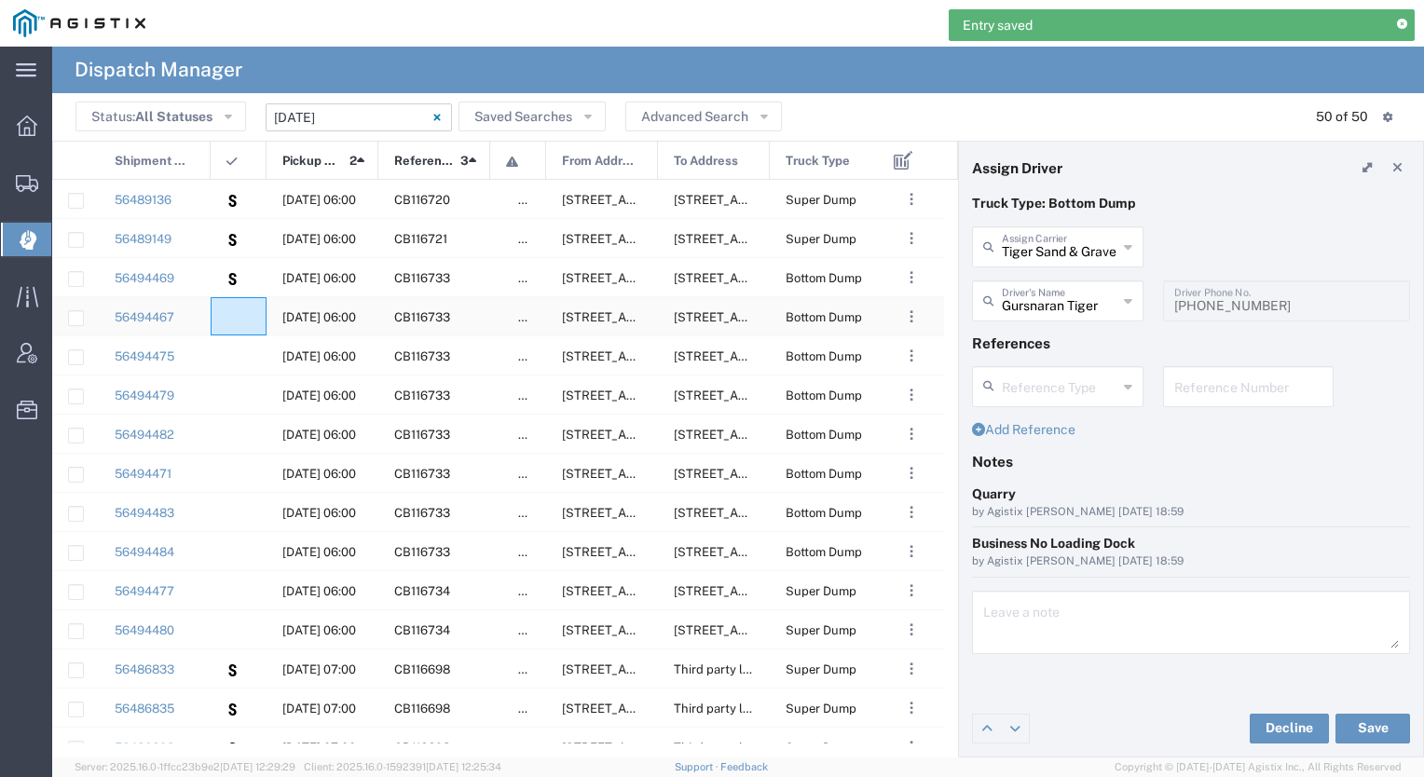
click at [239, 309] on div at bounding box center [239, 316] width 56 height 38
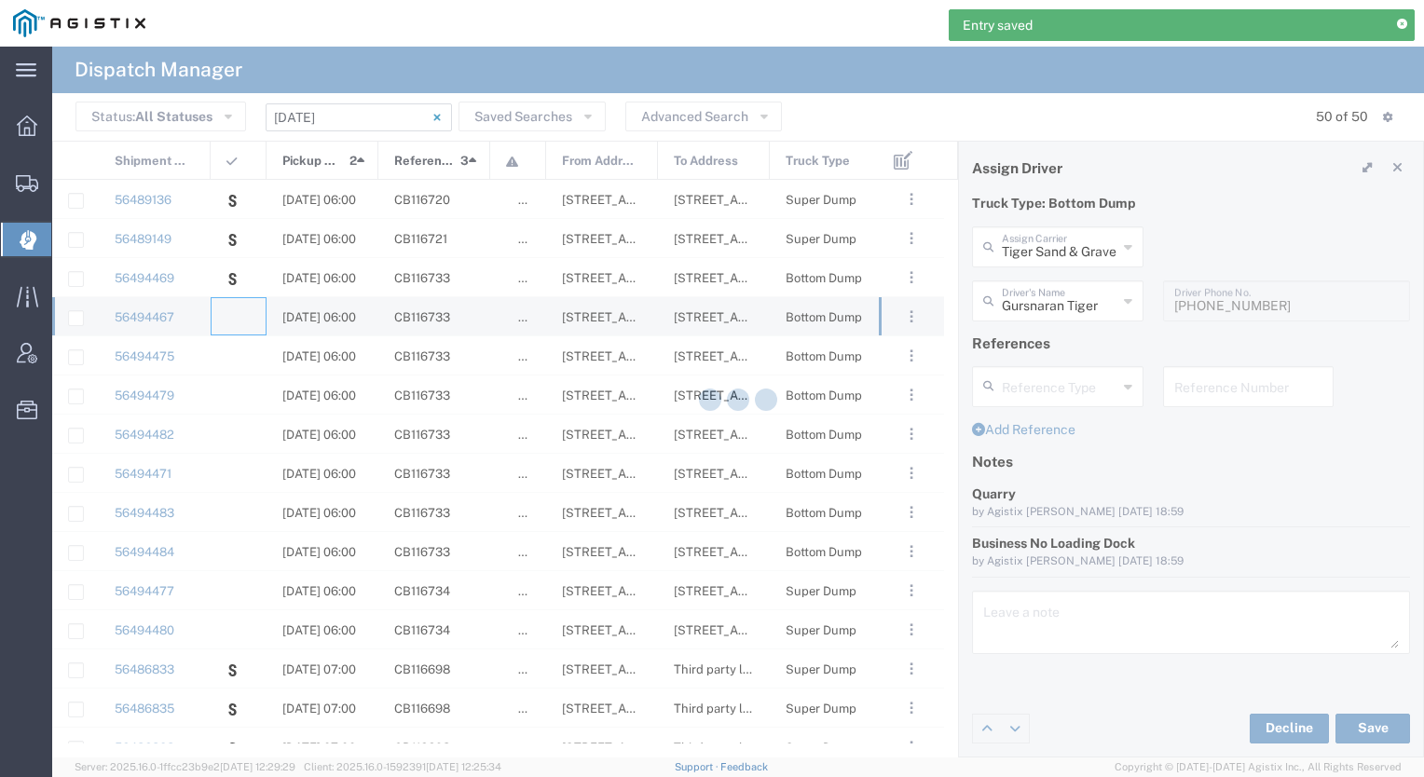
type input "[PERSON_NAME] & Sons Trucking, Inc"
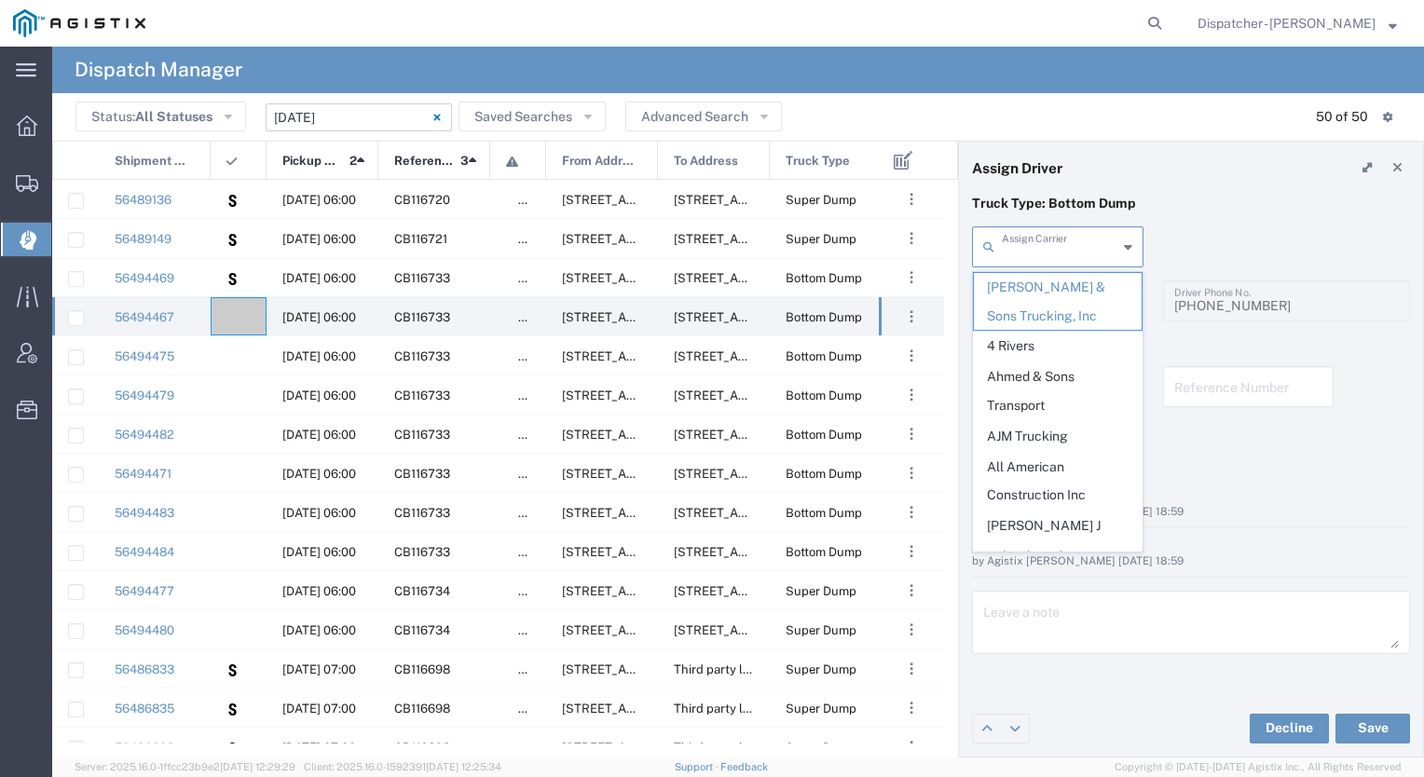
click at [1051, 256] on input "text" at bounding box center [1060, 245] width 116 height 33
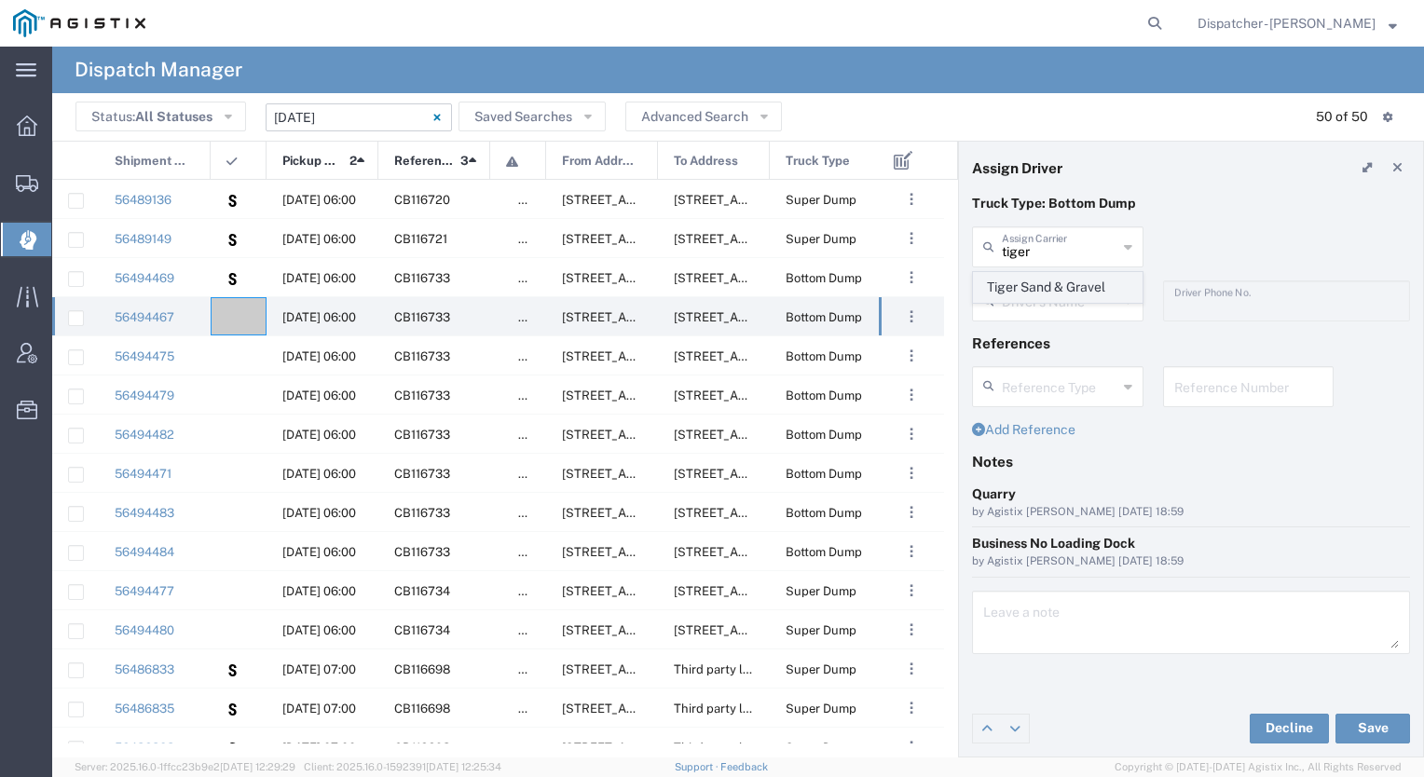
click at [1039, 292] on span "Tiger Sand & Gravel" at bounding box center [1058, 287] width 168 height 29
type input "Tiger Sand & Gravel"
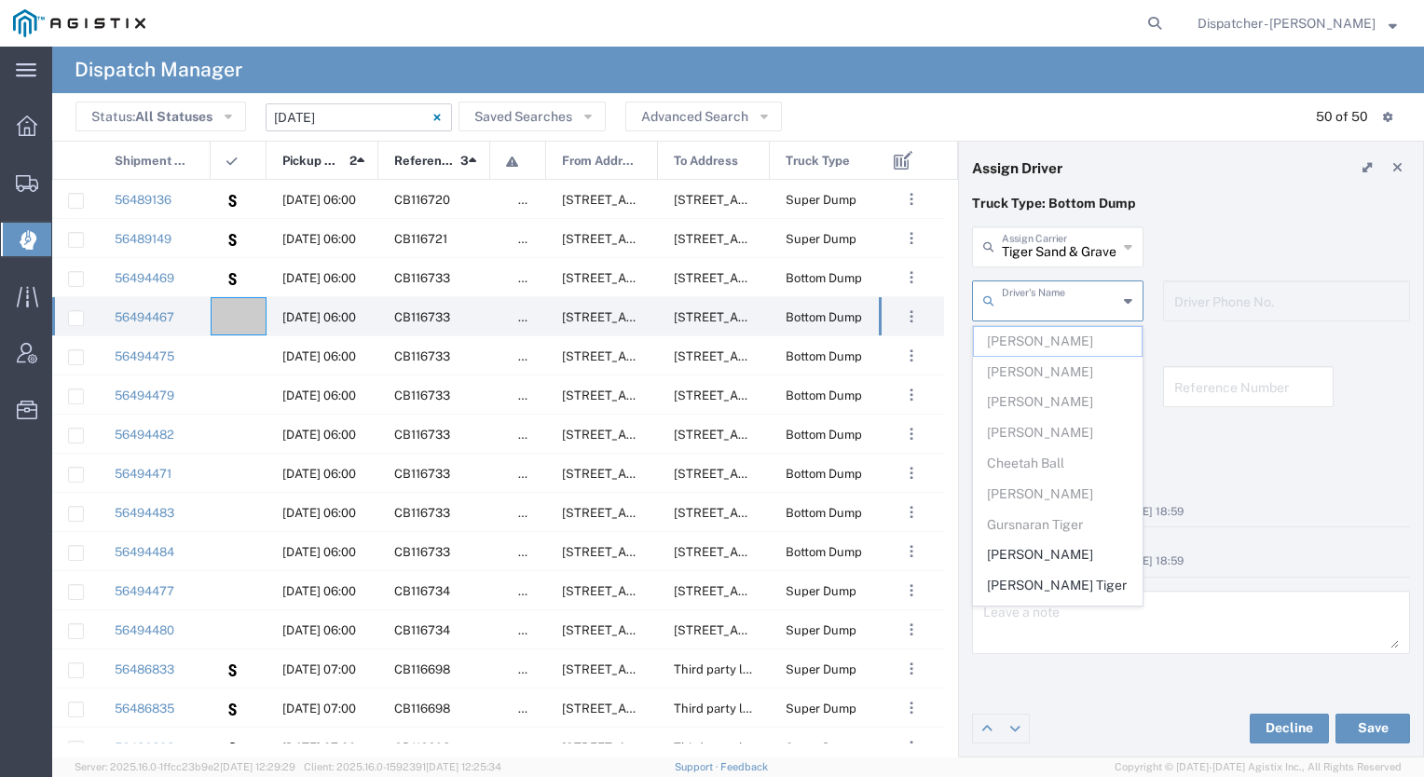
click at [1034, 302] on input "text" at bounding box center [1060, 299] width 116 height 33
click at [1040, 556] on span "[PERSON_NAME]" at bounding box center [1058, 555] width 168 height 29
type input "[PERSON_NAME]"
type input "6692859747"
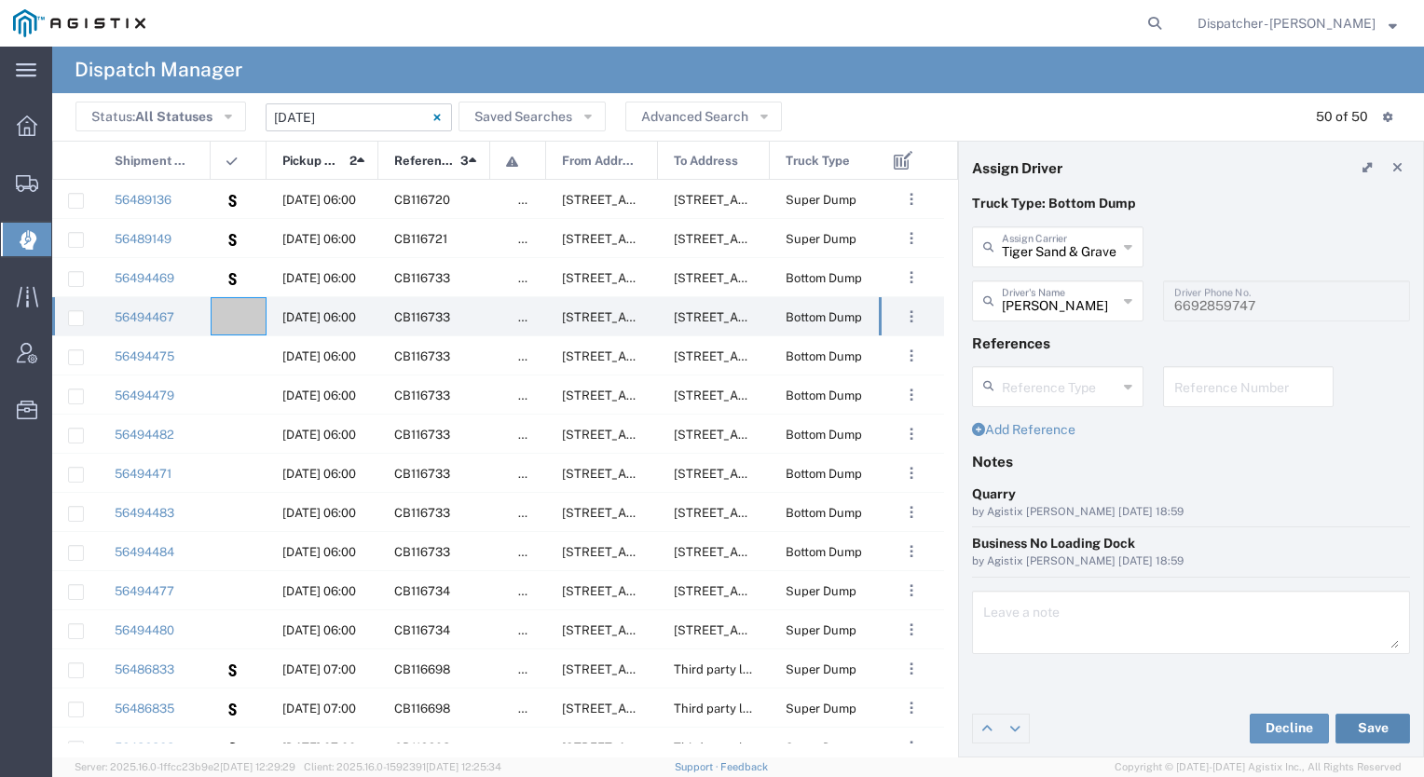
click at [1378, 725] on button "Save" at bounding box center [1373, 729] width 75 height 30
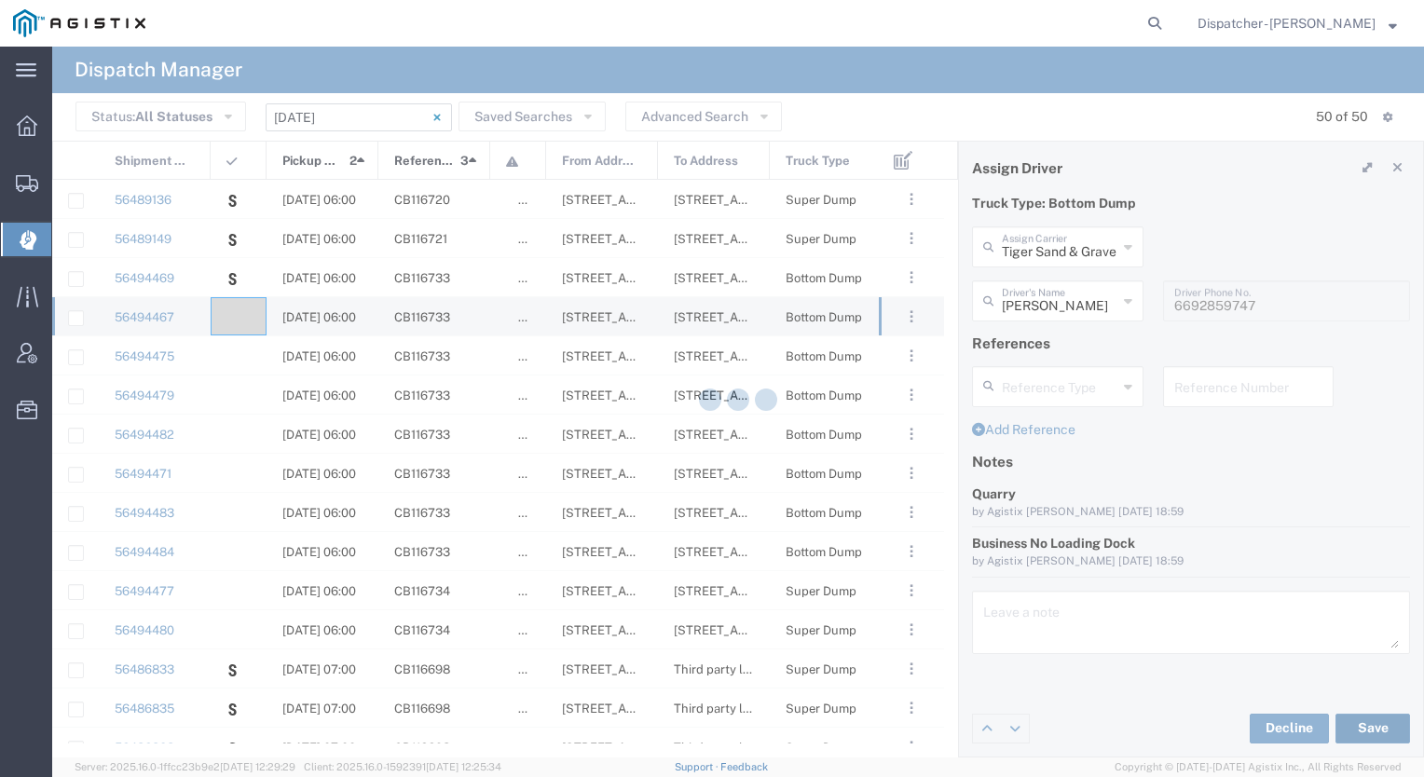
type input "[PERSON_NAME]"
type input "Tiger Sand & Gravel"
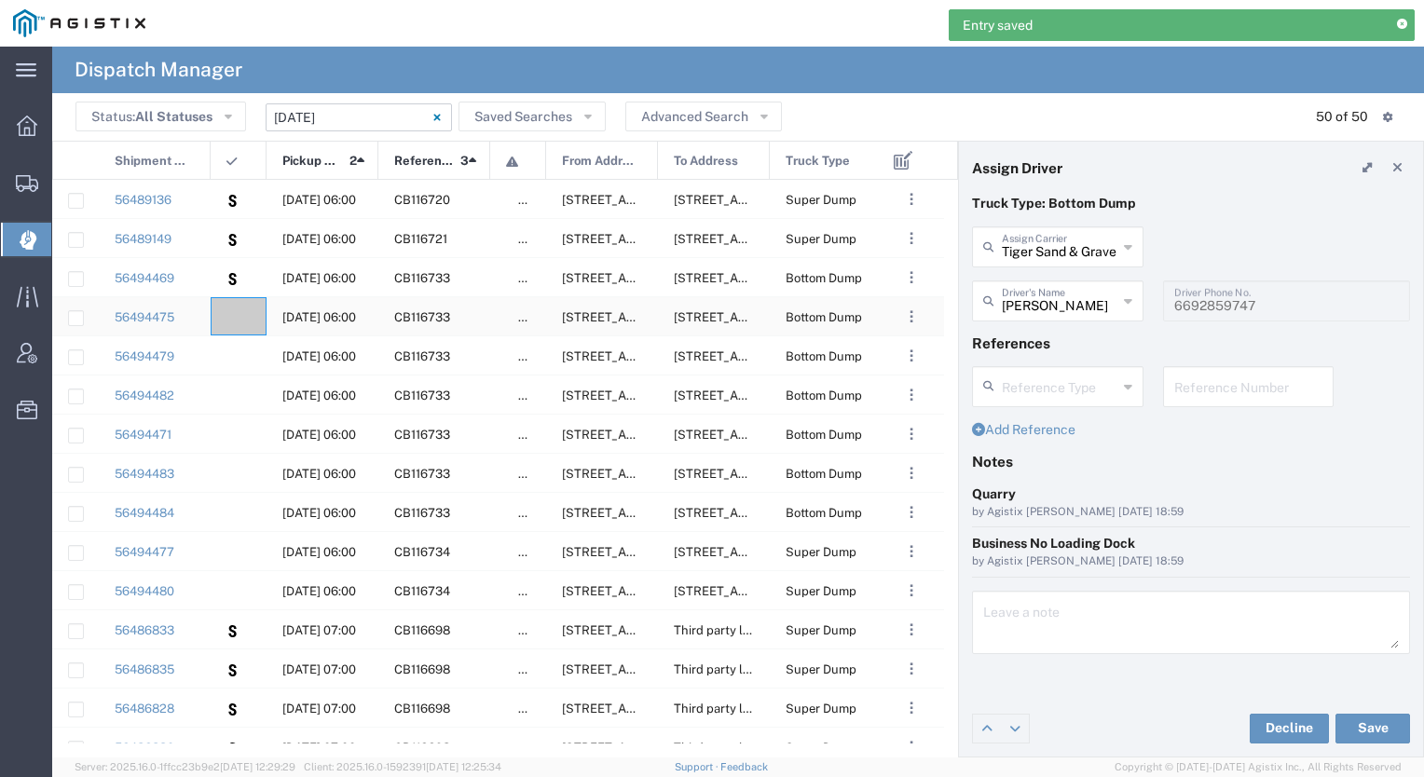
click at [236, 302] on div at bounding box center [239, 316] width 56 height 38
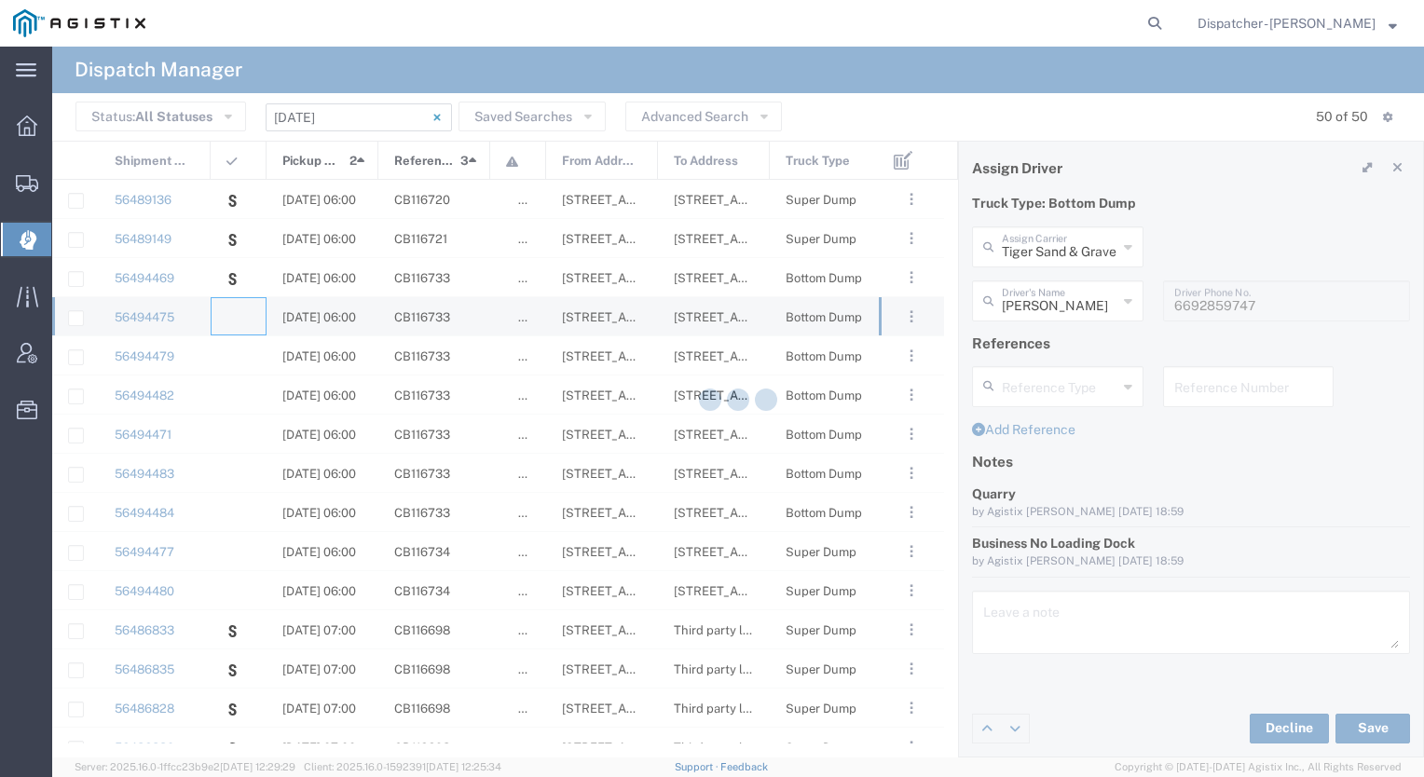
type input "[PERSON_NAME] & Sons Trucking, Inc"
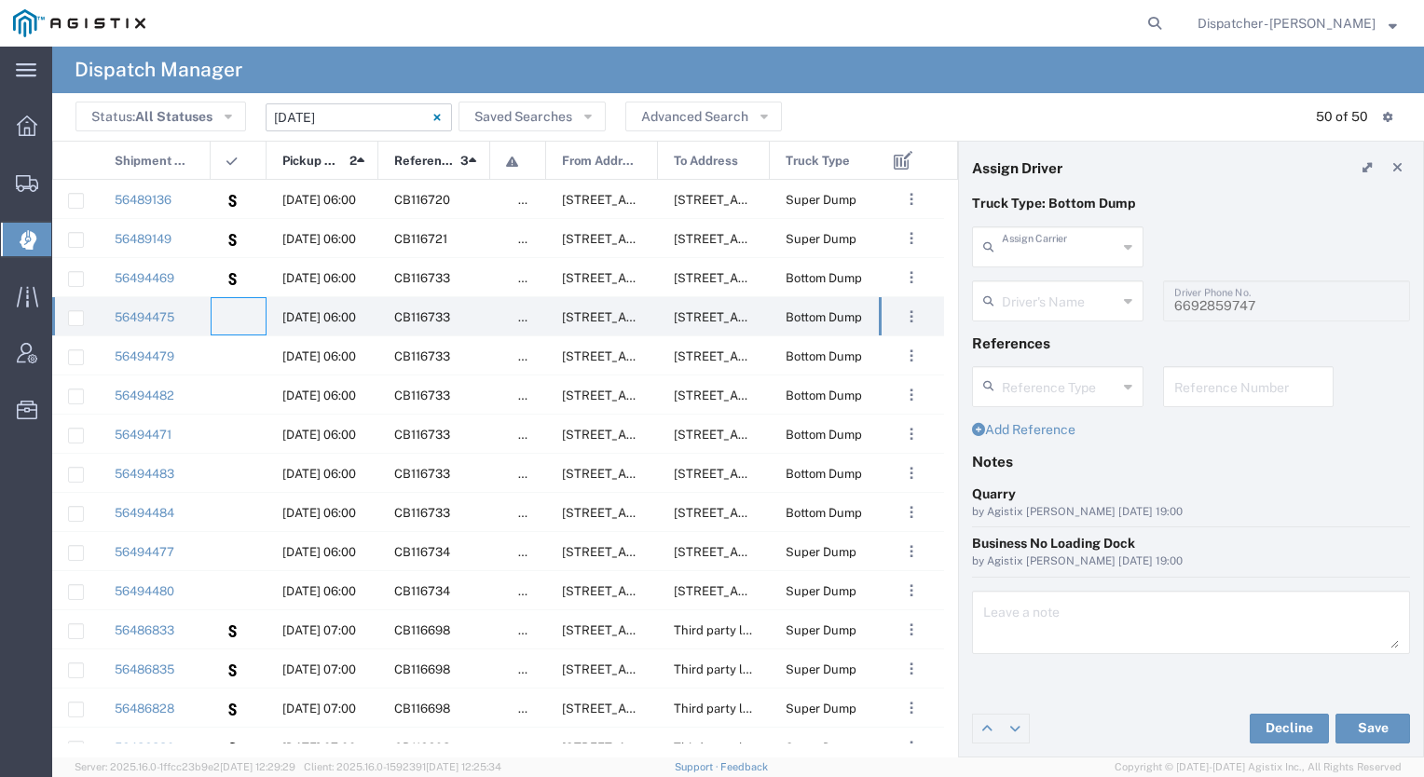
click at [1103, 250] on input "text" at bounding box center [1060, 245] width 116 height 33
click at [1065, 285] on span "Tiger Sand & Gravel" at bounding box center [1058, 287] width 168 height 29
type input "Tiger Sand & Gravel"
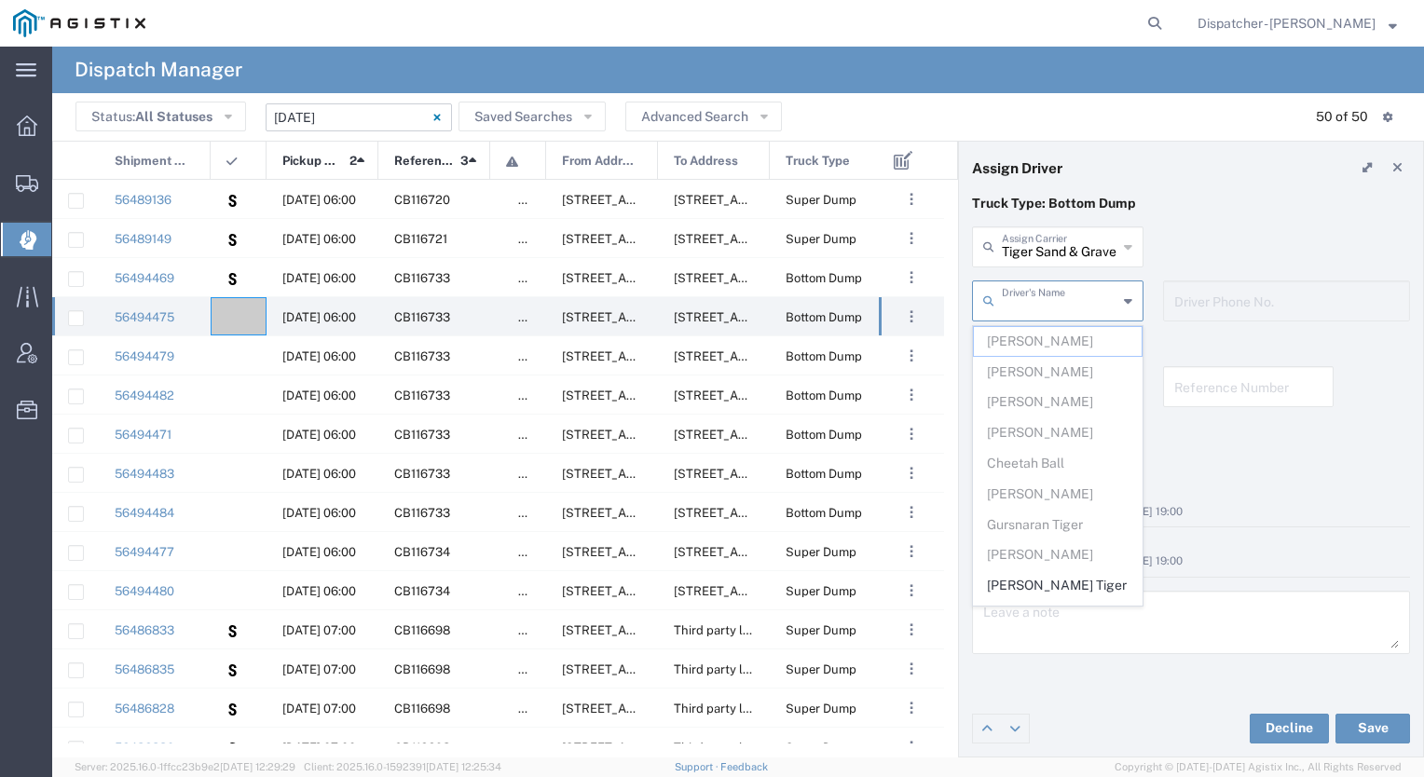
click at [1035, 311] on input "text" at bounding box center [1060, 299] width 116 height 33
click at [1025, 573] on span "[PERSON_NAME] Tiger" at bounding box center [1058, 585] width 168 height 29
type input "[PERSON_NAME] Tiger"
type input "[PHONE_NUMBER]"
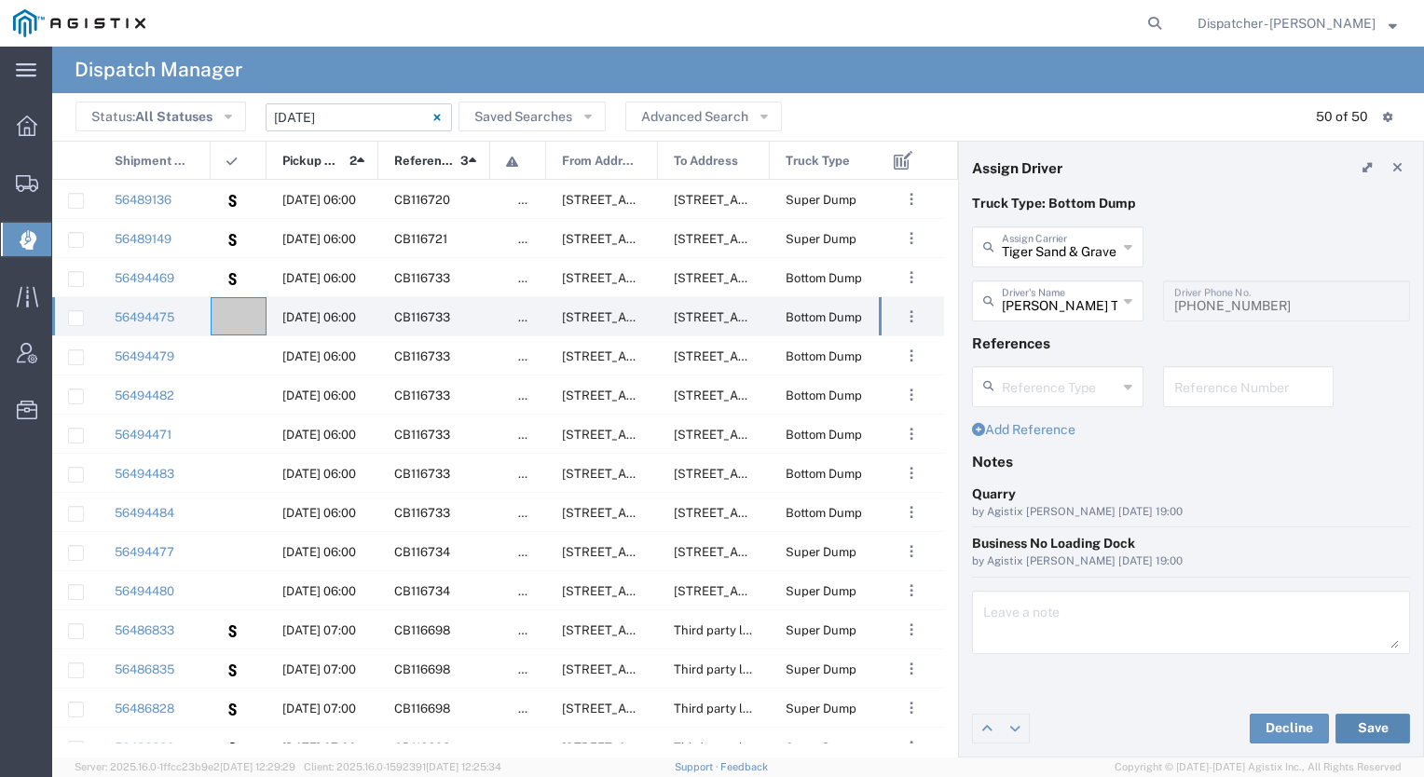
click at [1377, 722] on button "Save" at bounding box center [1373, 729] width 75 height 30
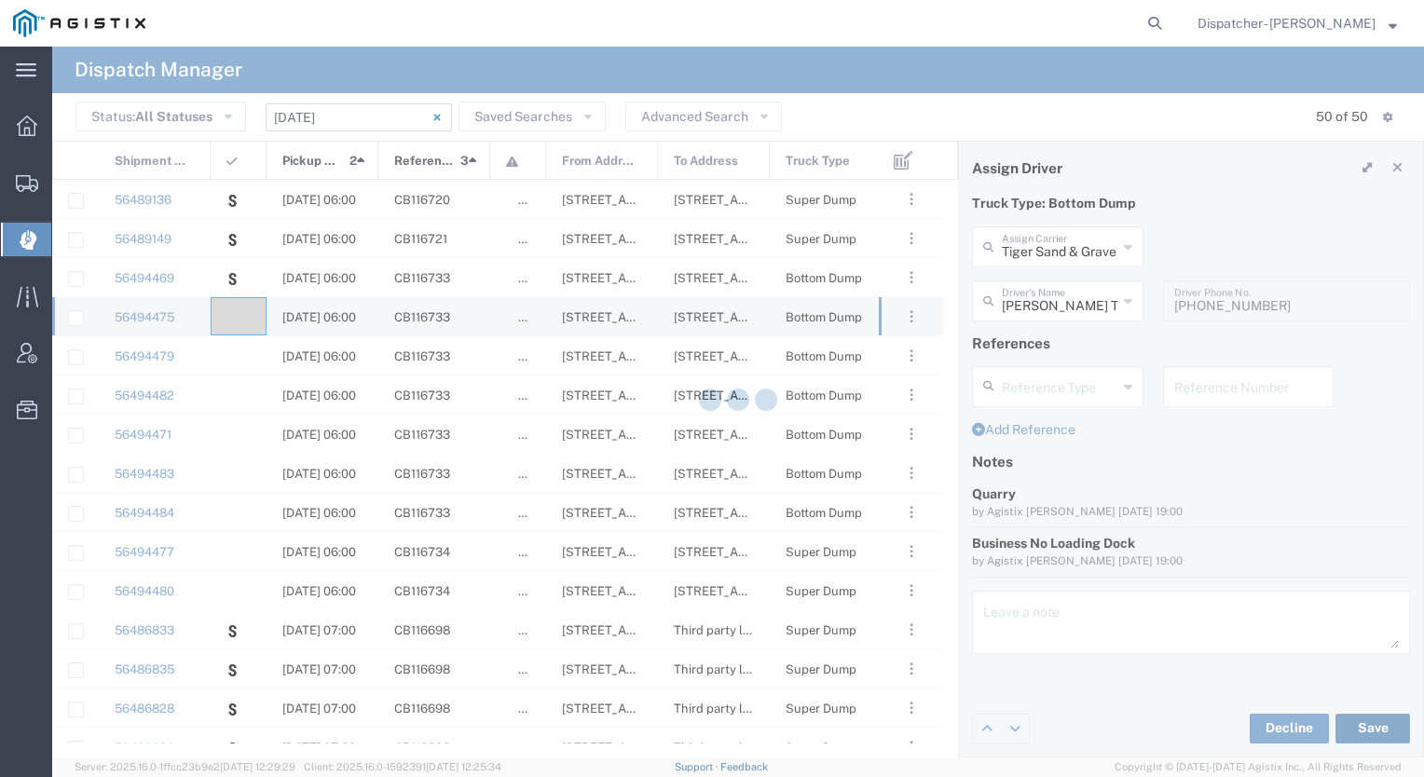
type input "[PERSON_NAME] Tiger"
type input "Tiger Sand & Gravel"
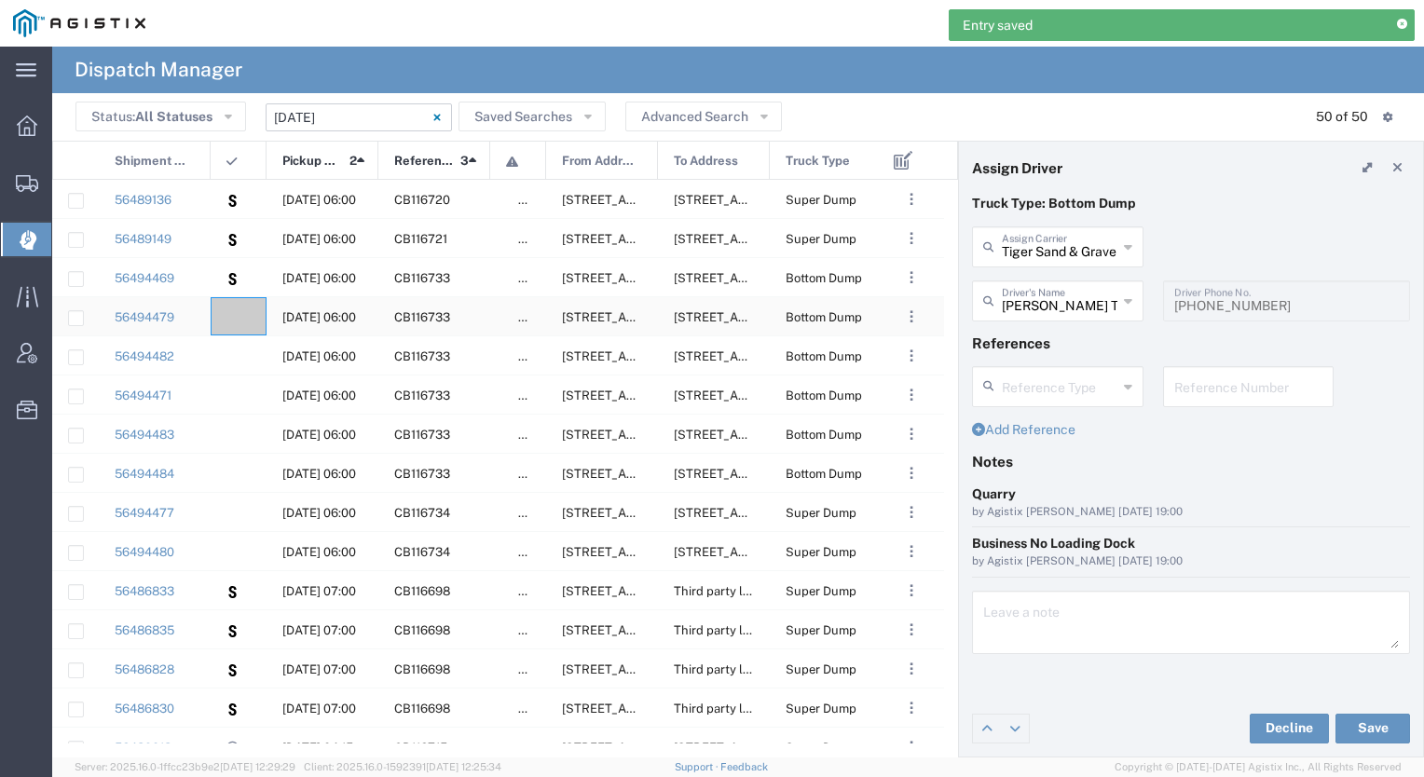
click at [239, 313] on div at bounding box center [239, 316] width 56 height 38
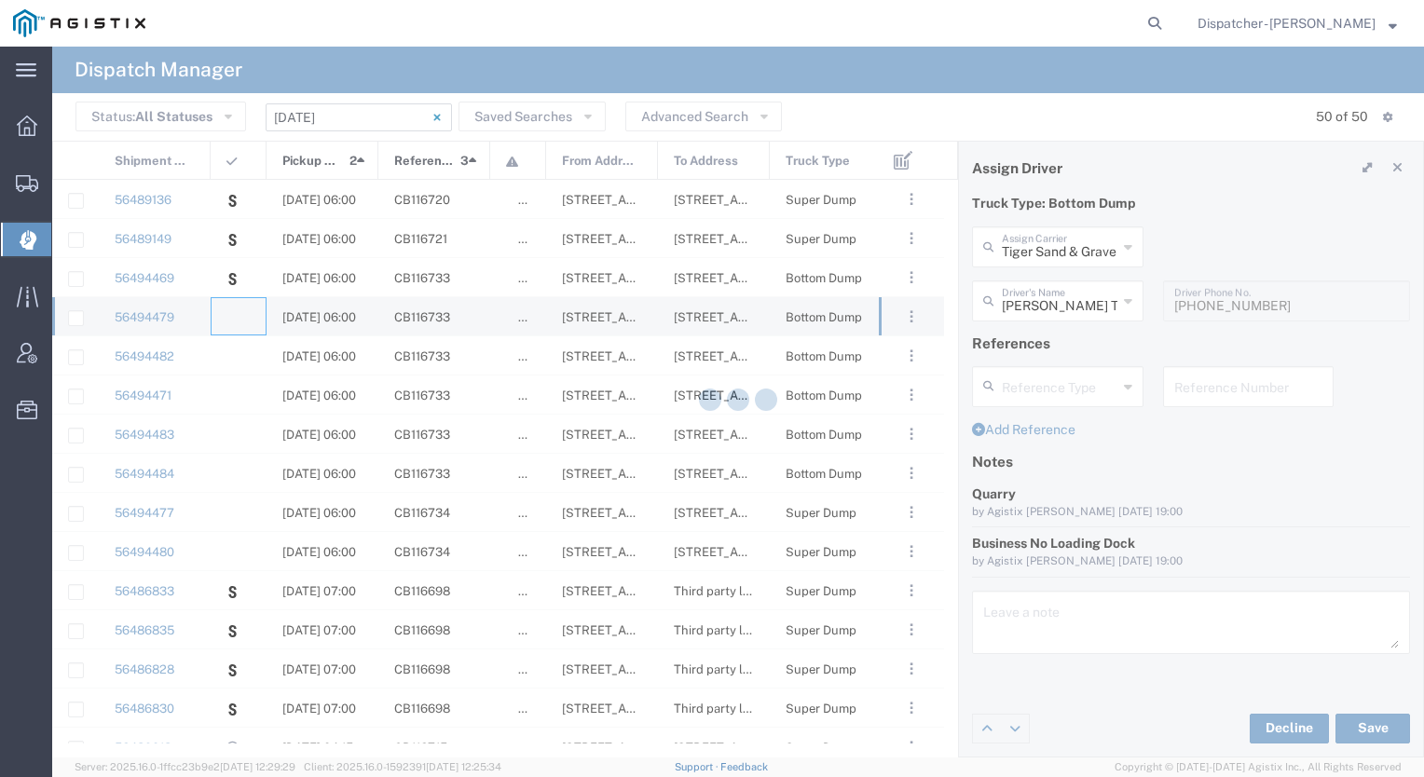
type input "[PERSON_NAME] & Sons Trucking, Inc"
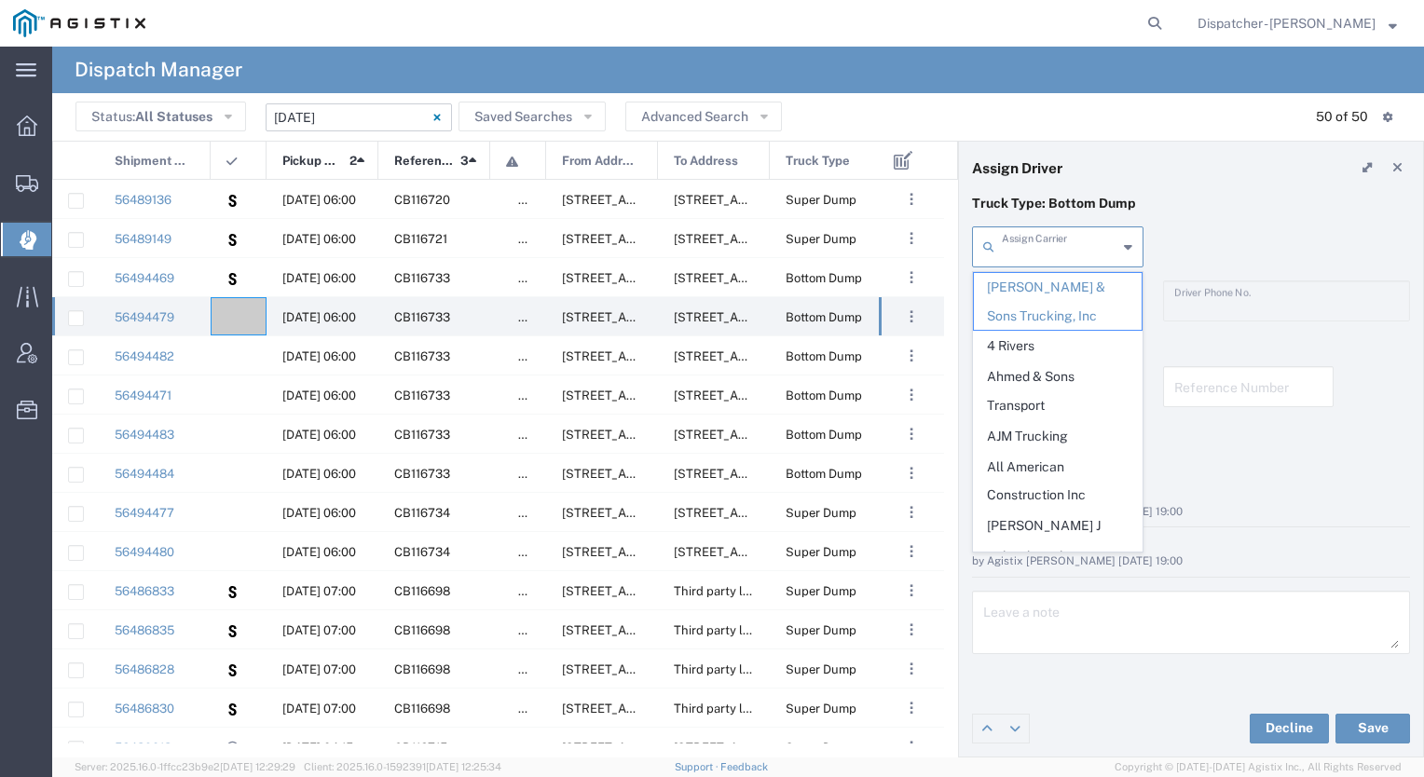
click at [1087, 259] on input "text" at bounding box center [1060, 245] width 116 height 33
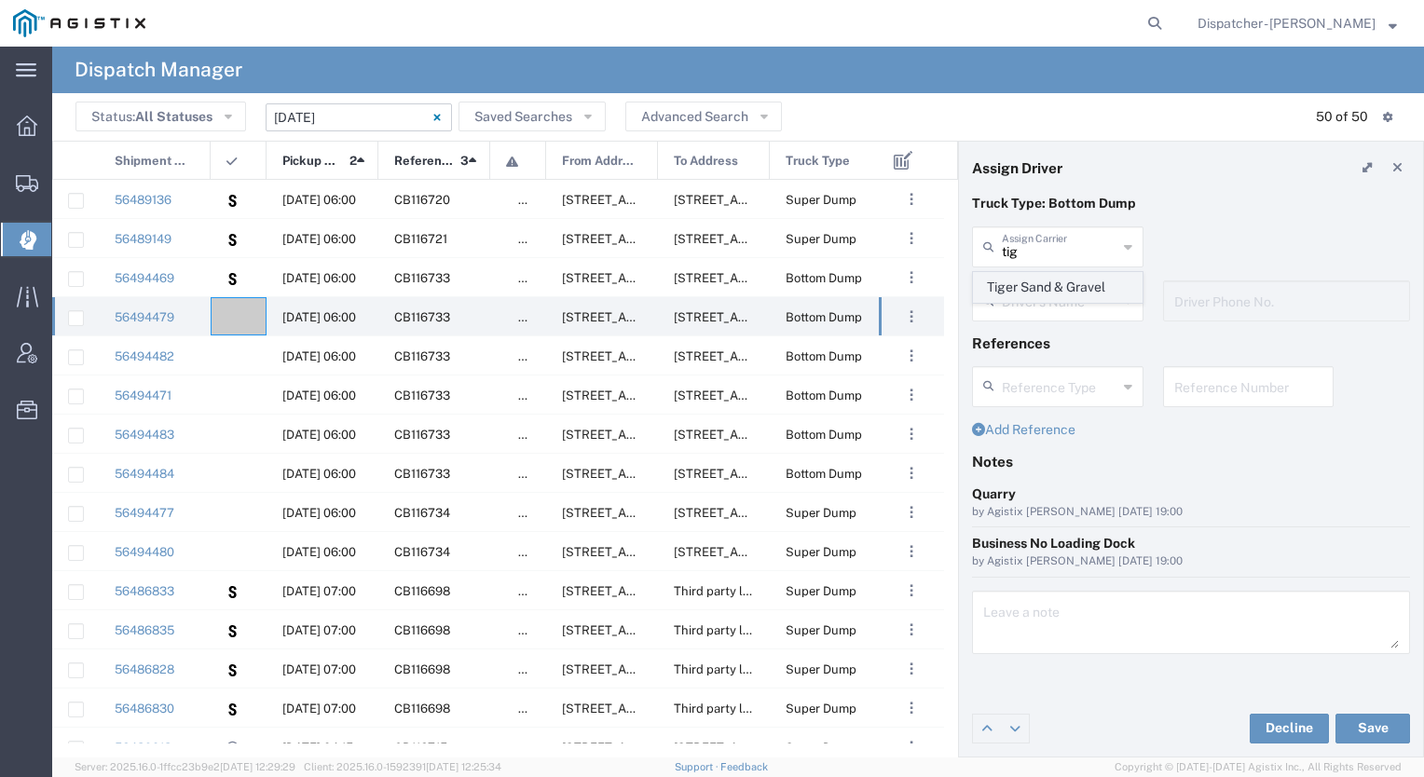
click at [1059, 281] on span "Tiger Sand & Gravel" at bounding box center [1058, 287] width 168 height 29
type input "Tiger Sand & Gravel"
click at [1044, 296] on input "text" at bounding box center [1060, 299] width 116 height 33
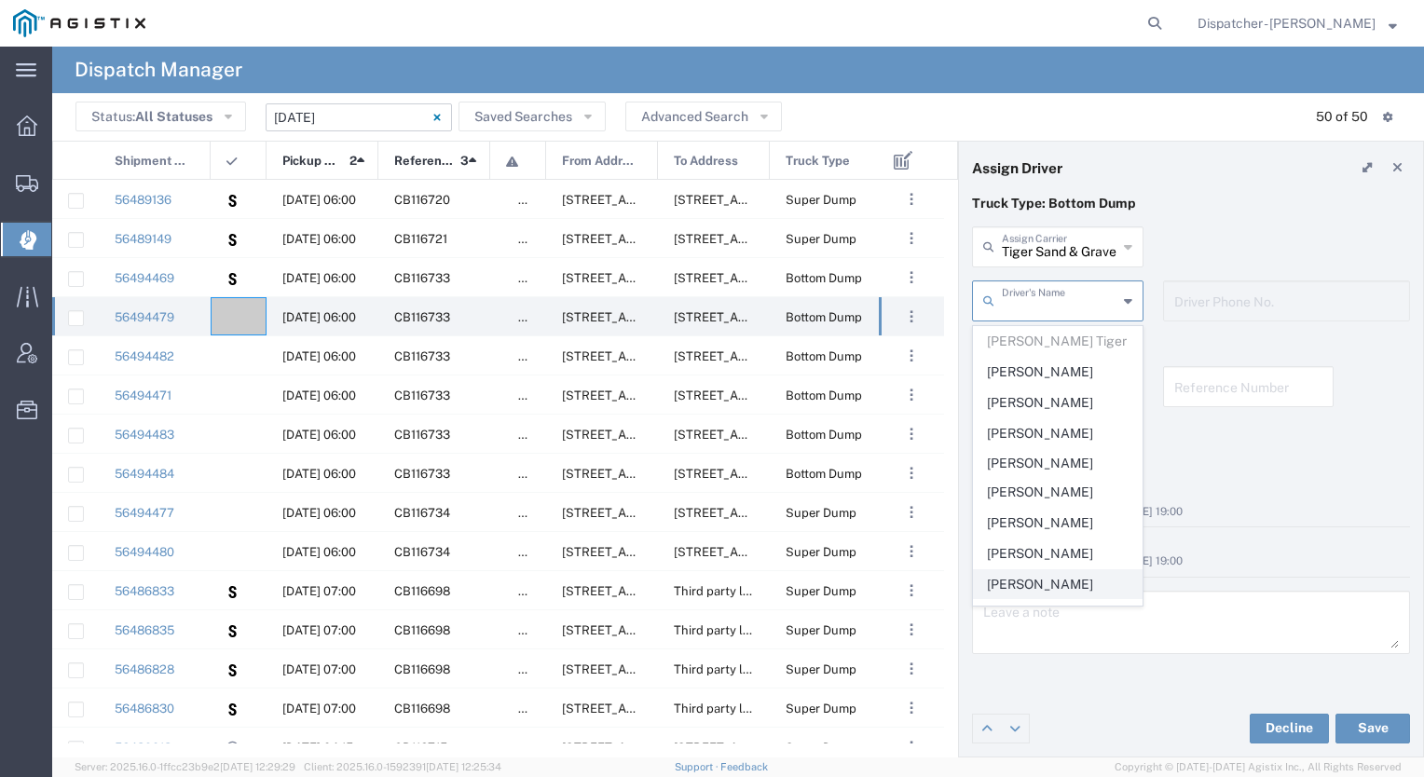
scroll to position [242, 0]
click at [1053, 375] on span "[PERSON_NAME]" at bounding box center [1058, 374] width 168 height 29
type input "[PERSON_NAME]"
type input "[PHONE_NUMBER]"
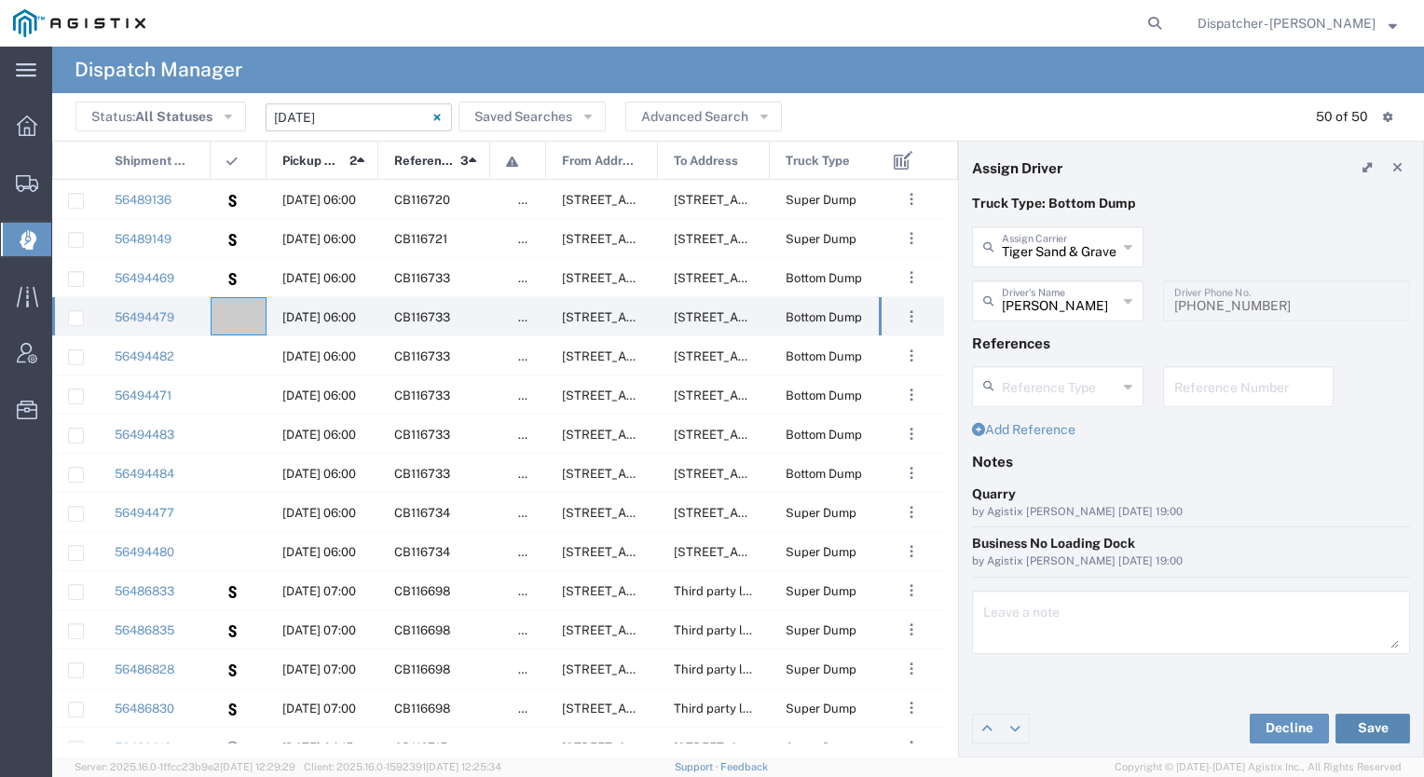
click at [1371, 728] on button "Save" at bounding box center [1373, 729] width 75 height 30
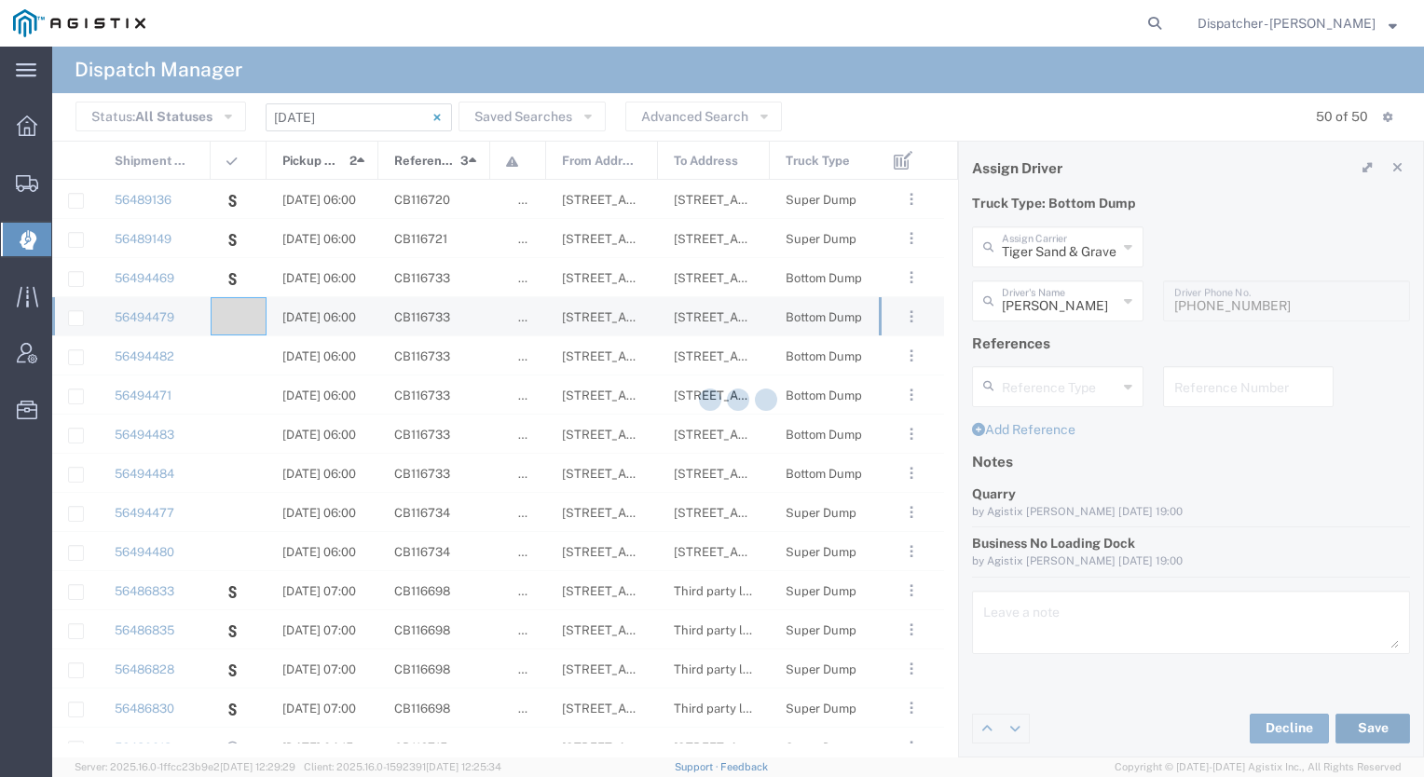
type input "[PERSON_NAME]"
type input "Tiger Sand & Gravel"
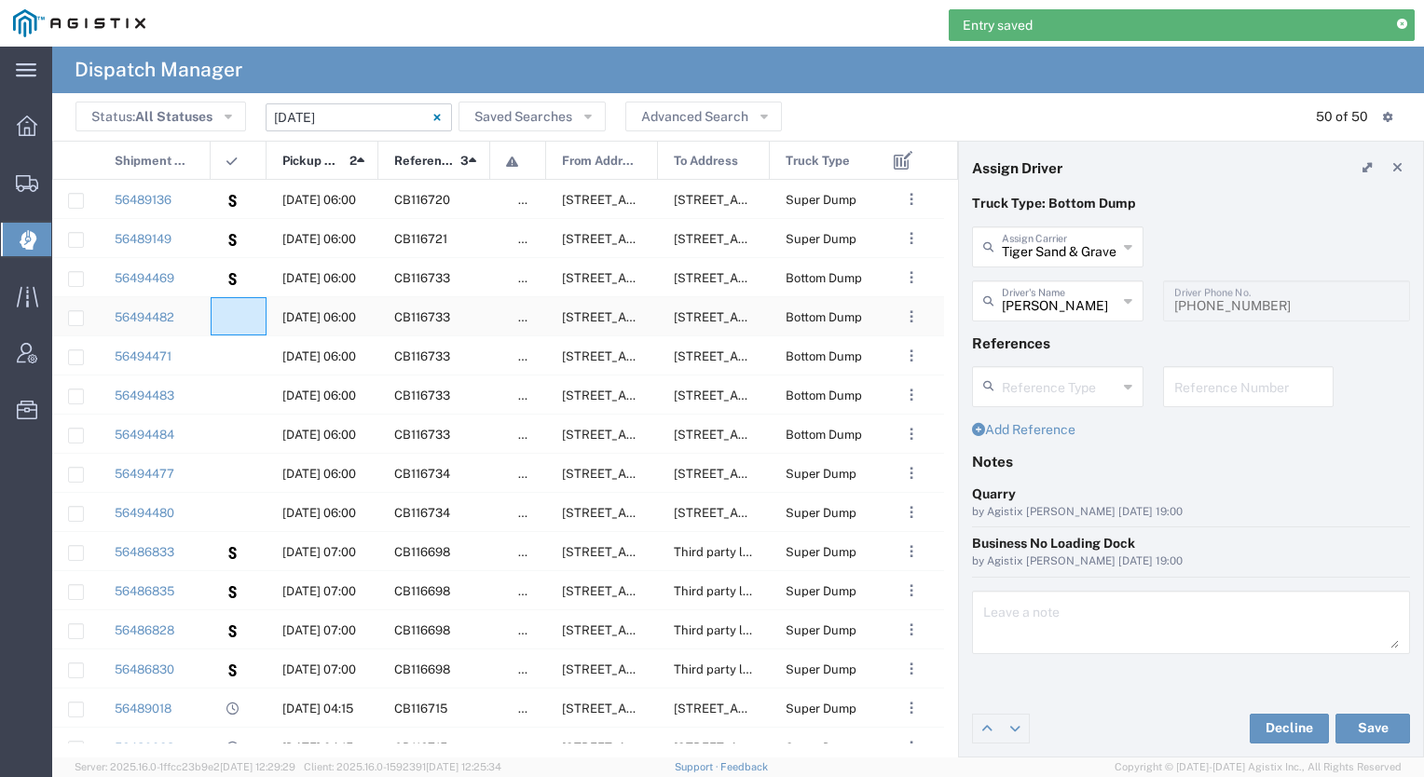
click at [238, 323] on agx-ag-table-icon-cell at bounding box center [233, 317] width 12 height 14
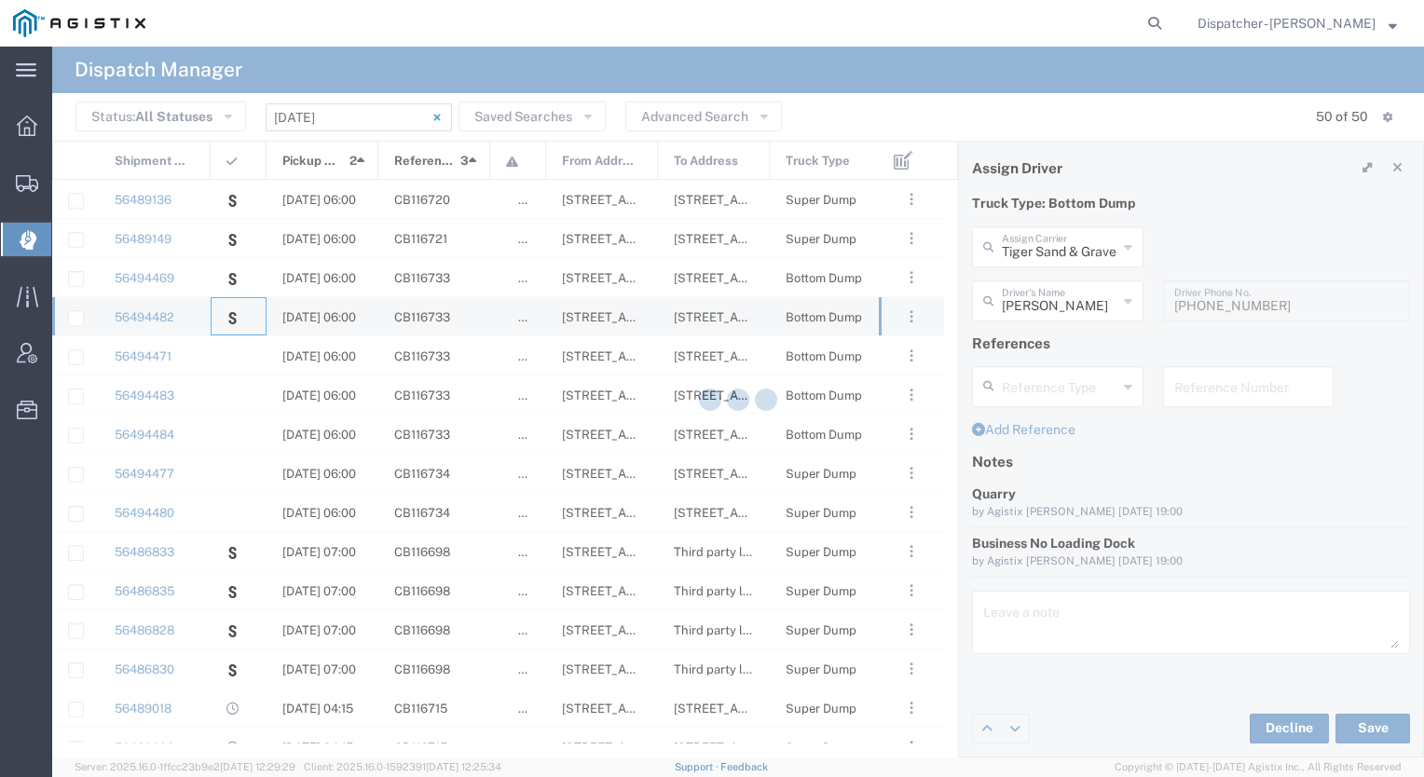
type input "Sacramento Transfer"
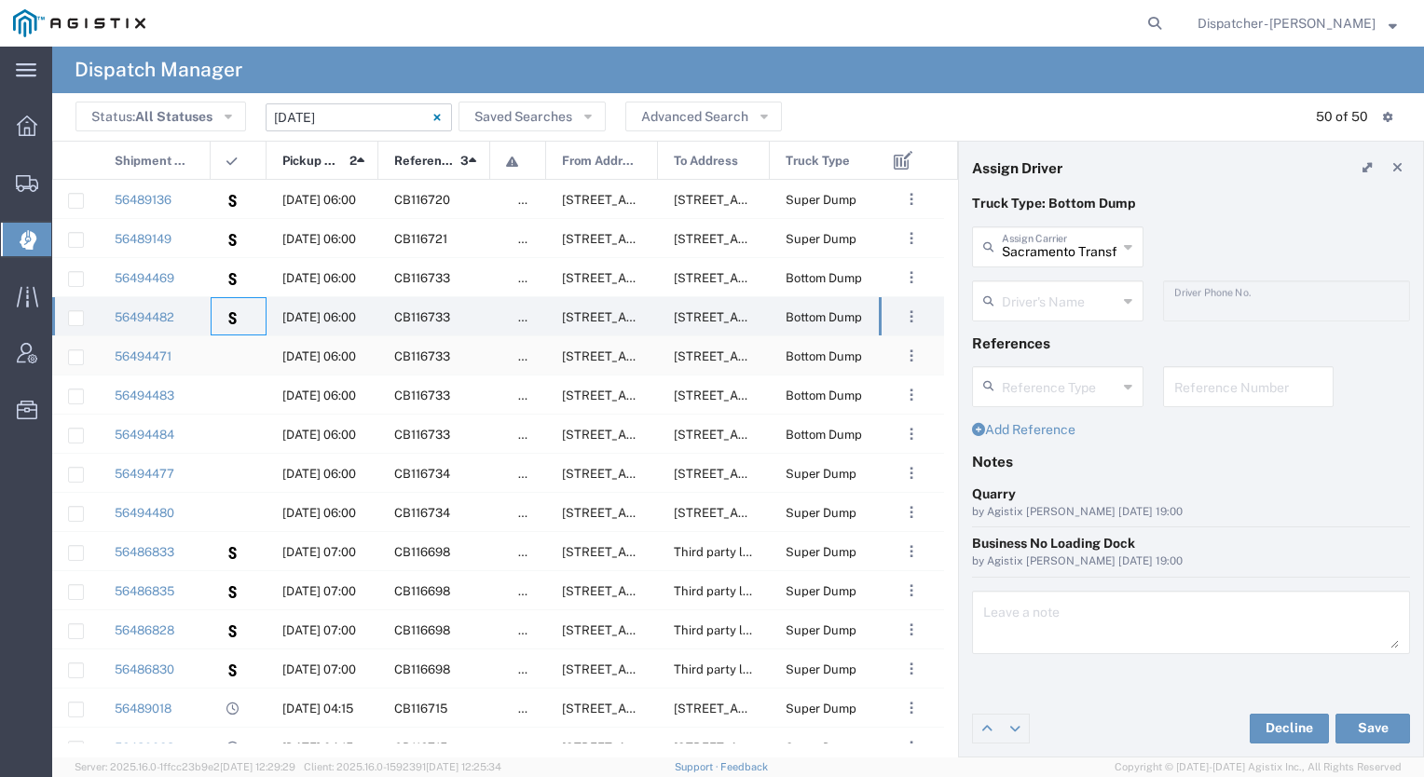
click at [235, 347] on div at bounding box center [239, 356] width 56 height 38
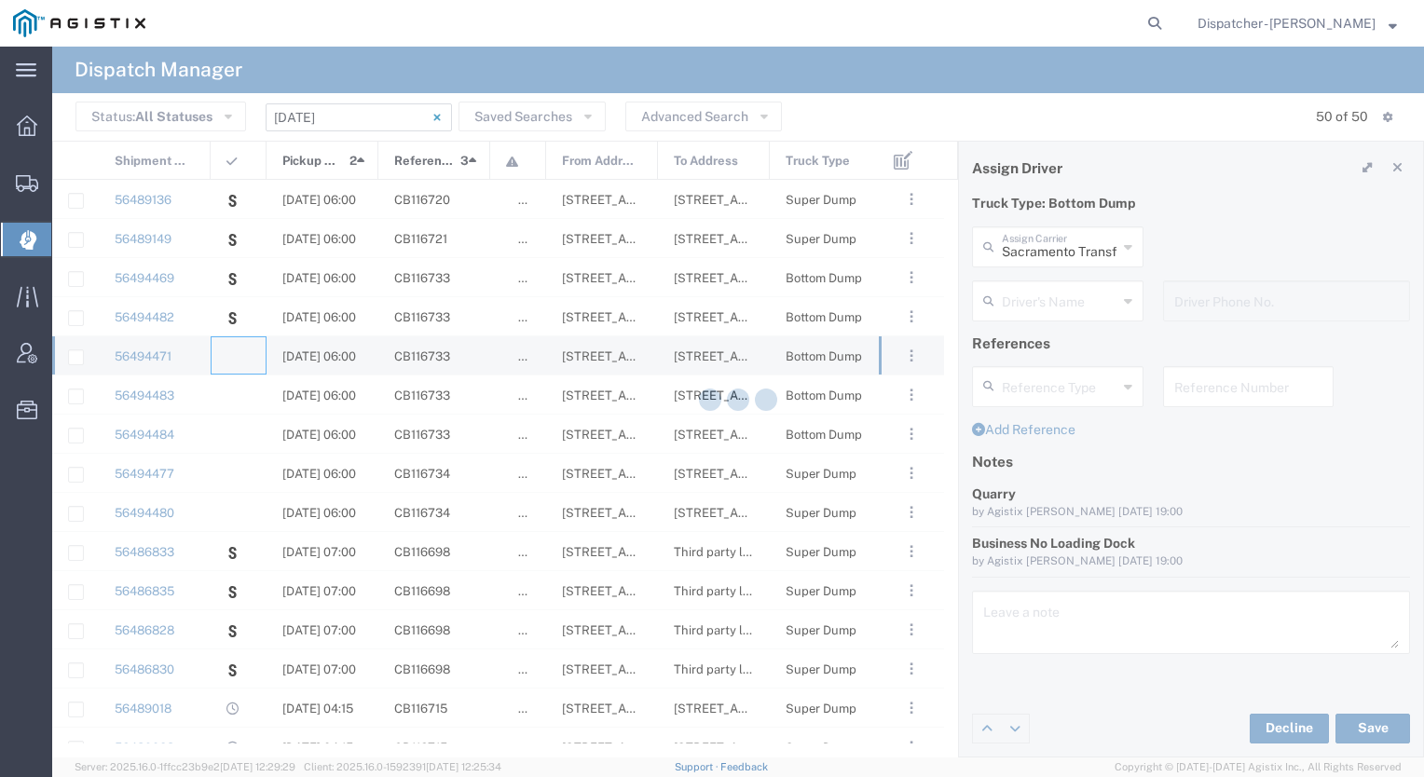
type input "[PERSON_NAME] & Sons Trucking, Inc"
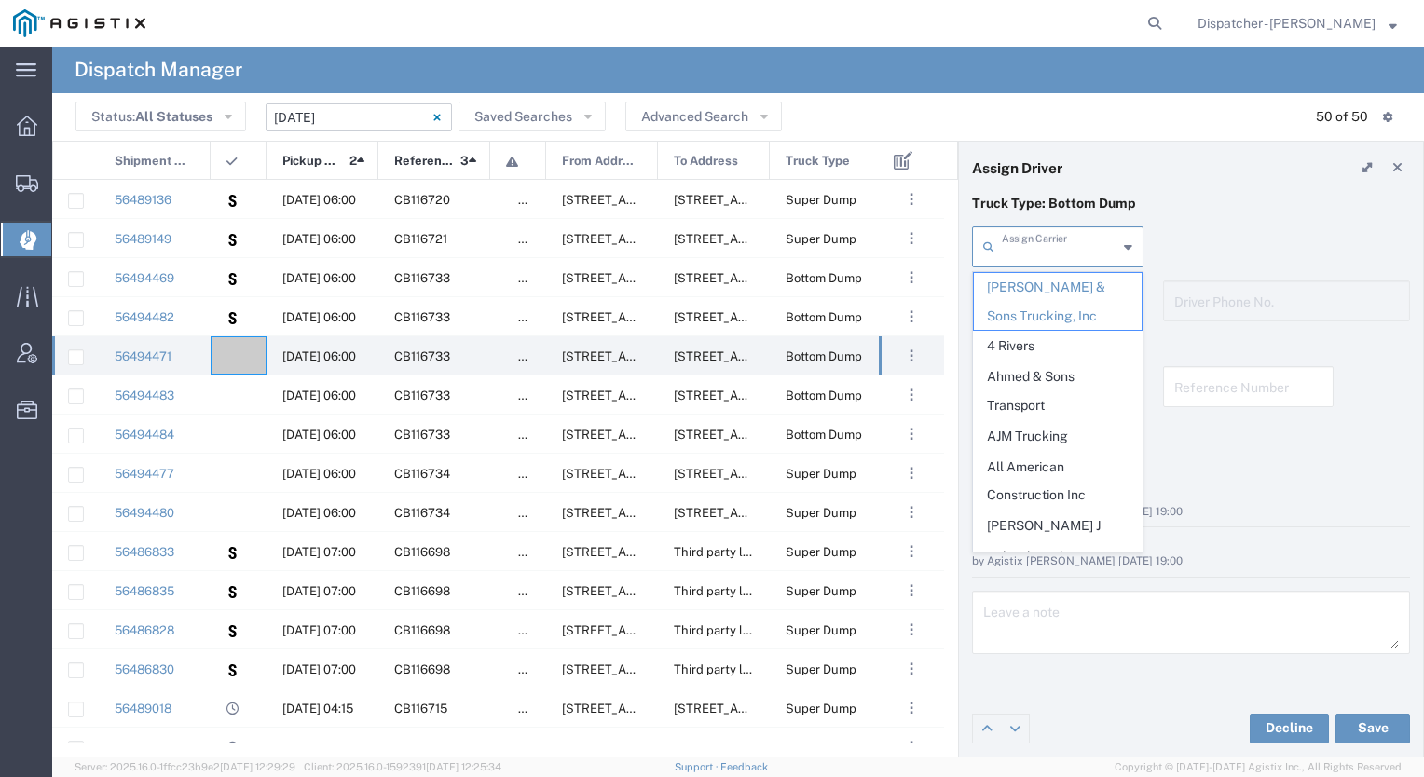
click at [1029, 255] on input "text" at bounding box center [1060, 245] width 116 height 33
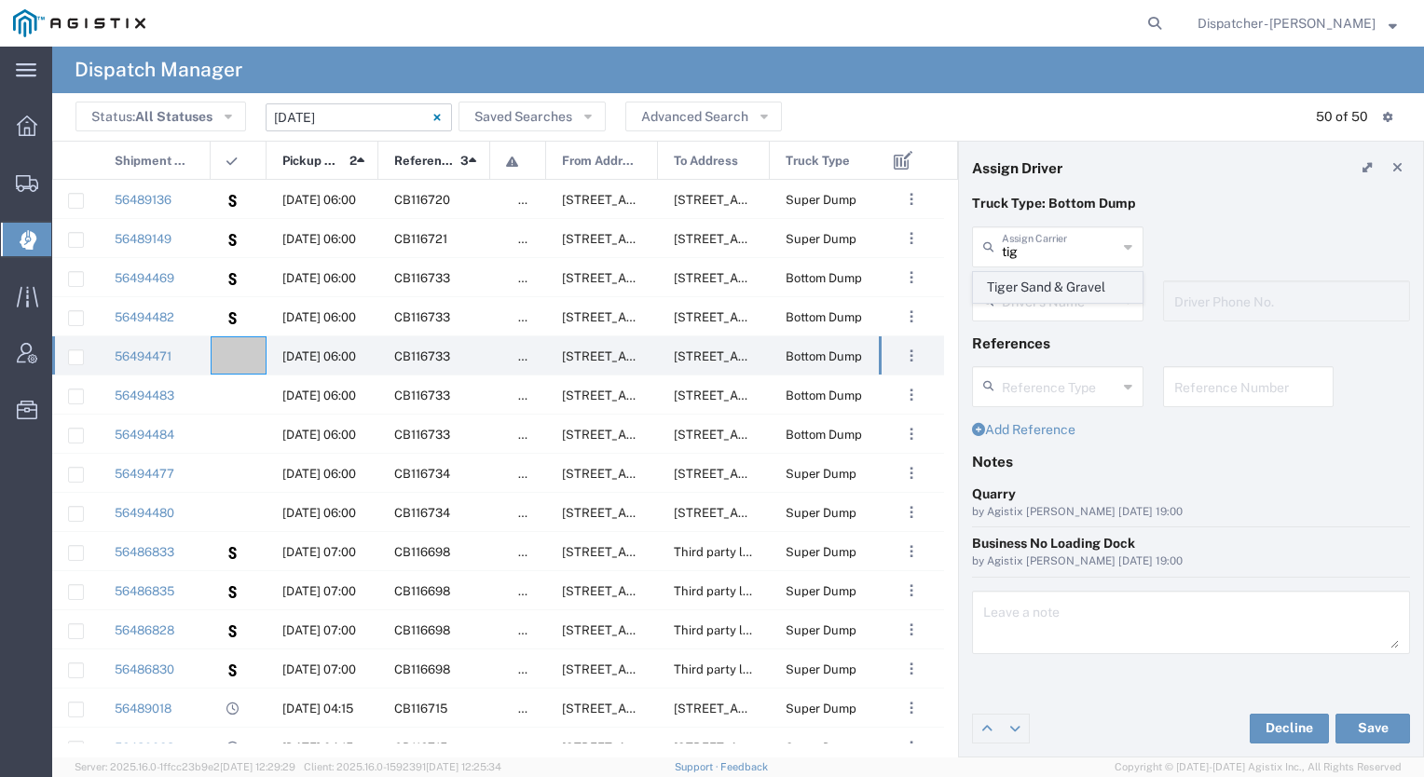
click at [1011, 283] on span "Tiger Sand & Gravel" at bounding box center [1058, 287] width 168 height 29
type input "Tiger Sand & Gravel"
click at [1015, 296] on input "text" at bounding box center [1060, 299] width 117 height 33
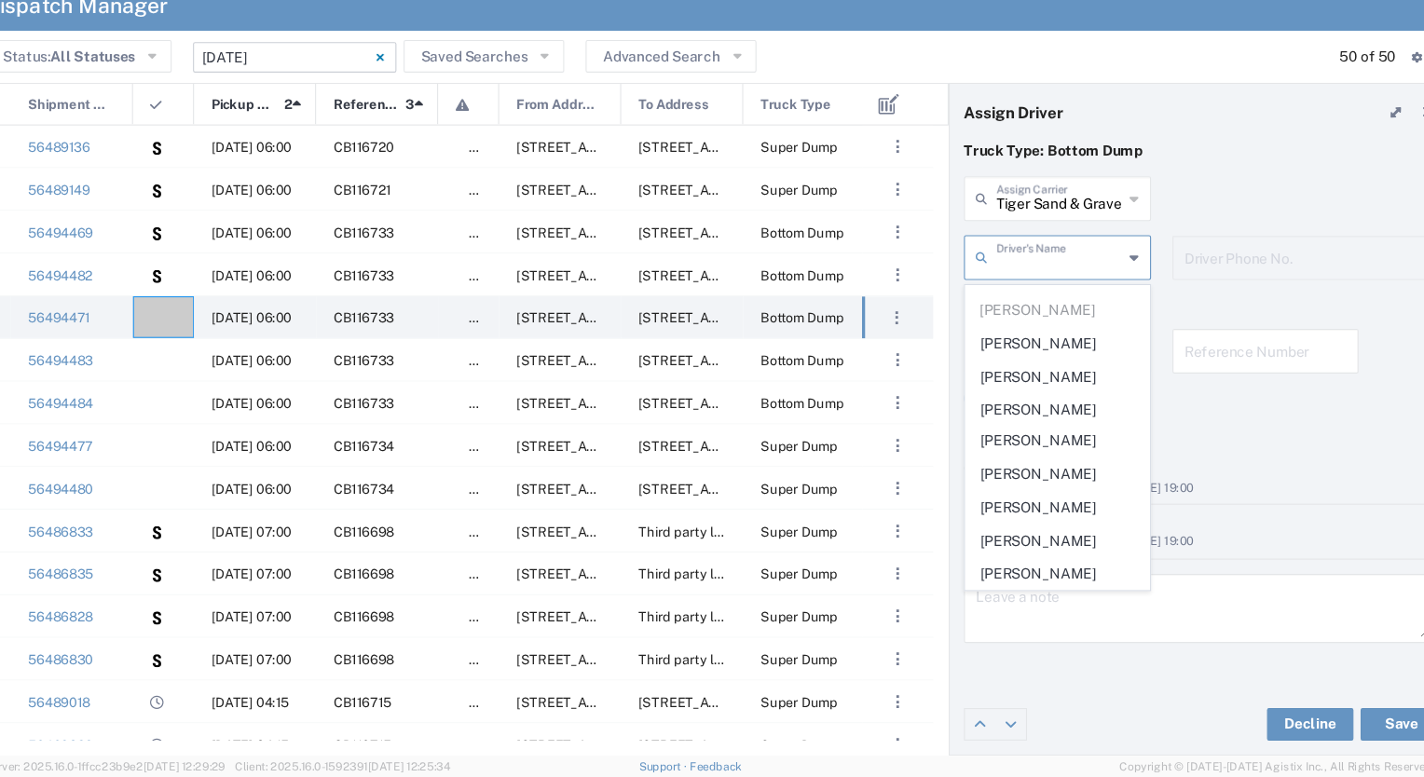
scroll to position [268, 0]
click at [1053, 433] on span "[PERSON_NAME] [PERSON_NAME]" at bounding box center [1058, 454] width 168 height 58
type input "[PERSON_NAME] [PERSON_NAME]"
type input "9168014975"
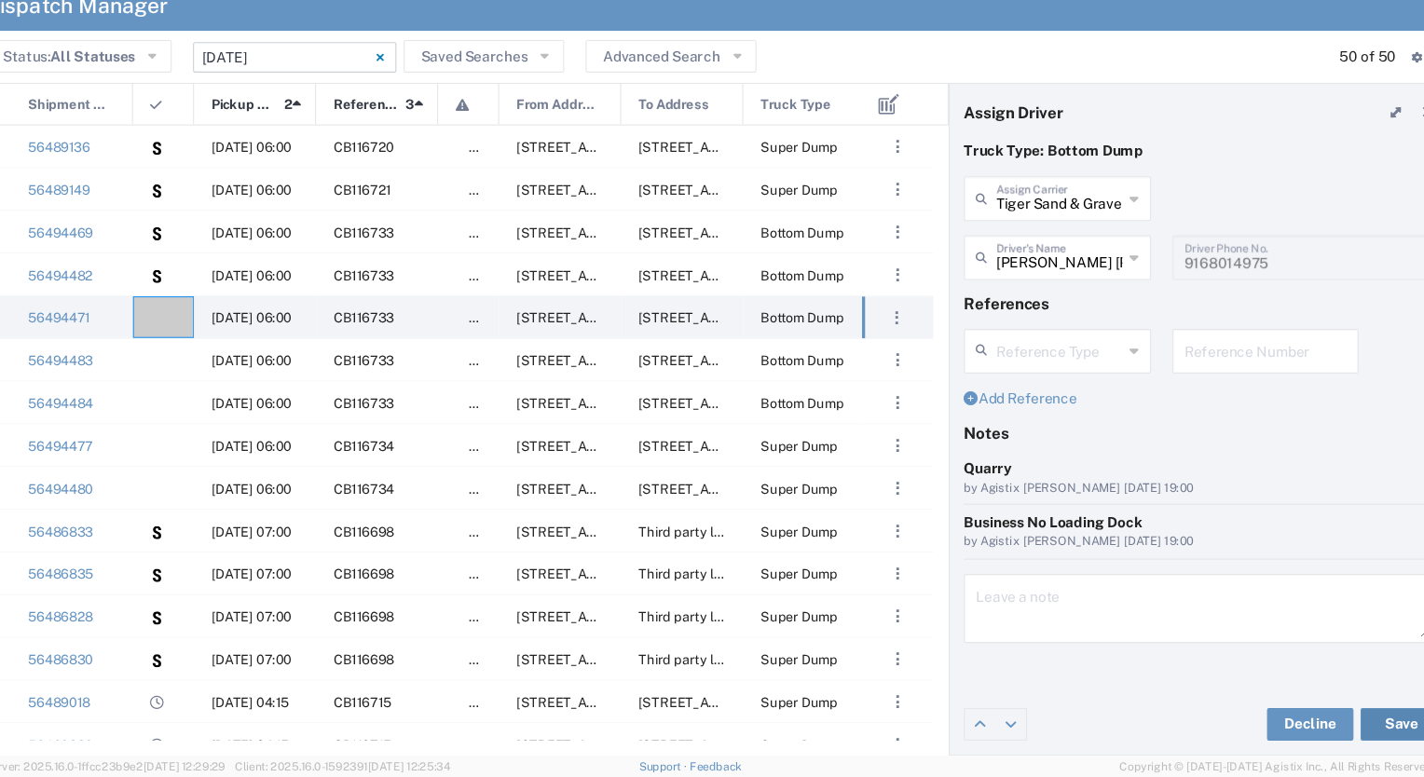
click at [1361, 727] on button "Save" at bounding box center [1373, 729] width 75 height 30
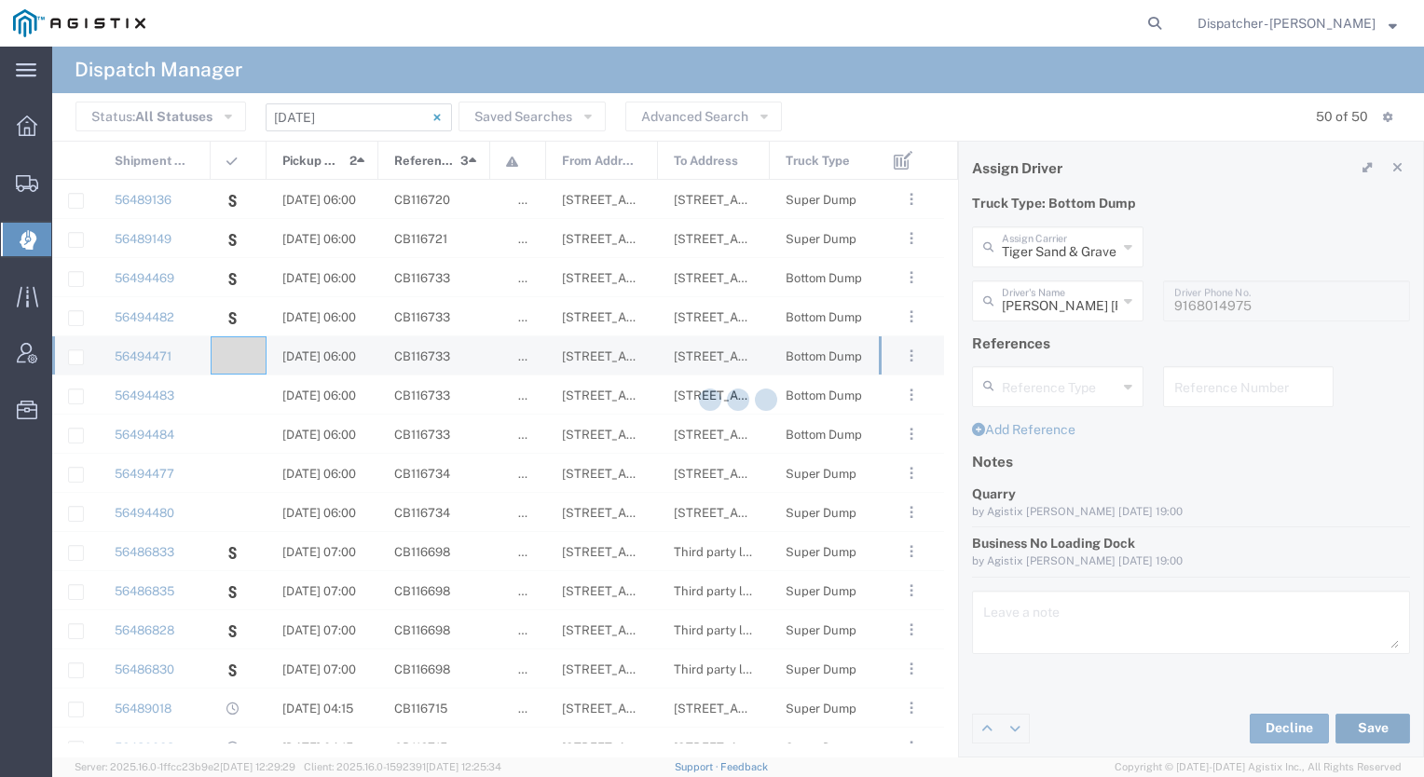
type input "[PERSON_NAME] [PERSON_NAME]"
type input "Tiger Sand & Gravel"
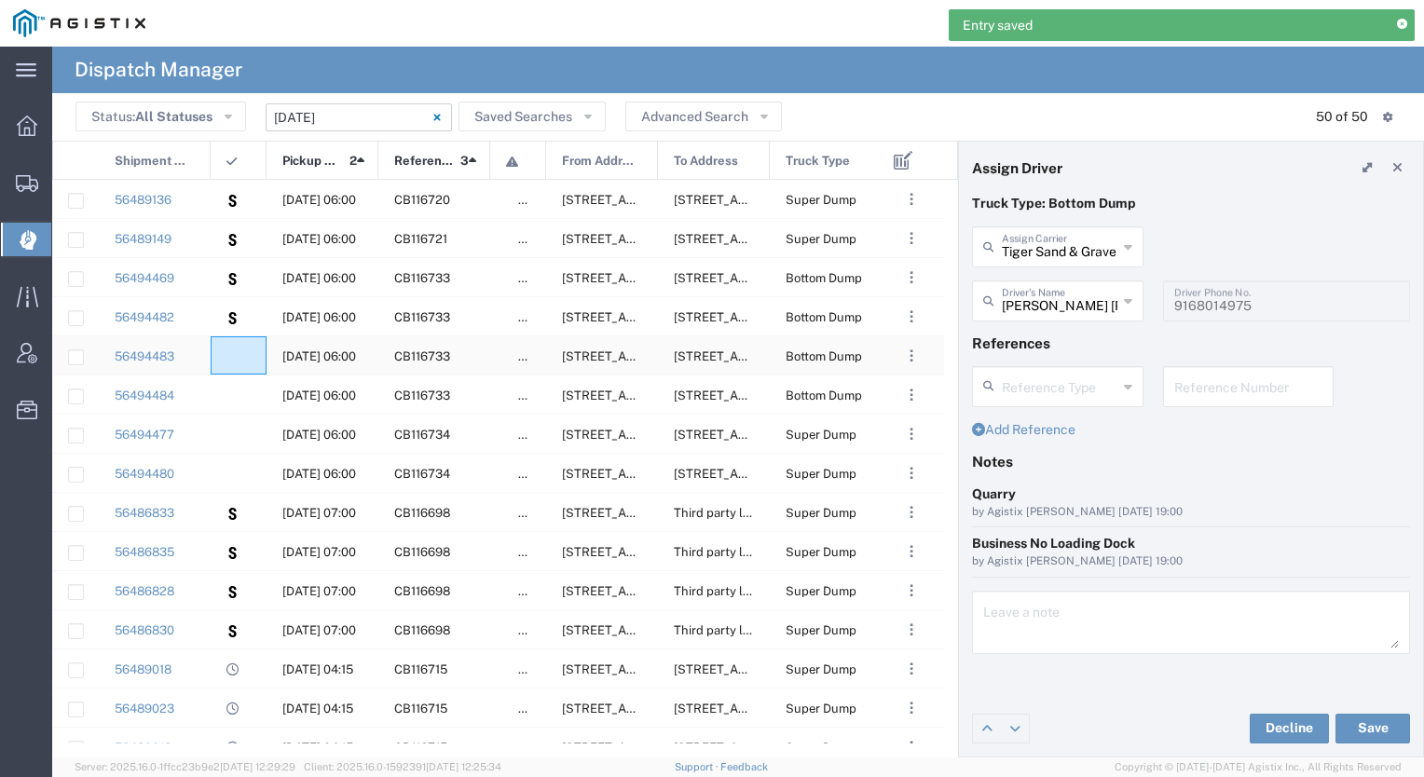
click at [237, 358] on agx-ag-table-icon-cell at bounding box center [233, 357] width 12 height 14
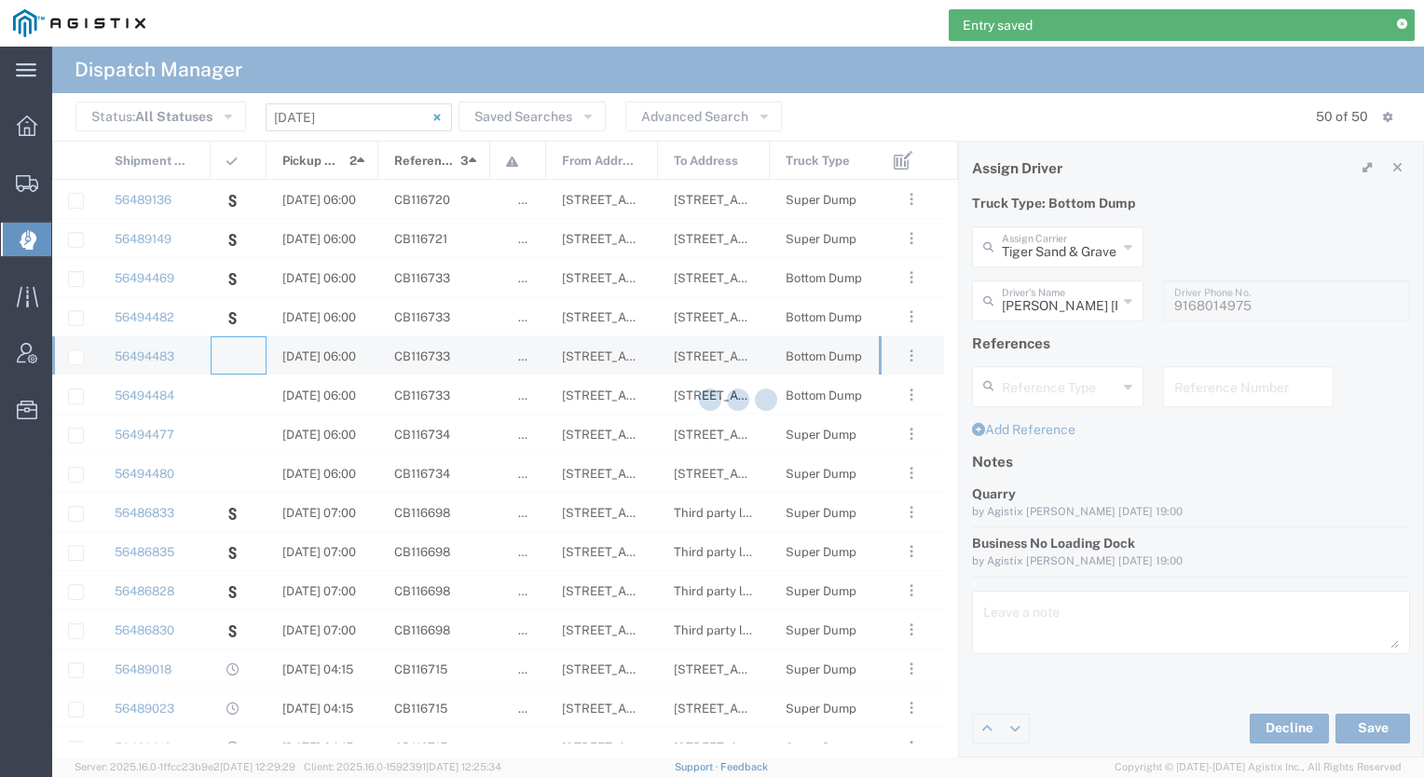
type input "[PERSON_NAME] & Sons Trucking, Inc"
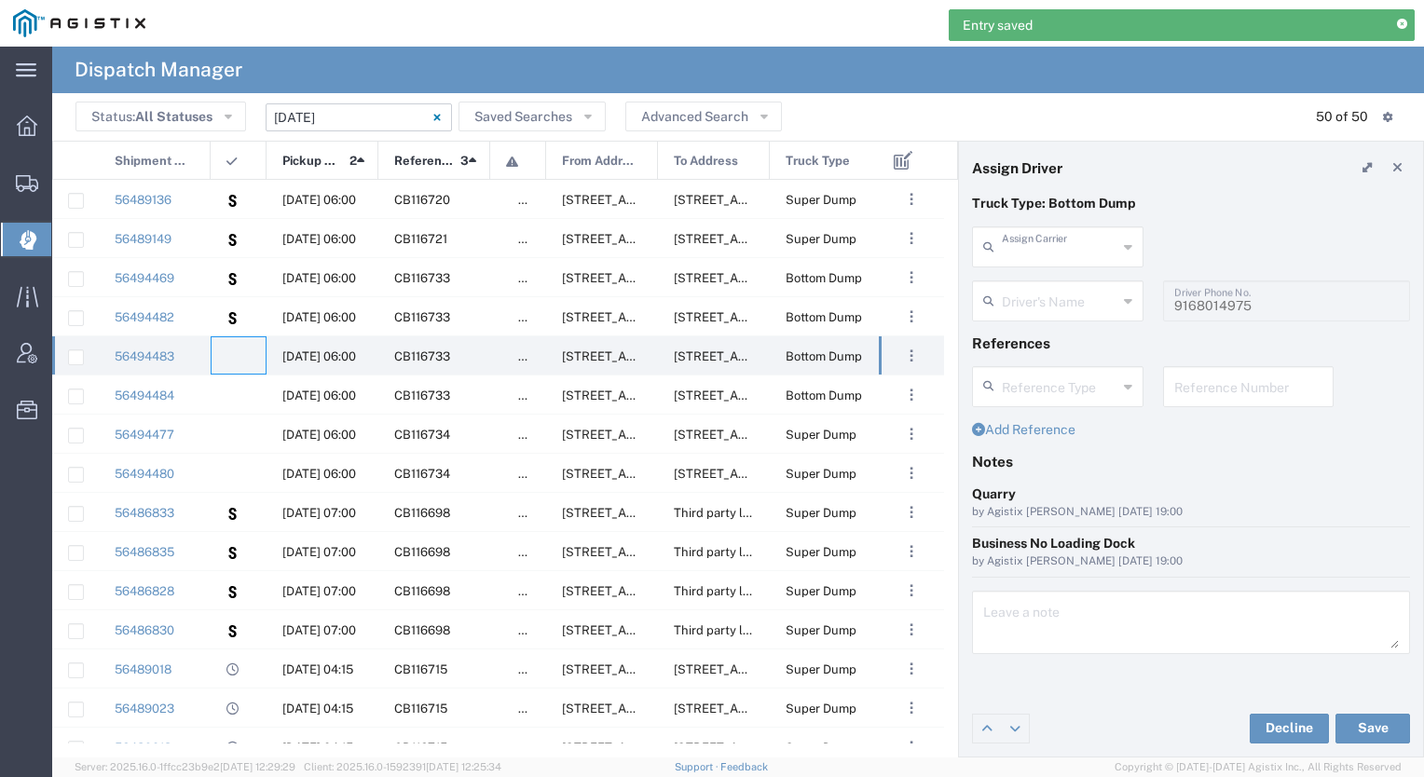
click at [1042, 245] on input "text" at bounding box center [1060, 245] width 116 height 33
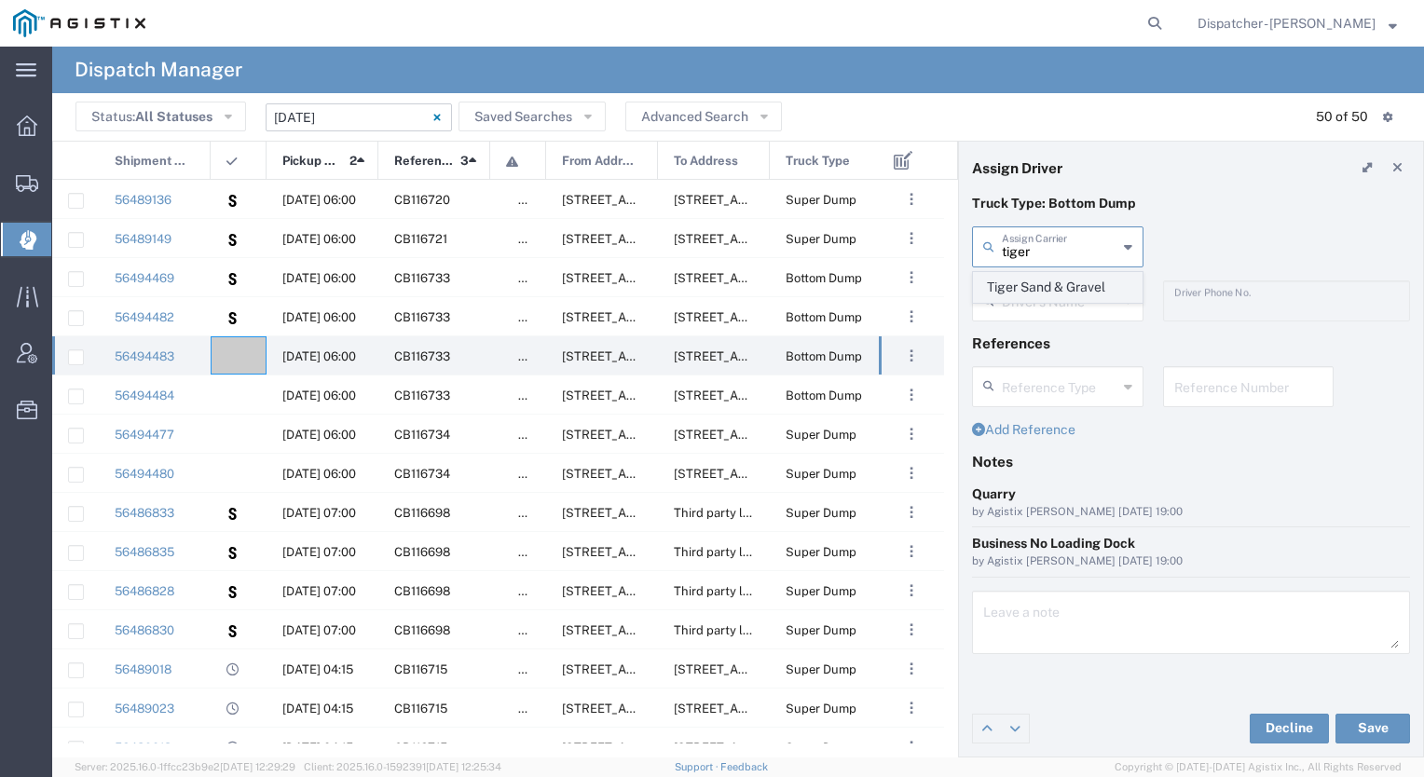
click at [1040, 277] on span "Tiger Sand & Gravel" at bounding box center [1058, 287] width 168 height 29
type input "Tiger Sand & Gravel"
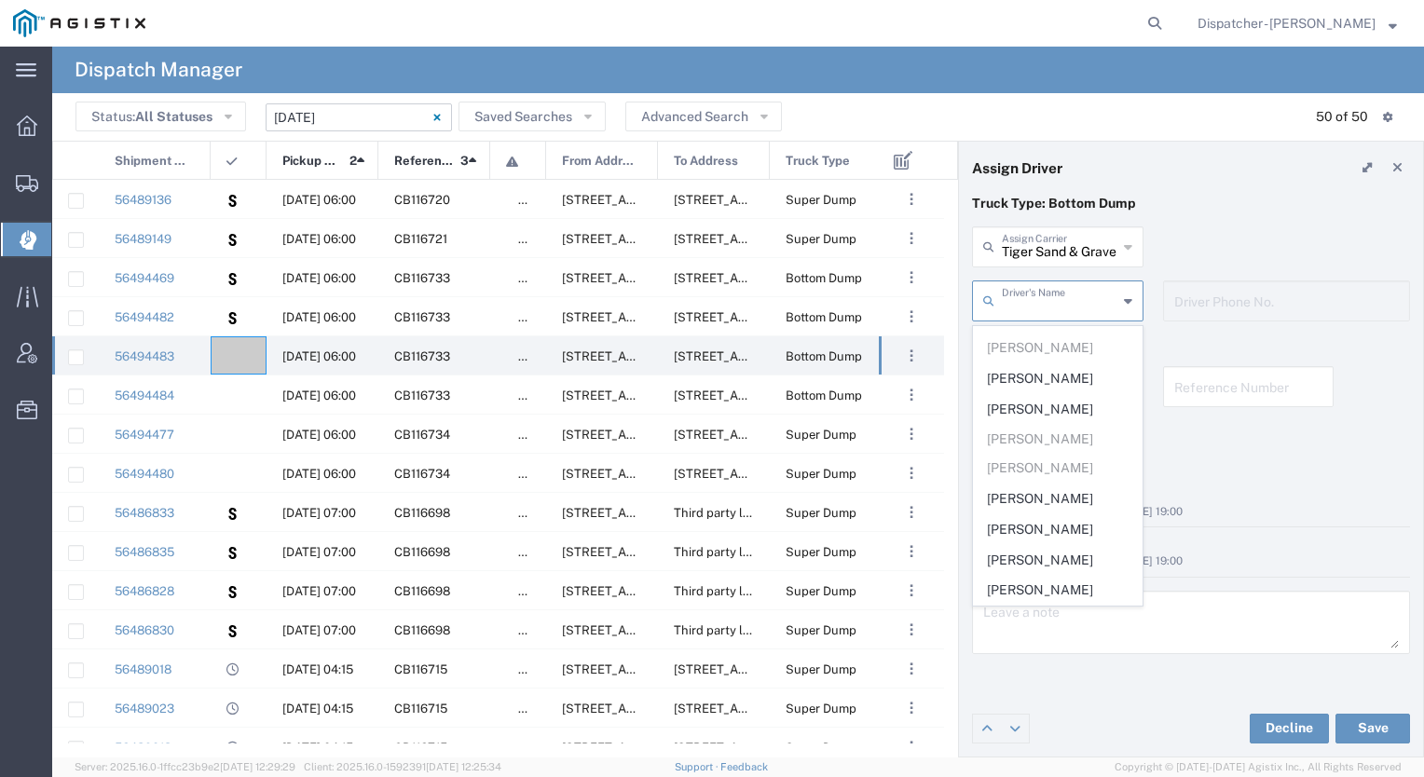
click at [1026, 304] on input "text" at bounding box center [1060, 299] width 116 height 33
click at [1044, 352] on span "[PERSON_NAME]" at bounding box center [1058, 353] width 168 height 29
type input "[PERSON_NAME]"
type input "9164963184"
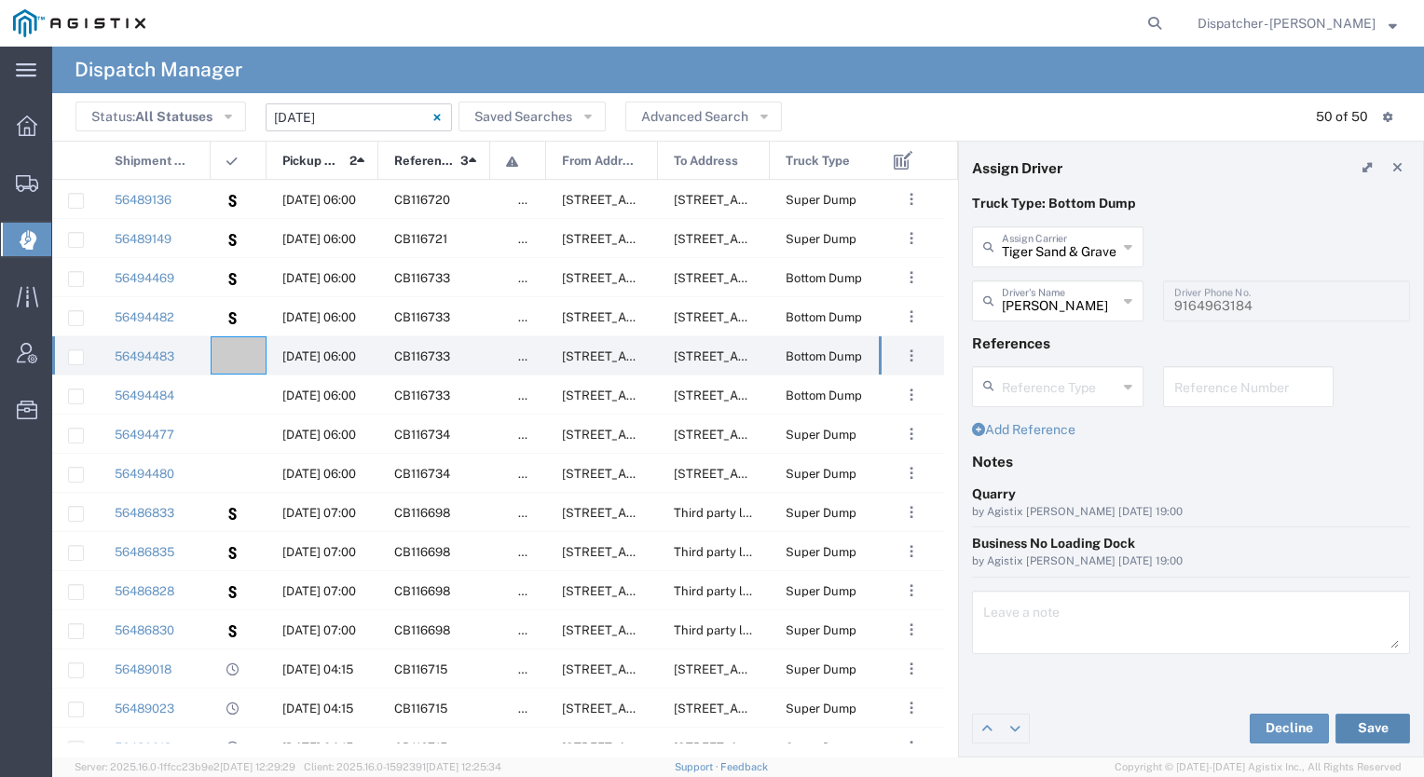
click at [1359, 725] on button "Save" at bounding box center [1373, 729] width 75 height 30
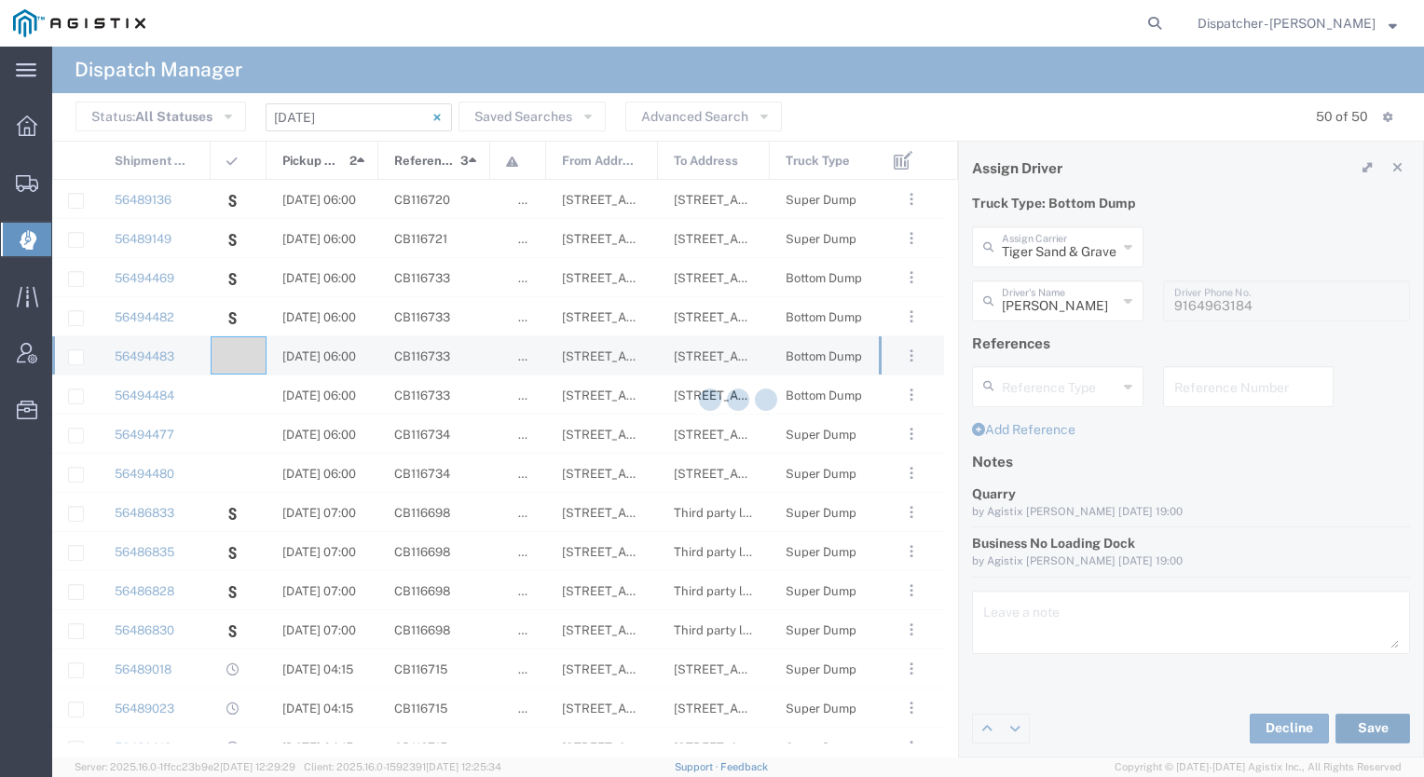
type input "[PERSON_NAME]"
type input "Tiger Sand & Gravel"
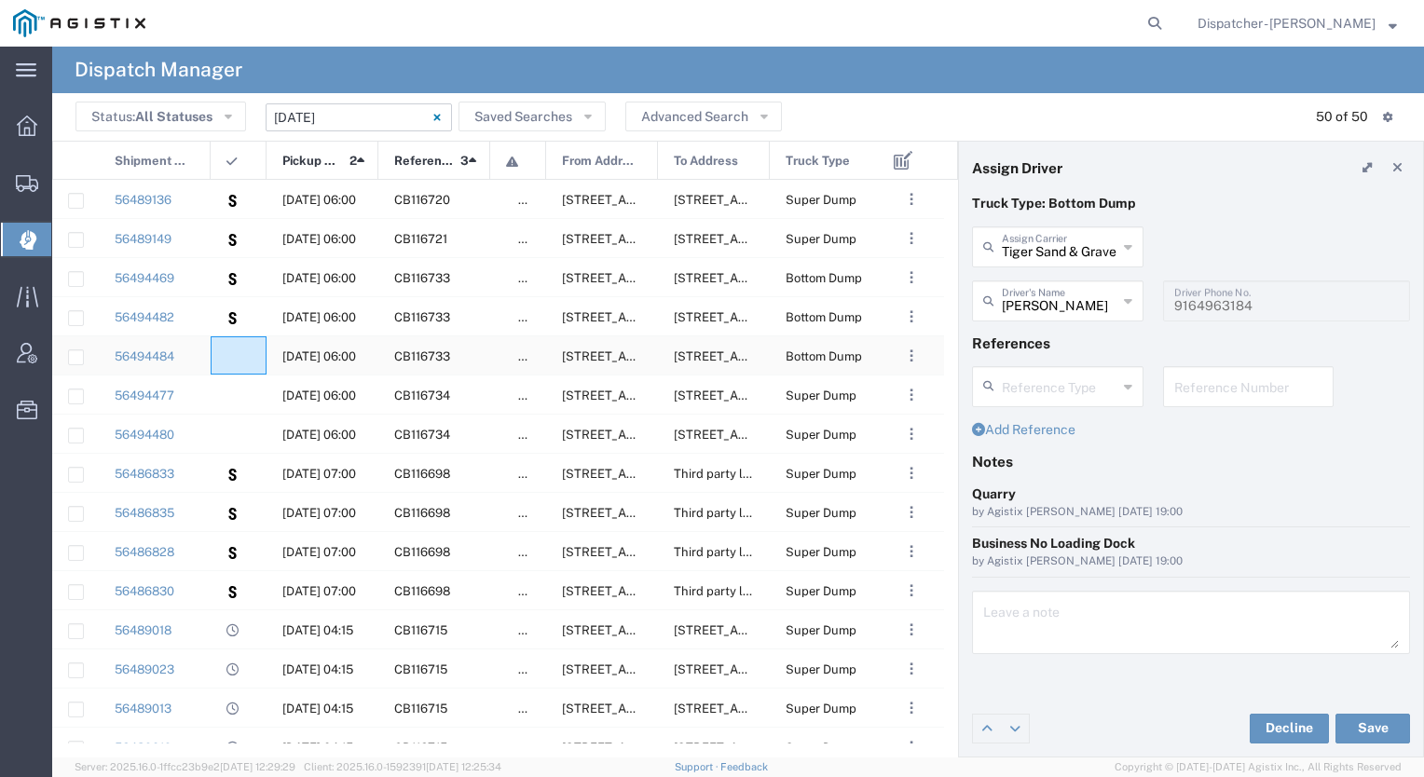
click at [242, 348] on div at bounding box center [239, 356] width 56 height 38
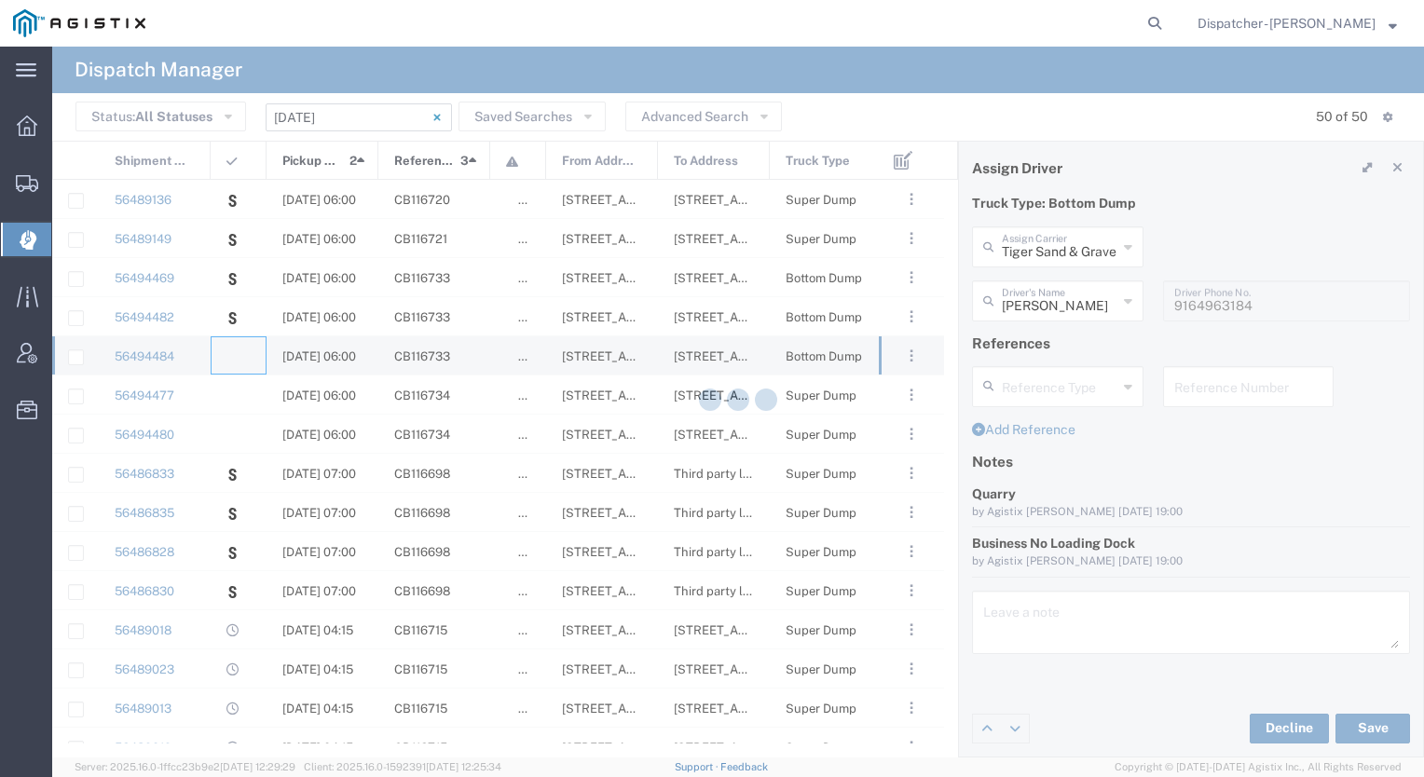
type input "[PERSON_NAME] & Sons Trucking, Inc"
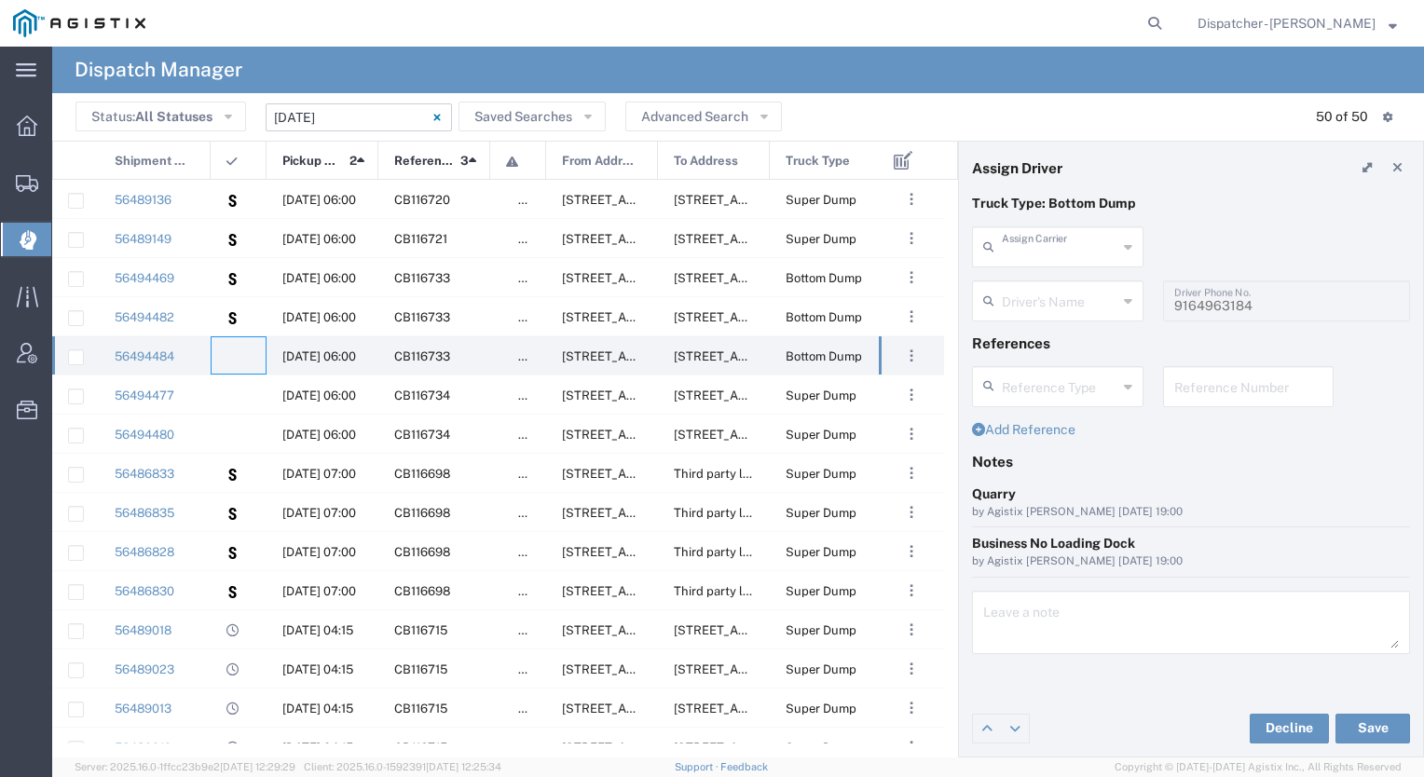
click at [1044, 258] on input "text" at bounding box center [1060, 245] width 116 height 33
click at [1032, 283] on span "Tiger Sand & Gravel" at bounding box center [1058, 287] width 168 height 29
type input "Tiger Sand & Gravel"
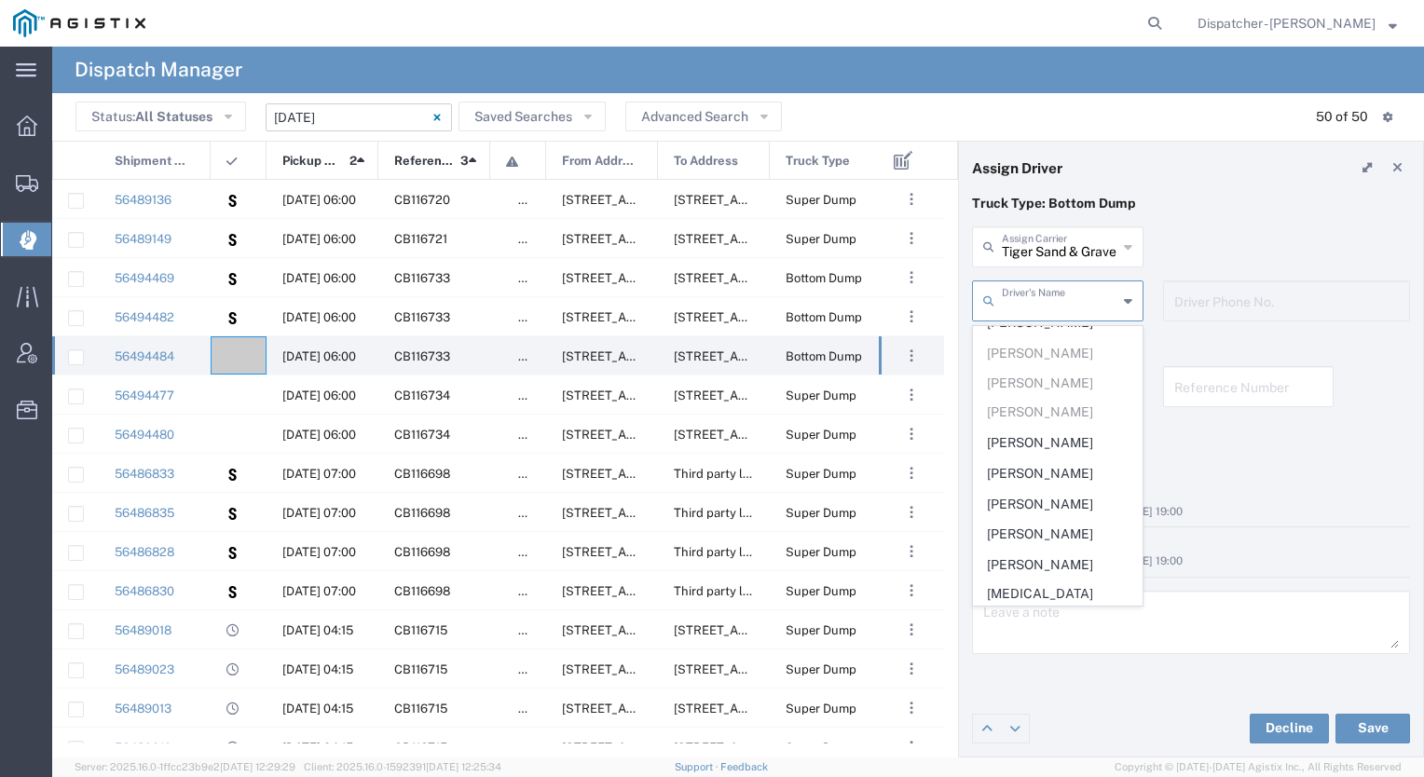
click at [1026, 309] on input "text" at bounding box center [1060, 299] width 116 height 33
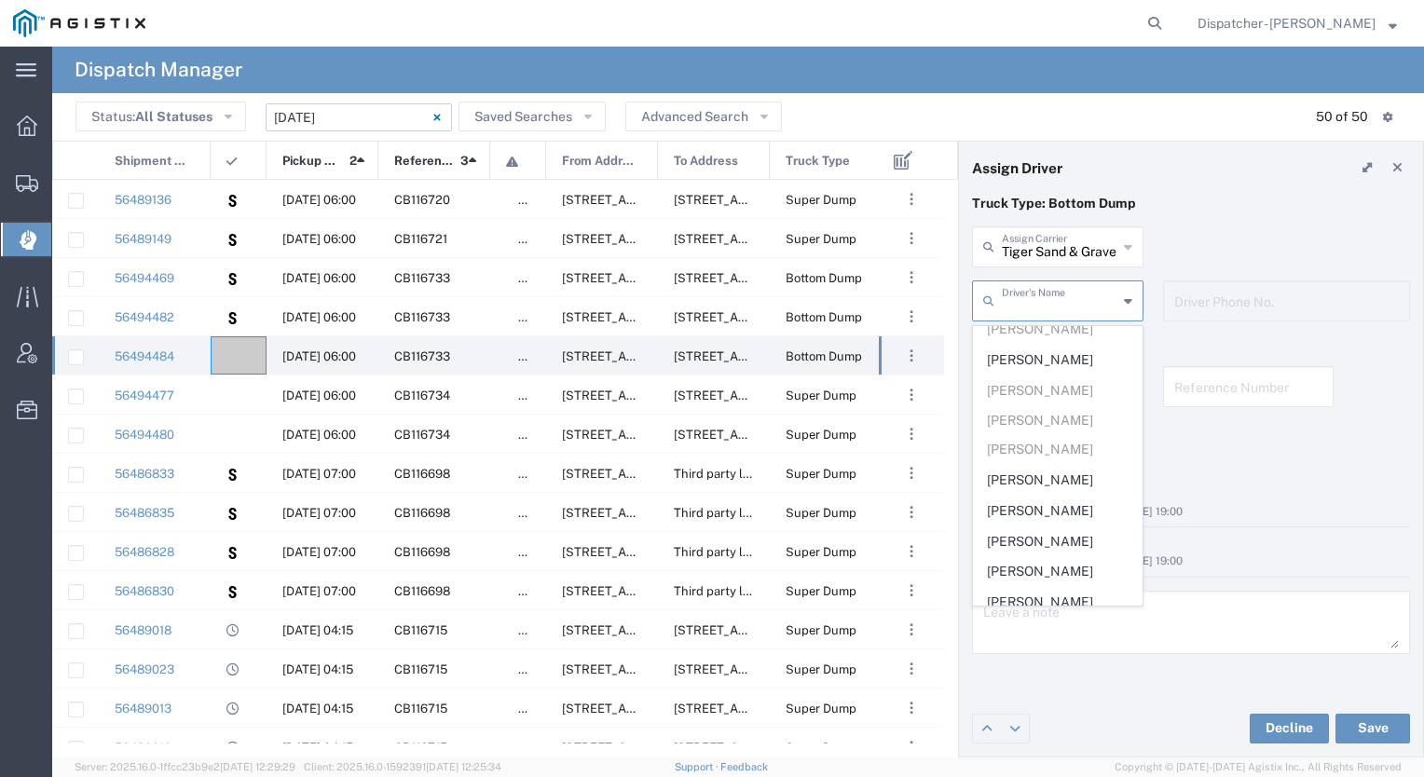
scroll to position [287, 0]
click at [1031, 347] on span "[PERSON_NAME]" at bounding box center [1058, 360] width 168 height 29
type input "[PERSON_NAME]"
type input "[PHONE_NUMBER]"
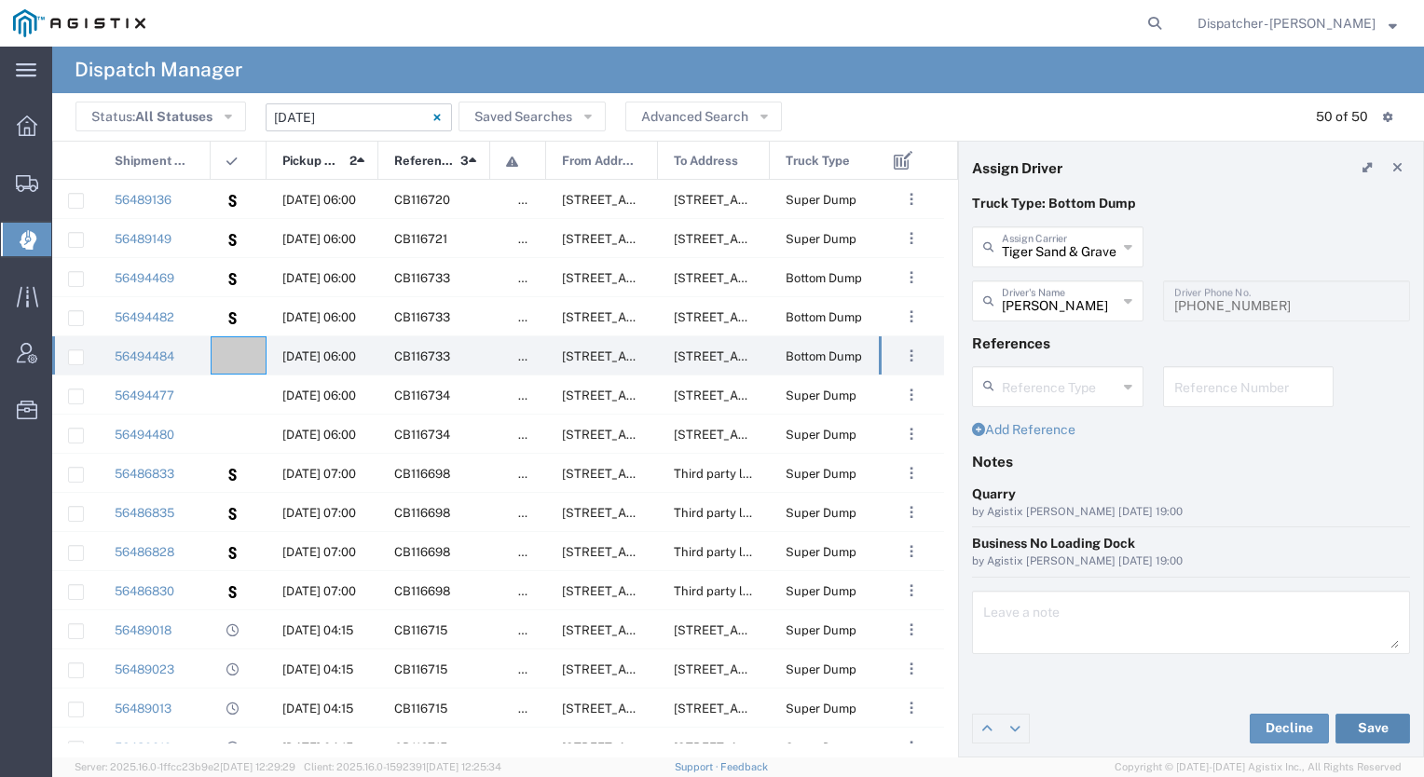
click at [1347, 734] on button "Save" at bounding box center [1373, 729] width 75 height 30
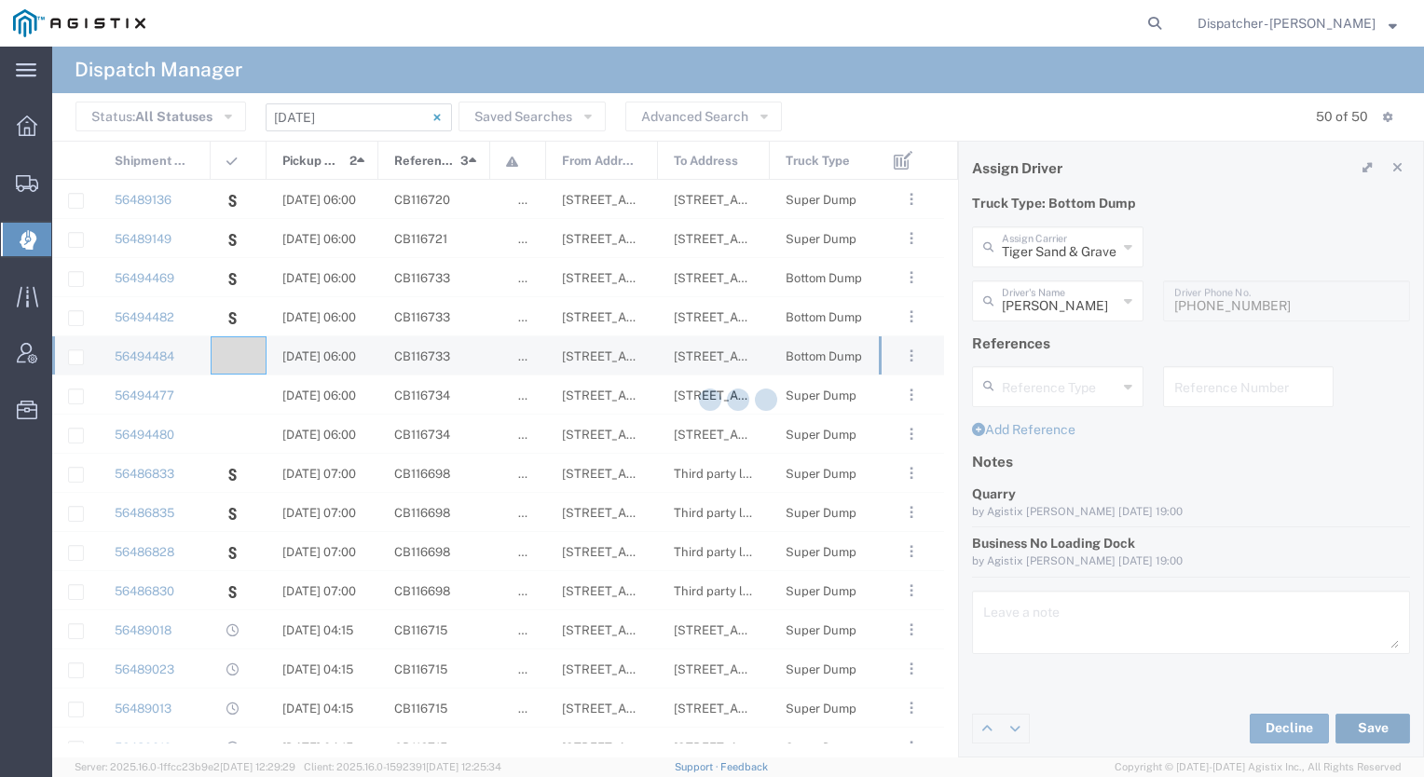
type input "[PERSON_NAME]"
type input "Tiger Sand & Gravel"
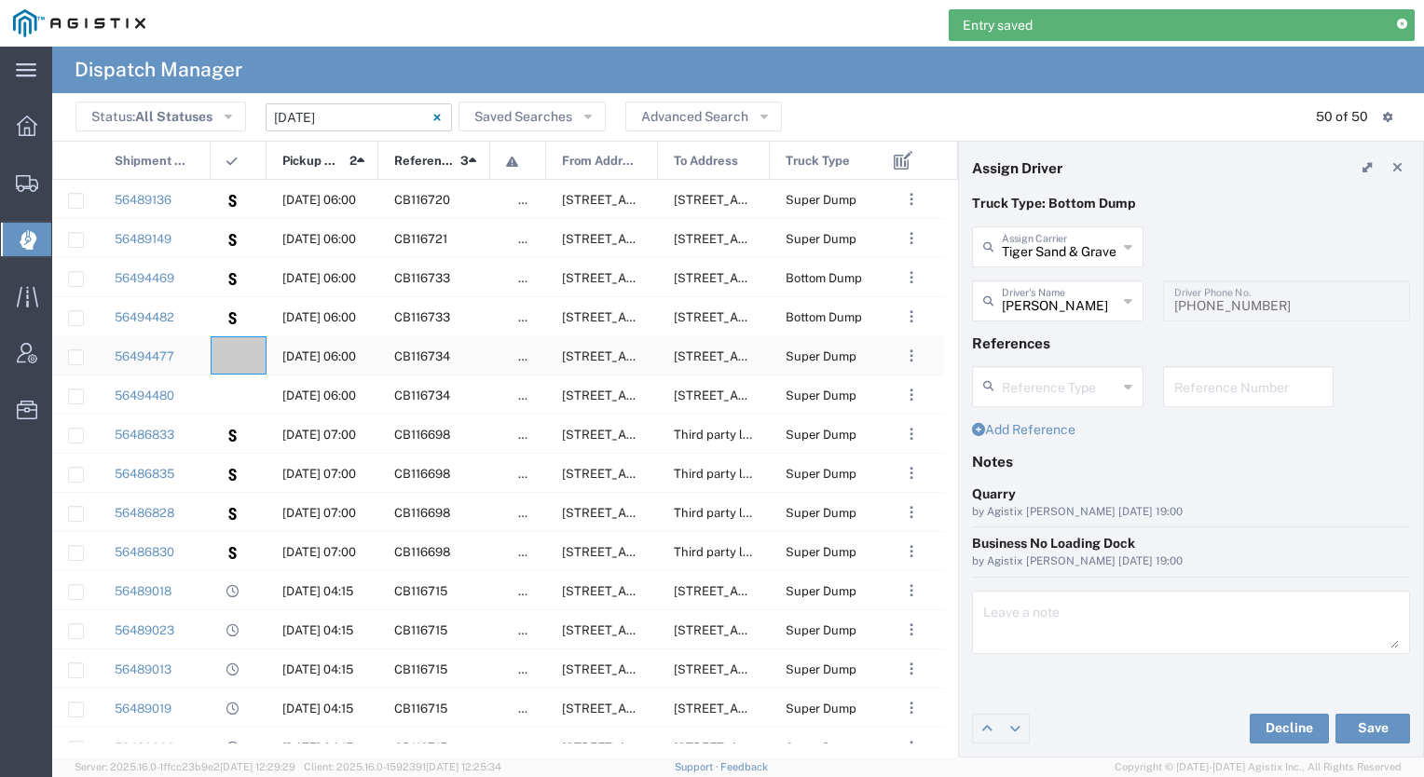
click at [239, 360] on div at bounding box center [239, 356] width 56 height 38
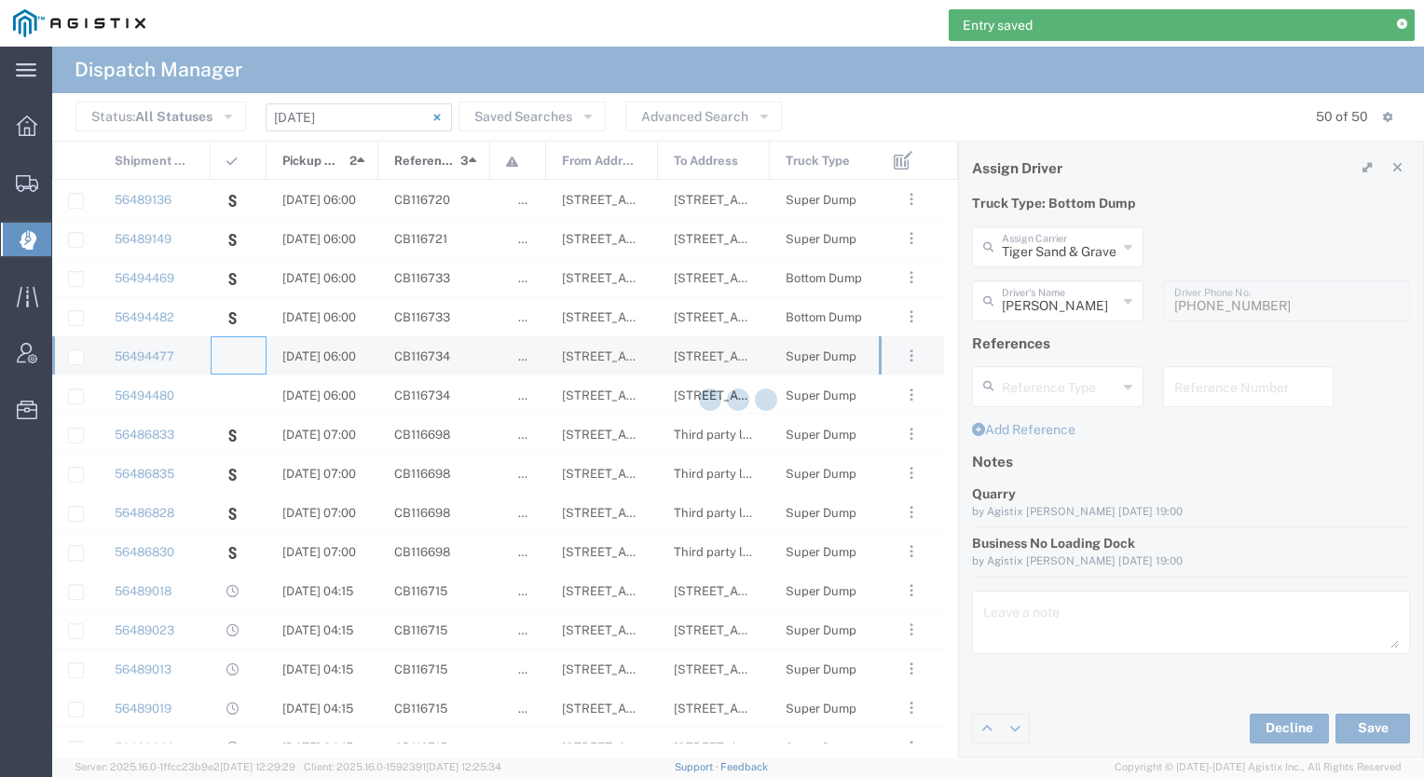
type input "[PERSON_NAME] & Sons Trucking, Inc"
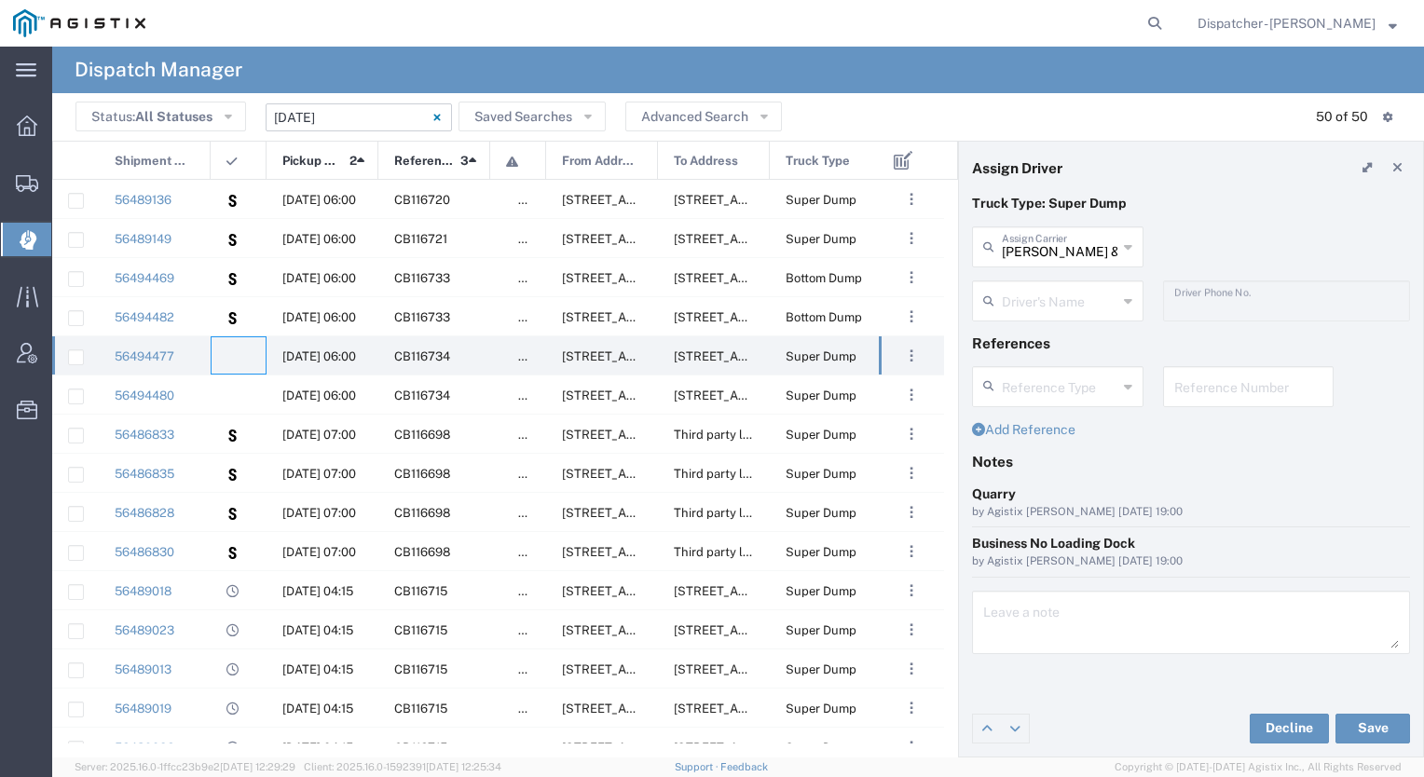
click at [1073, 302] on input "text" at bounding box center [1060, 299] width 116 height 33
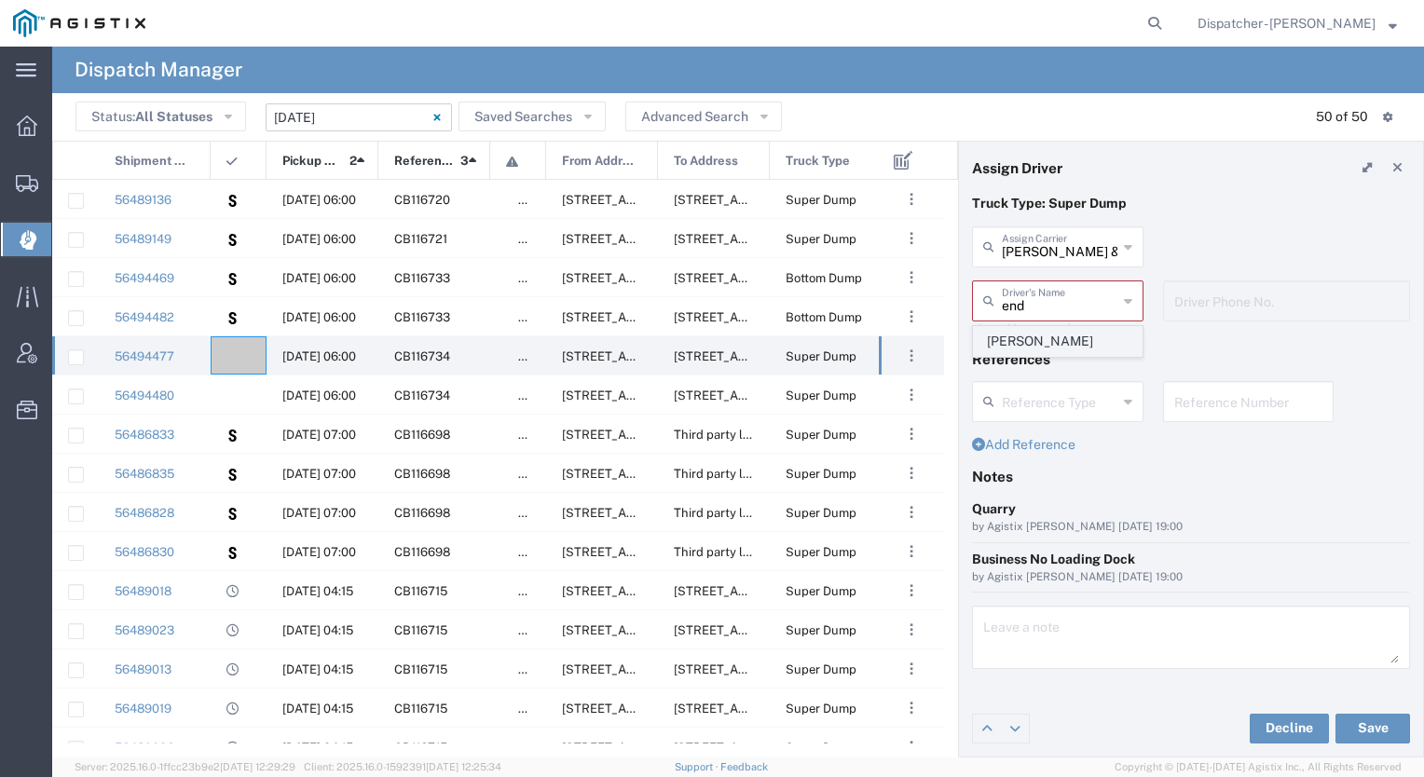
click at [1048, 332] on span "[PERSON_NAME]" at bounding box center [1058, 341] width 168 height 29
type input "[PERSON_NAME]"
type input "[PHONE_NUMBER]"
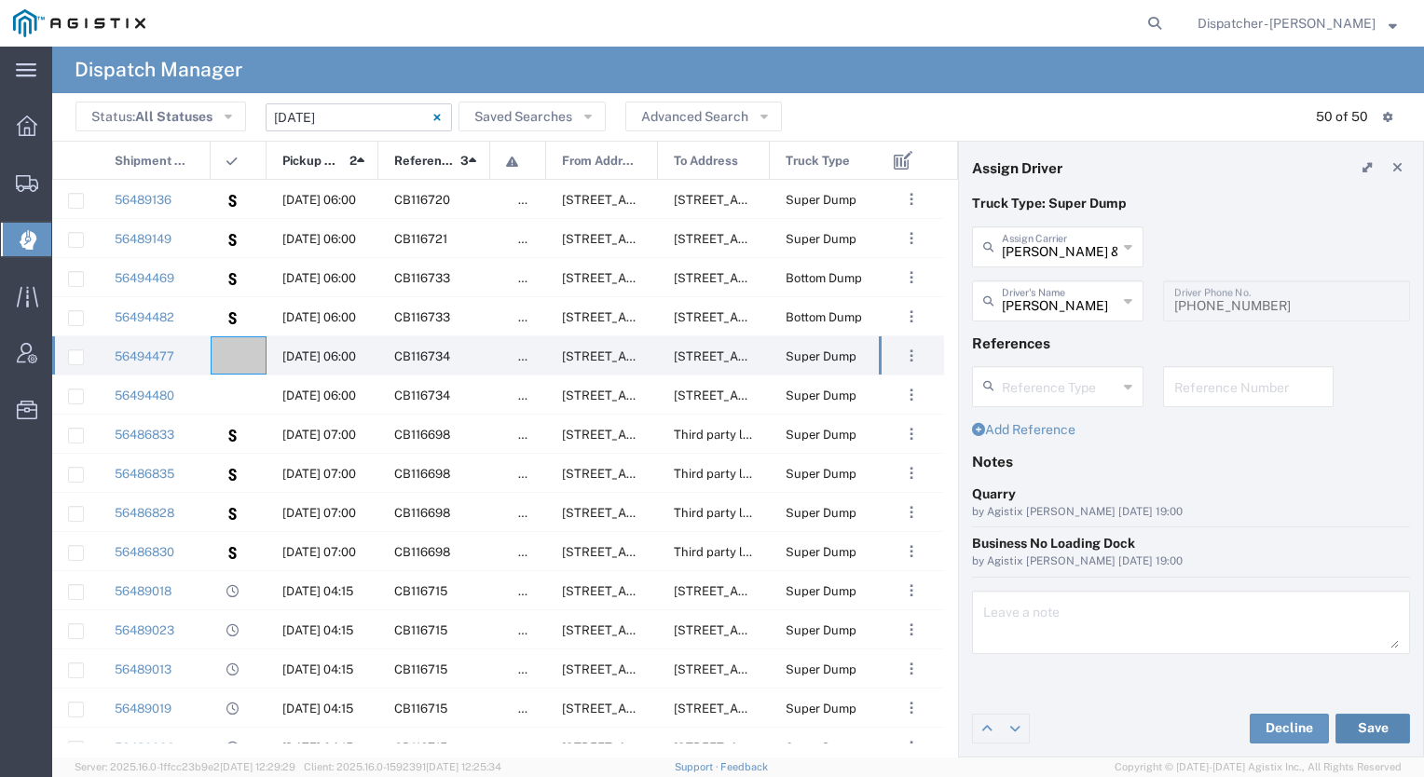
click at [1372, 733] on button "Save" at bounding box center [1373, 729] width 75 height 30
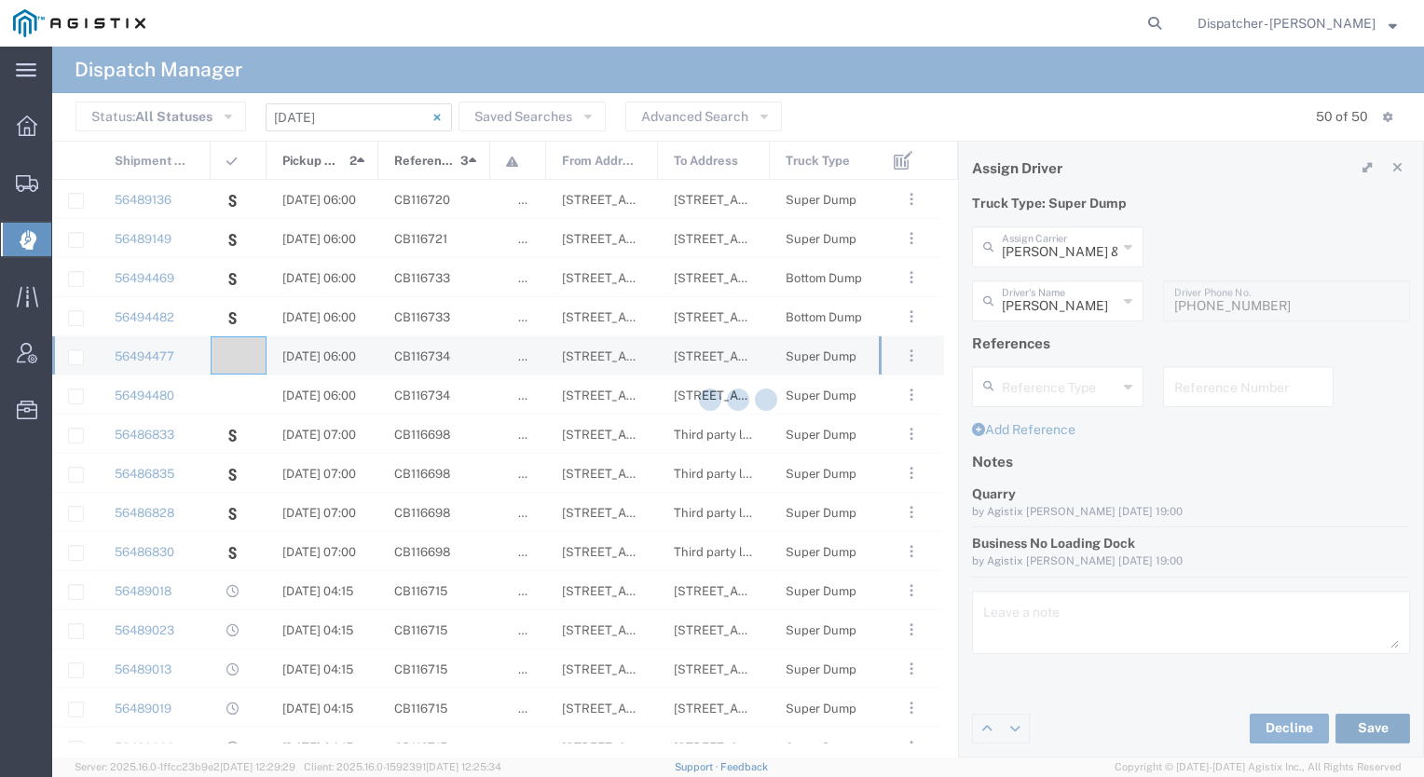
type input "[PERSON_NAME]"
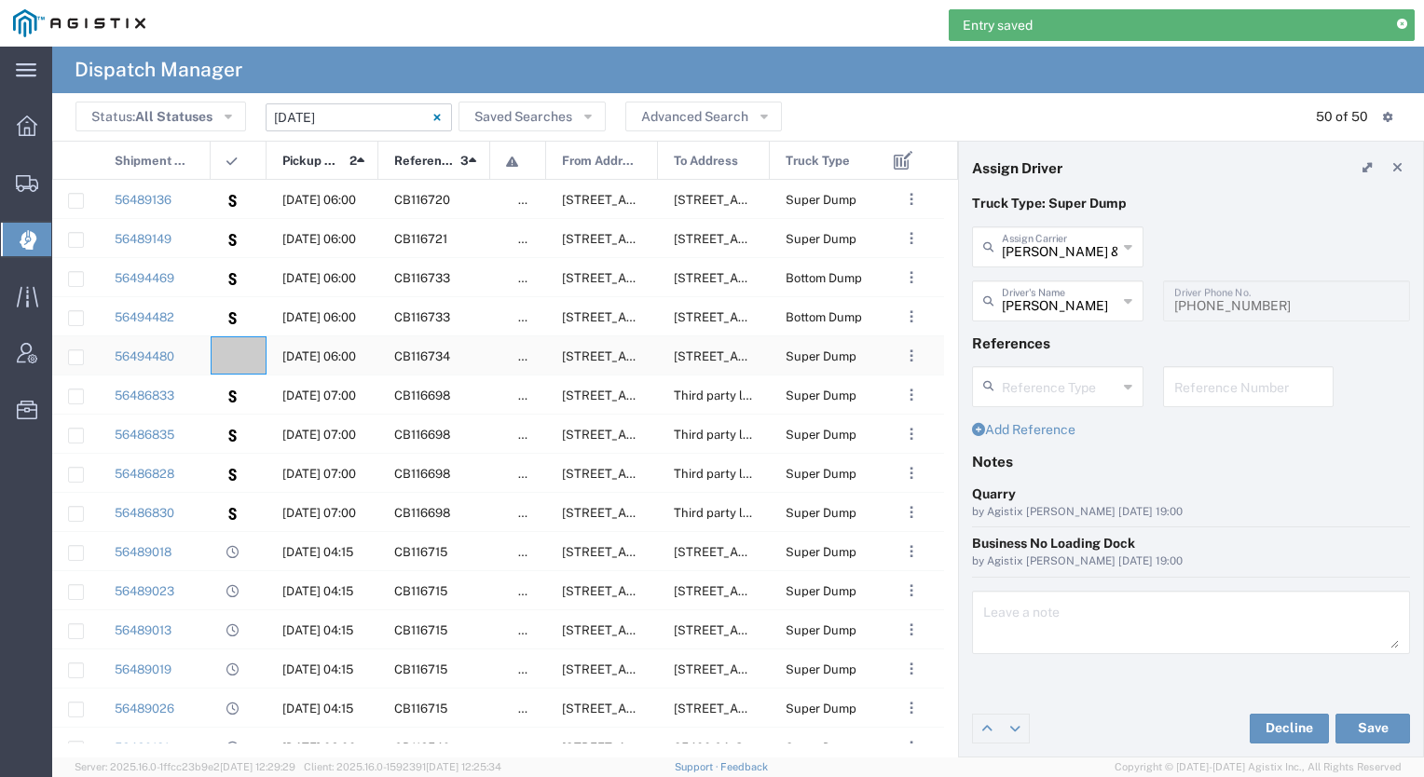
click at [239, 365] on div at bounding box center [239, 356] width 56 height 38
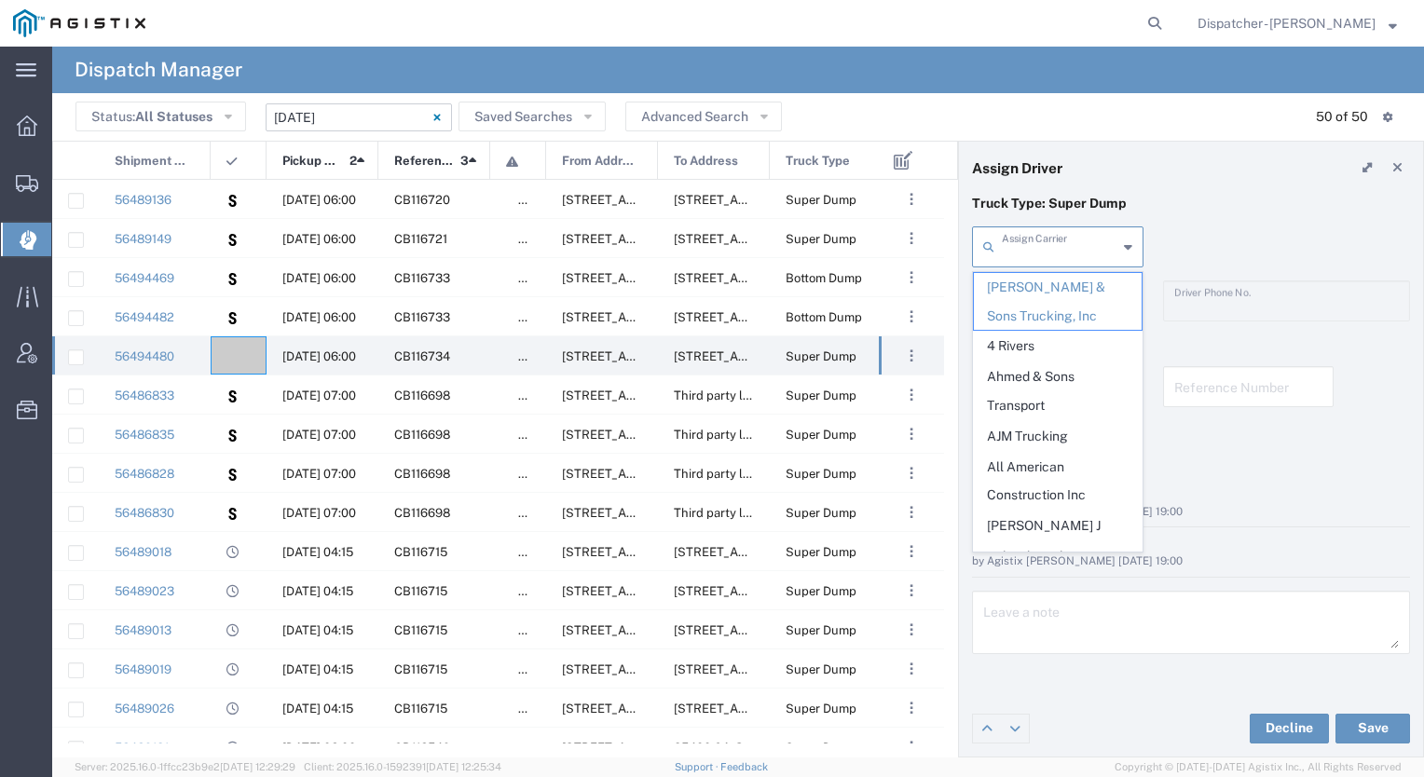
click at [1074, 234] on input "text" at bounding box center [1060, 245] width 116 height 33
click at [1020, 388] on span "Ahmed & Sons Transport" at bounding box center [1058, 392] width 168 height 58
type input "Ahmed & Sons Transport"
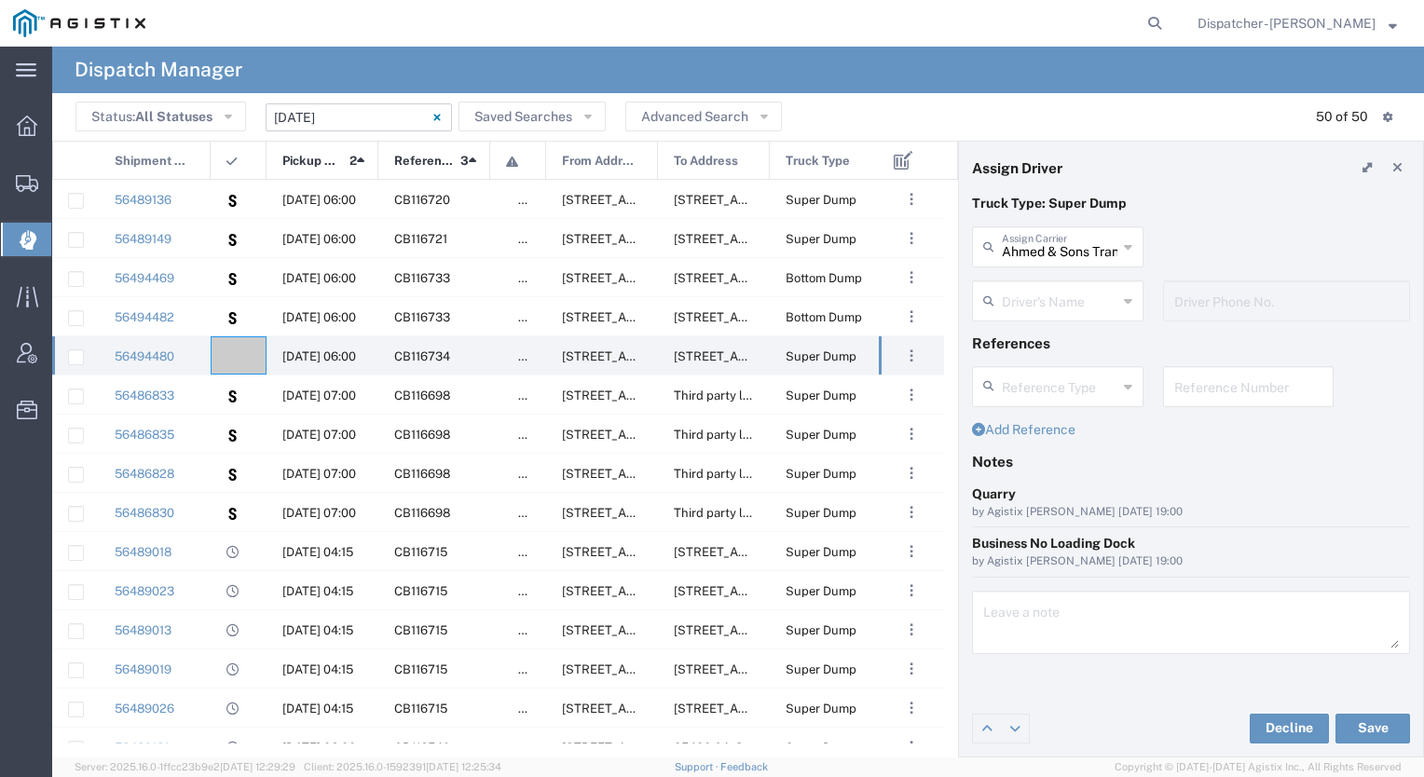
click at [1038, 293] on input "text" at bounding box center [1060, 299] width 116 height 33
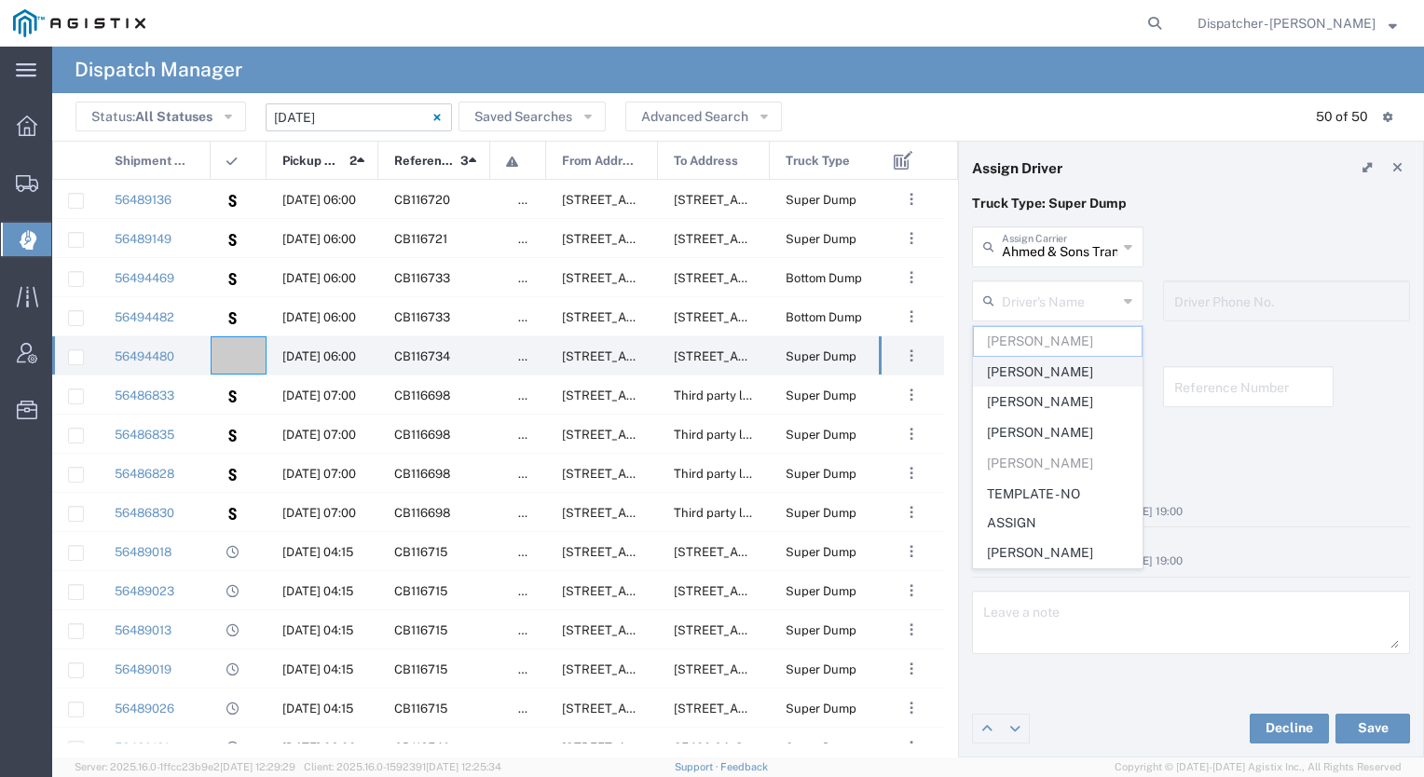
click at [1033, 374] on span "[PERSON_NAME]" at bounding box center [1058, 372] width 168 height 29
type input "[PERSON_NAME]"
type input "5103206678"
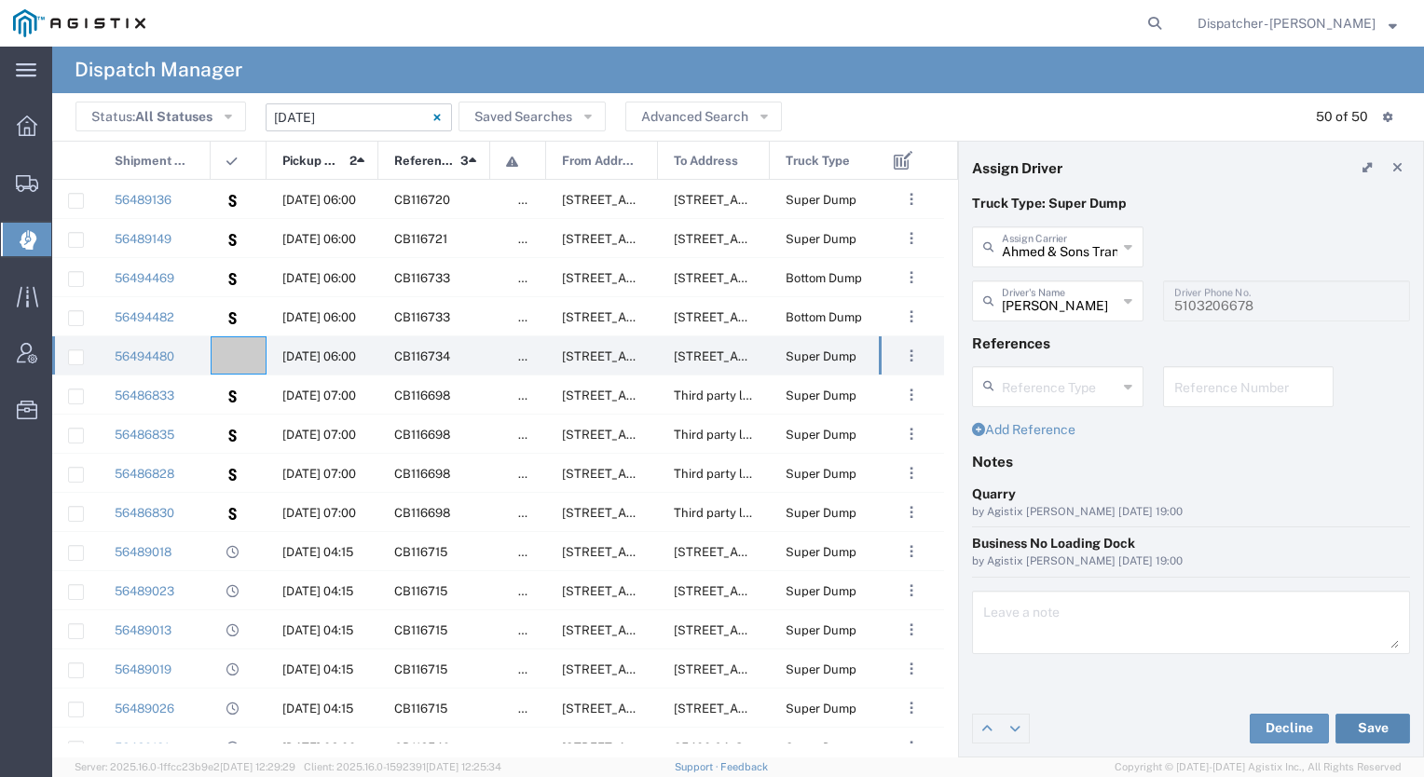
click at [1363, 714] on button "Save" at bounding box center [1373, 729] width 75 height 30
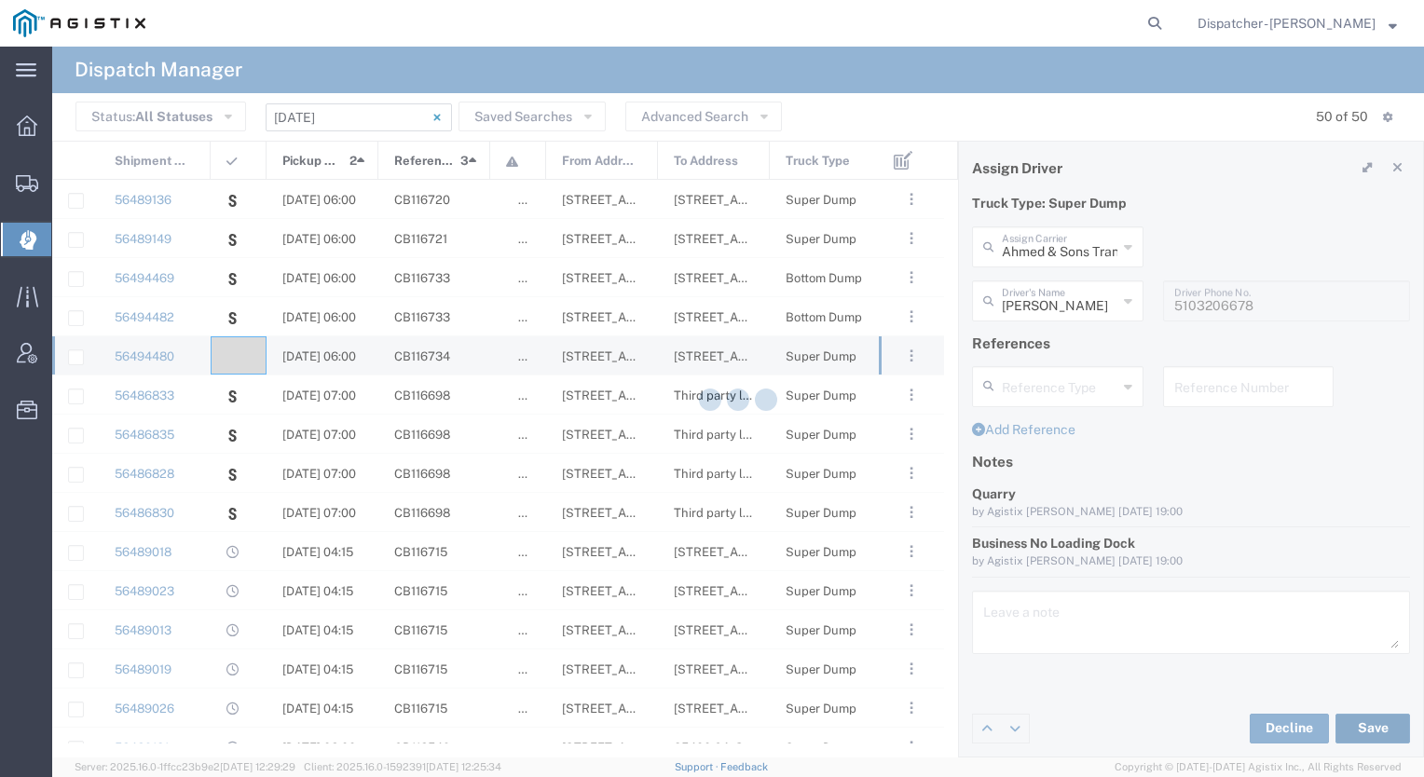
type input "[PERSON_NAME]"
type input "Ahmed & Sons Transport"
